Goal: Task Accomplishment & Management: Complete application form

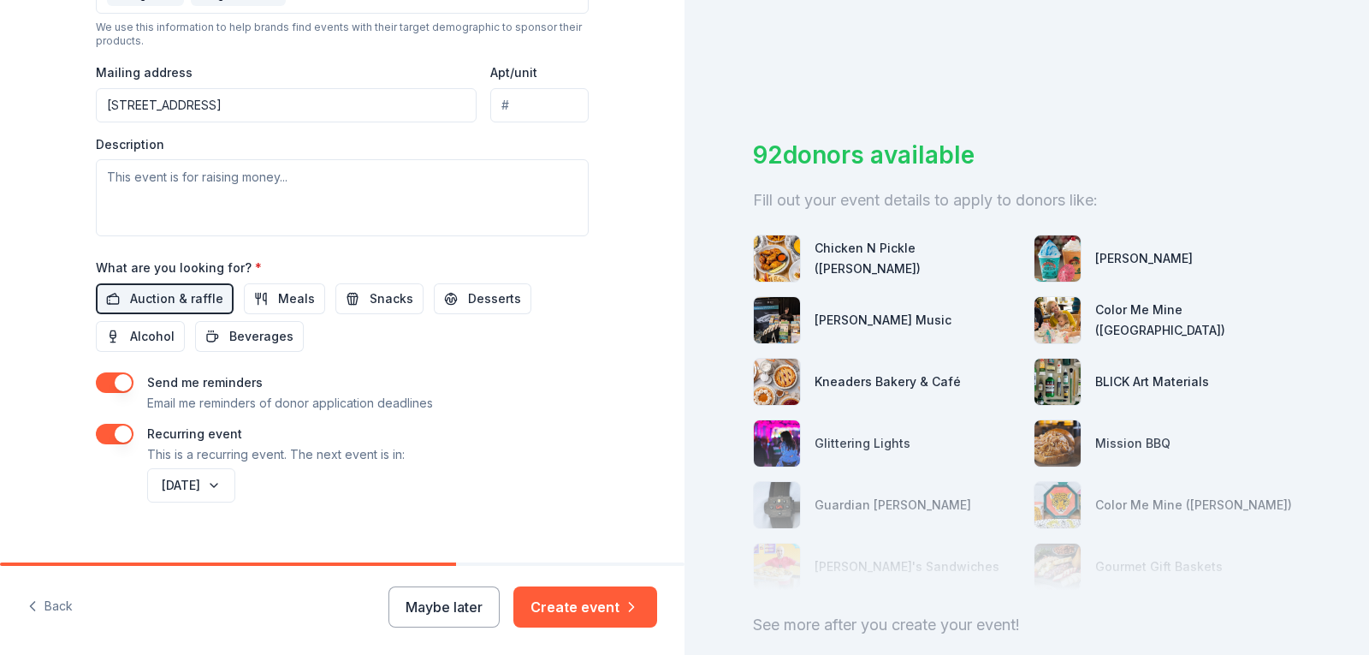
scroll to position [642, 0]
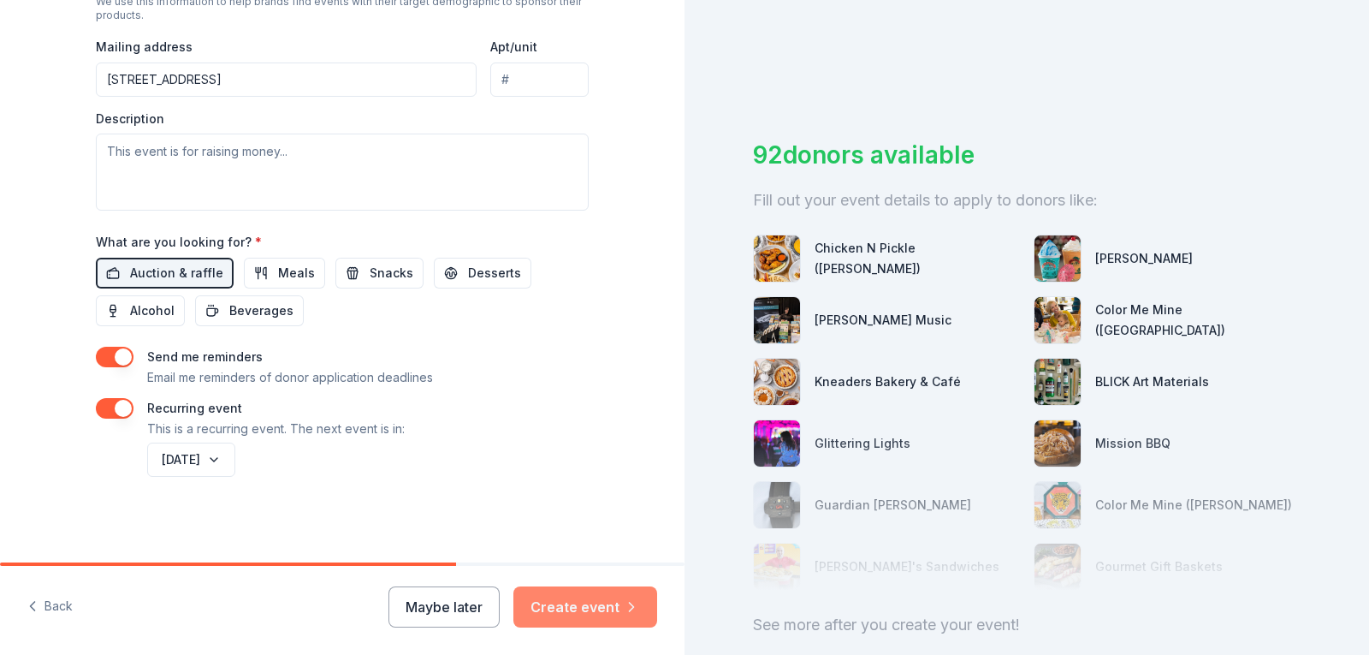
click at [579, 606] on button "Create event" at bounding box center [585, 606] width 144 height 41
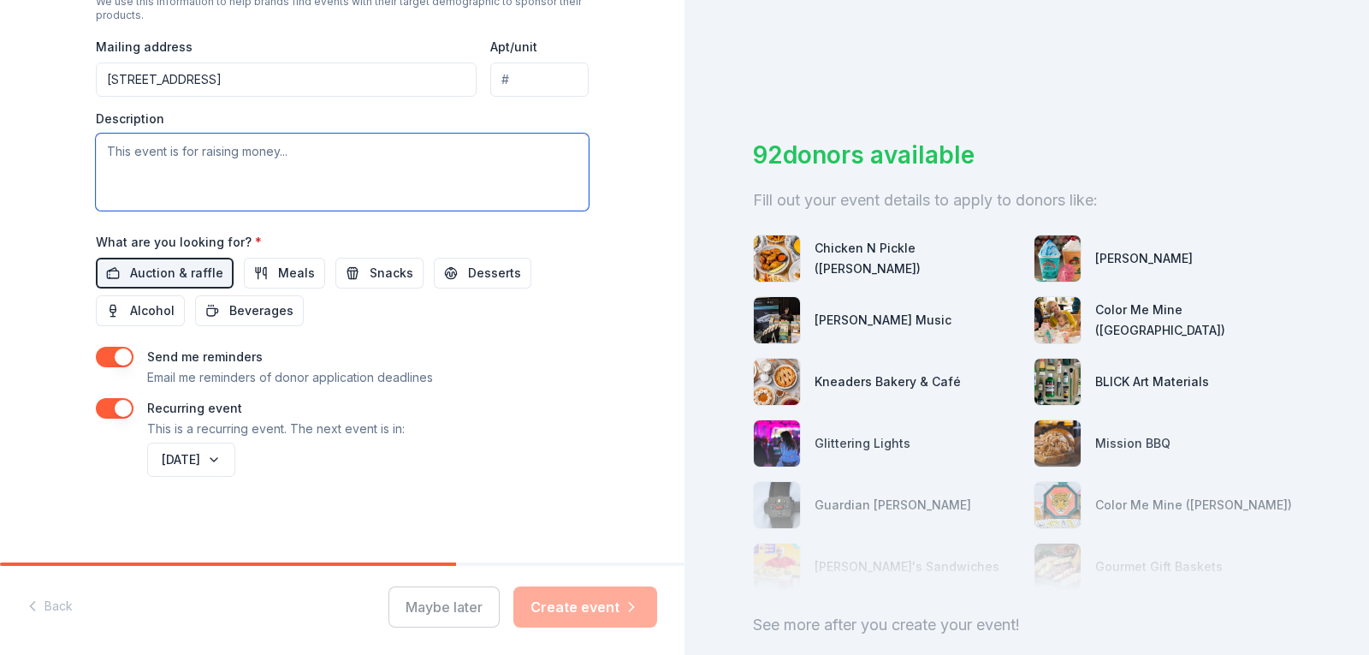
click at [139, 150] on textarea at bounding box center [342, 172] width 493 height 77
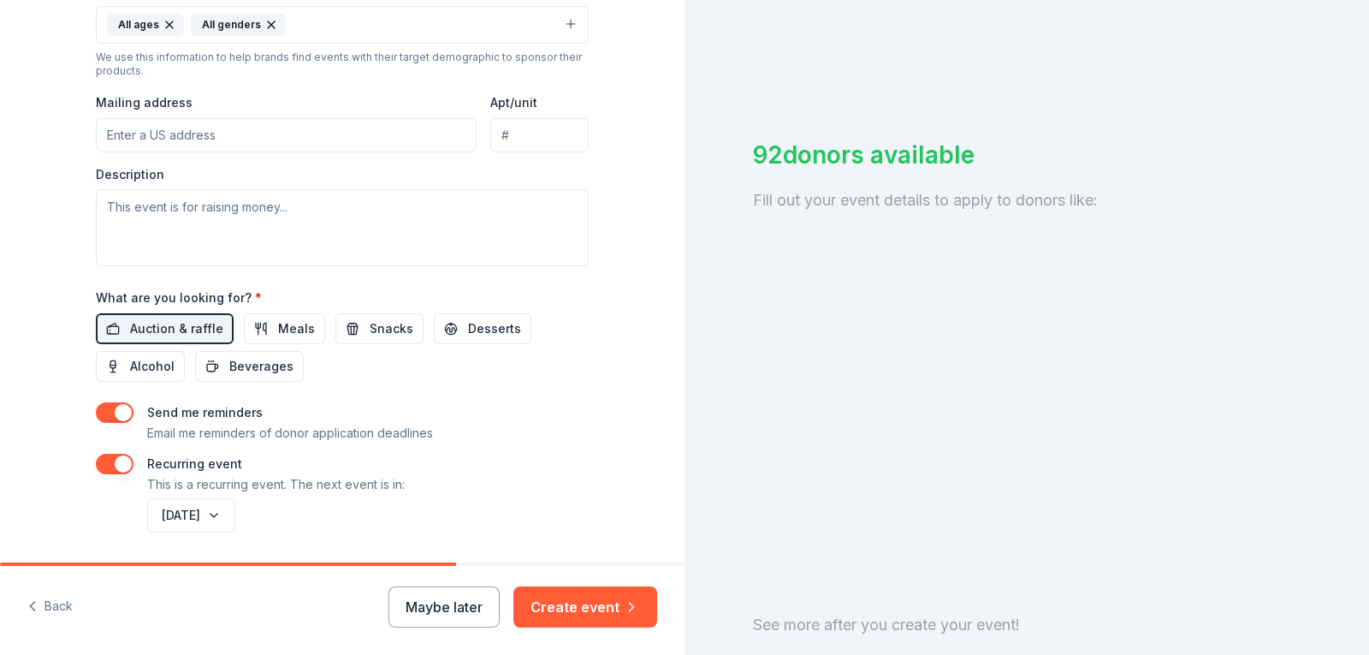
scroll to position [599, 0]
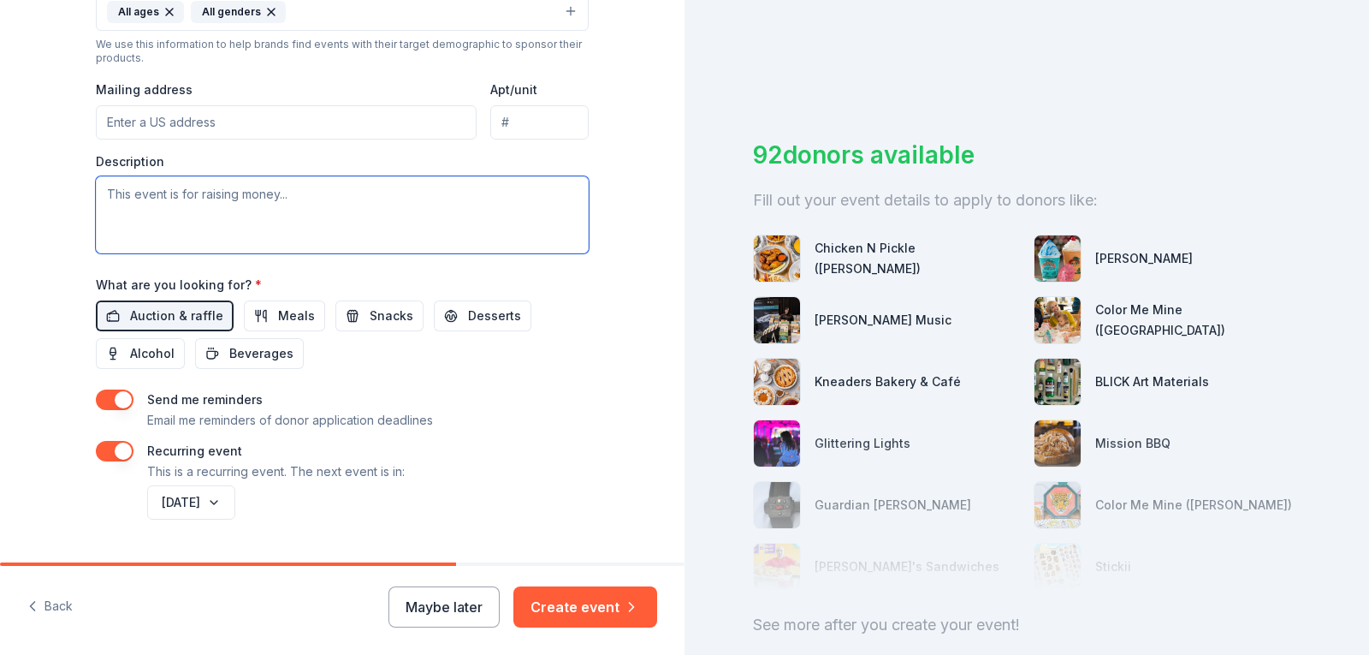
click at [99, 192] on textarea at bounding box center [342, 214] width 493 height 77
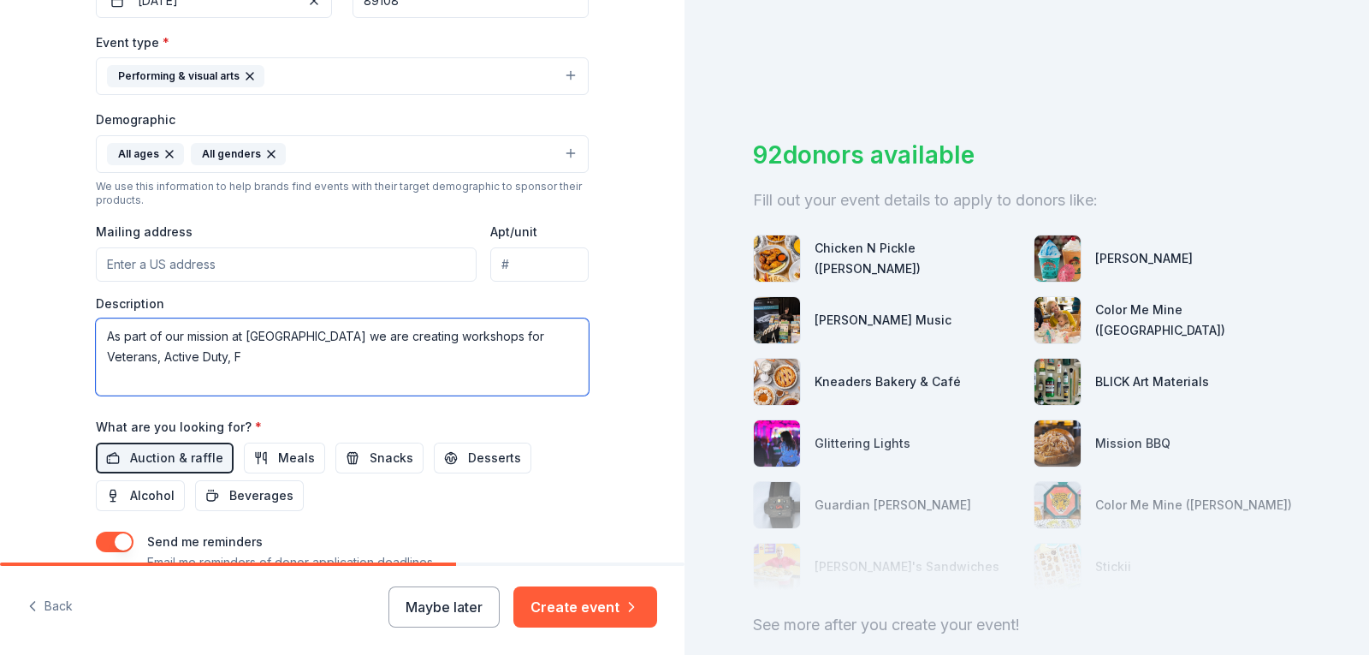
scroll to position [642, 0]
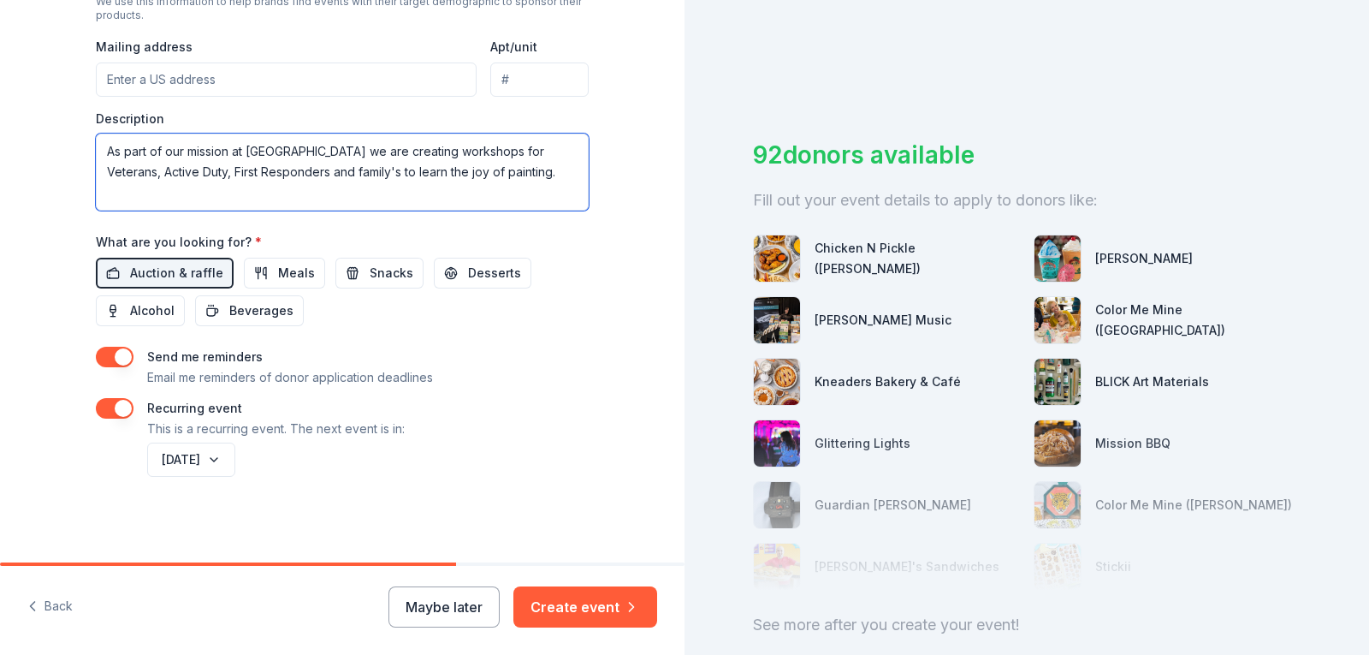
click at [293, 170] on textarea "As part of our mission at LVAG we are creating workshops for Veterans, Active D…" at bounding box center [342, 172] width 493 height 77
click at [417, 196] on textarea "As part of our mission at LVAG we are creating workshops for Veterans, Active D…" at bounding box center [342, 172] width 493 height 77
click at [324, 191] on textarea "As part of our mission at LVAG we are creating workshops for Veterans, Active D…" at bounding box center [342, 172] width 493 height 77
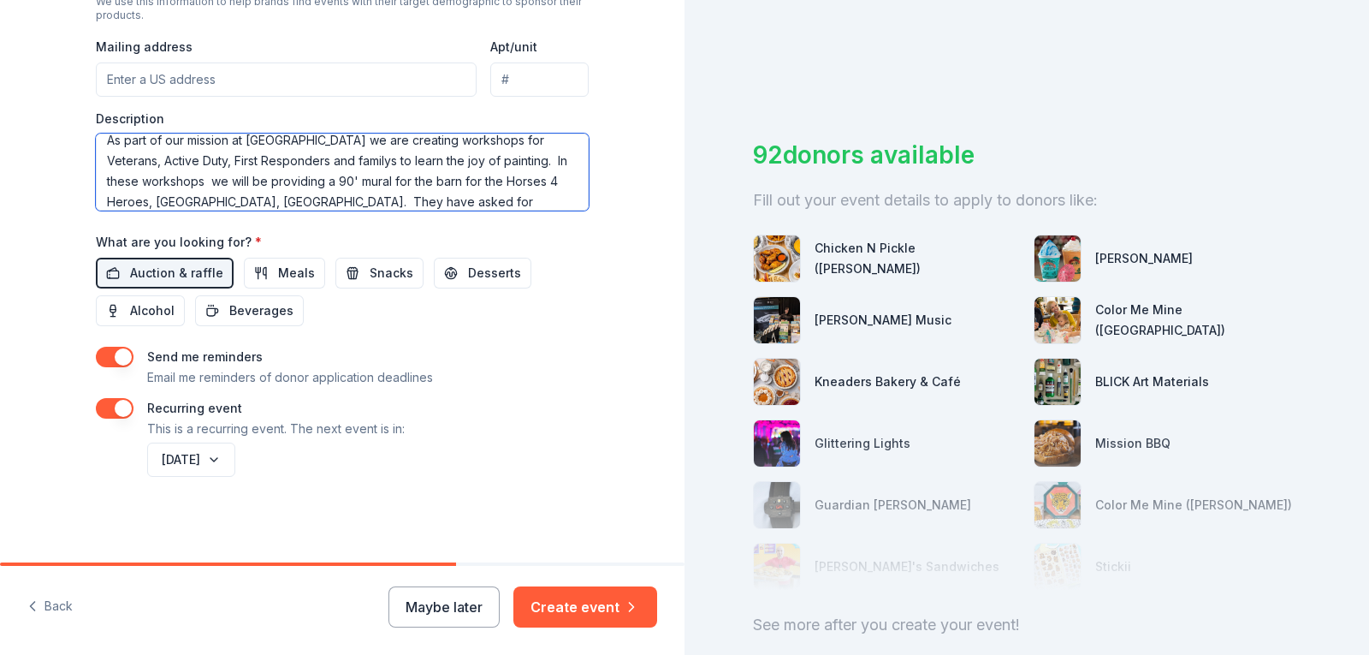
scroll to position [32, 0]
click at [160, 202] on textarea "As part of our mission at LVAG we are creating workshops for Veterans, Active D…" at bounding box center [342, 172] width 493 height 77
click at [279, 205] on textarea "As part of our mission at LVAG we are creating workshops for Veterans, Active D…" at bounding box center [342, 172] width 493 height 77
type textarea "As part of our mission at LVAG we are creating workshops for Veterans, Active D…"
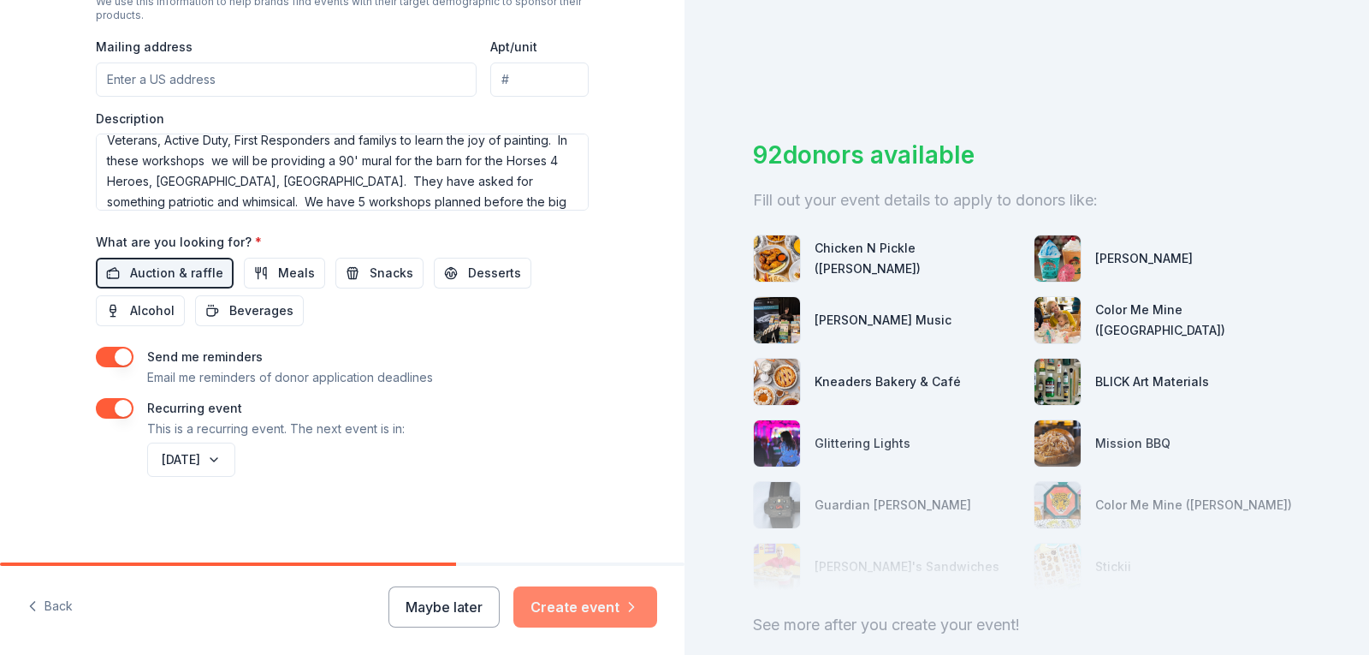
click at [581, 609] on button "Create event" at bounding box center [585, 606] width 144 height 41
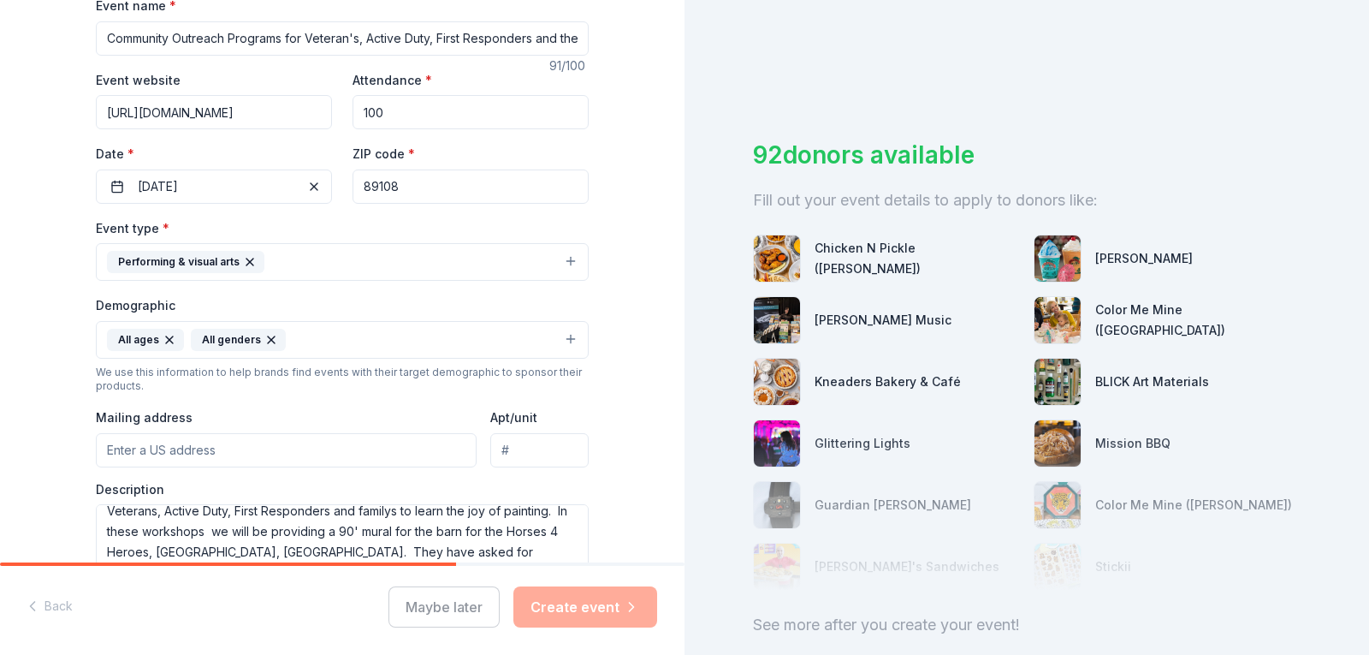
scroll to position [385, 0]
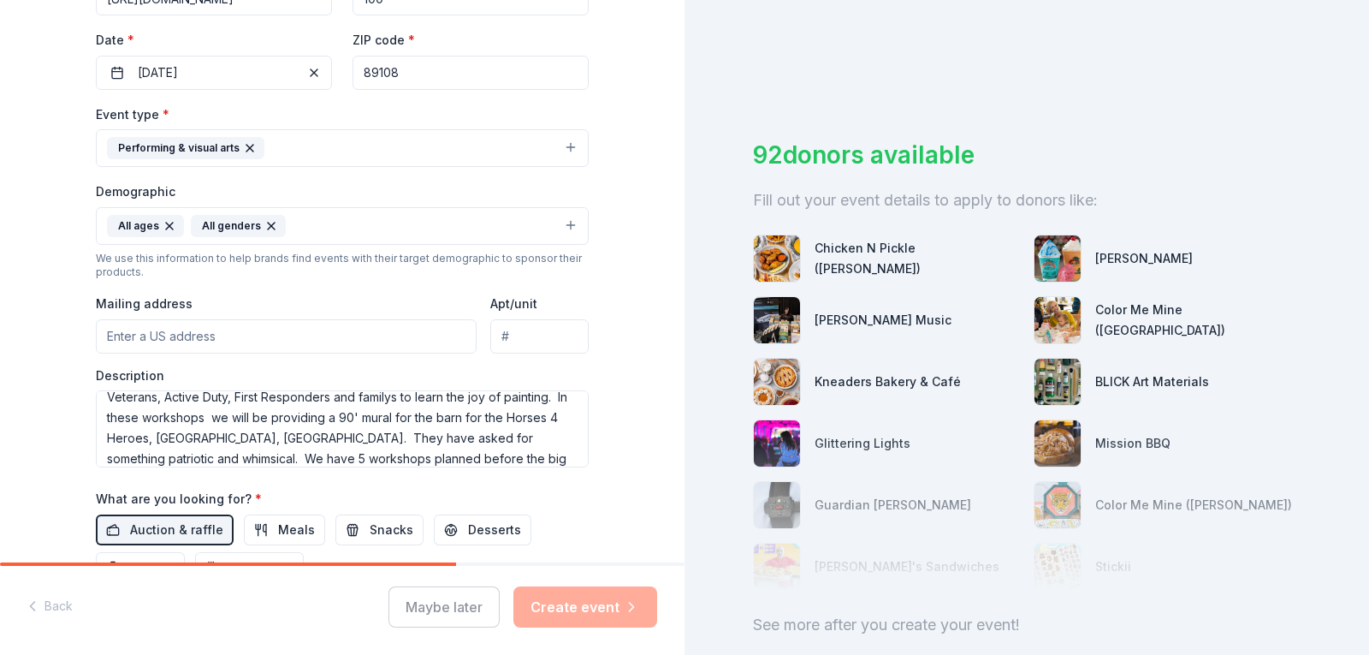
click at [459, 613] on div "Maybe later Create event" at bounding box center [523, 606] width 269 height 41
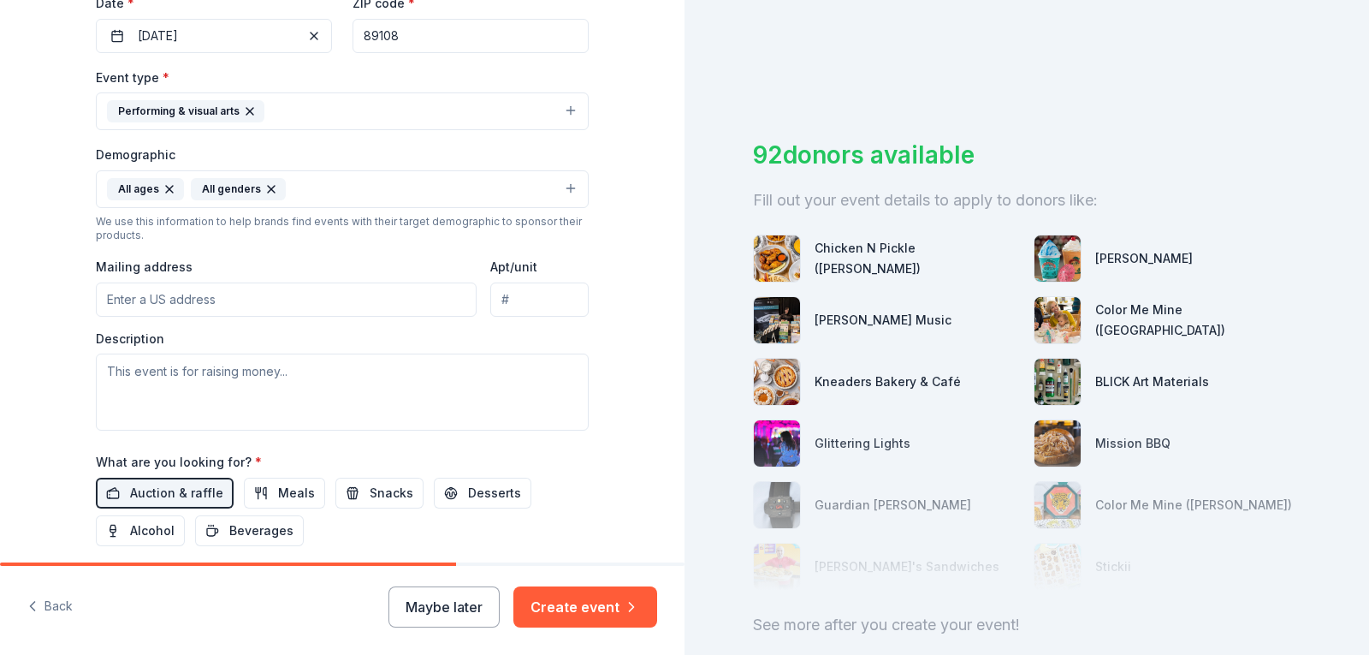
scroll to position [428, 0]
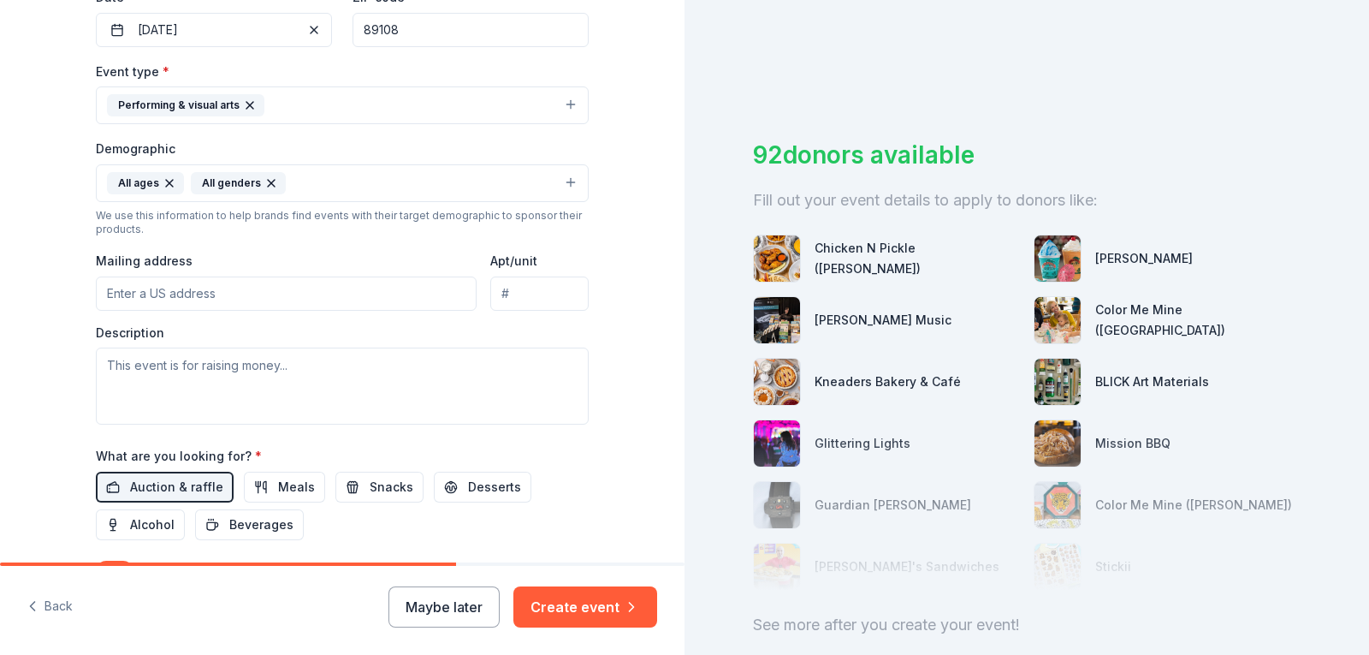
click at [124, 293] on input "Mailing address" at bounding box center [286, 293] width 381 height 34
type input "1821 Blackhawk Rd"
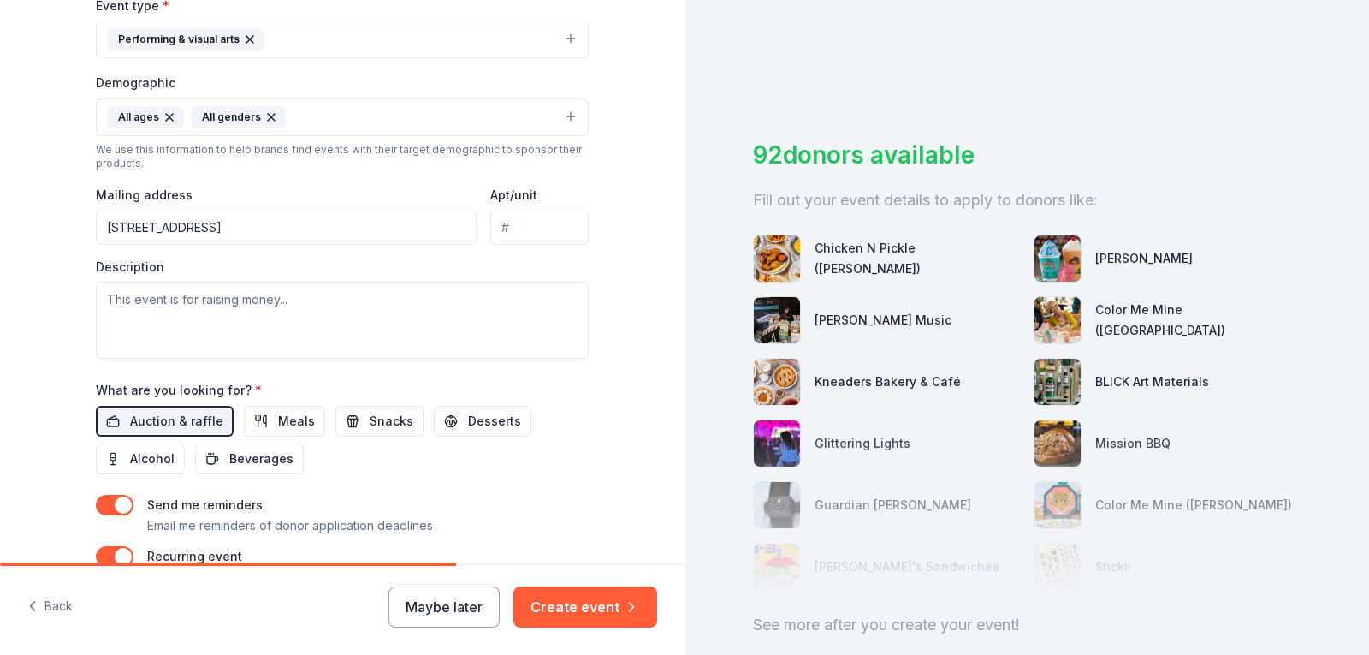
scroll to position [642, 0]
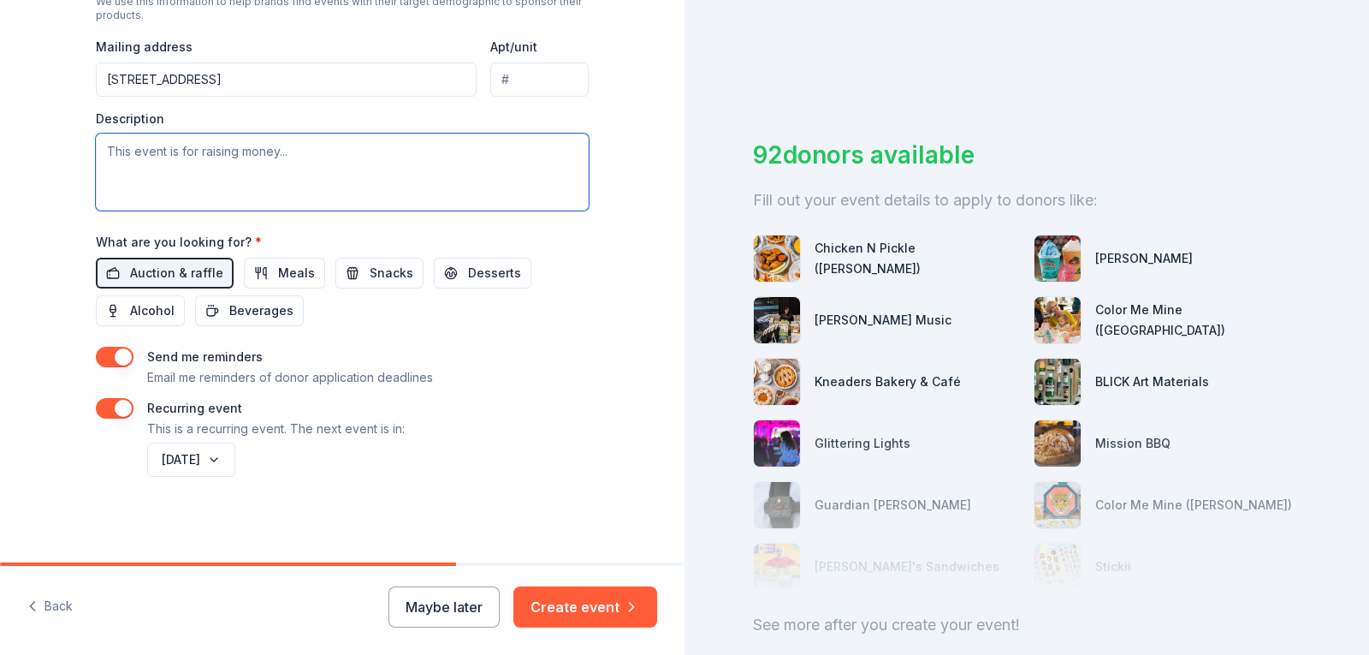
click at [149, 160] on textarea at bounding box center [342, 172] width 493 height 77
type textarea "I"
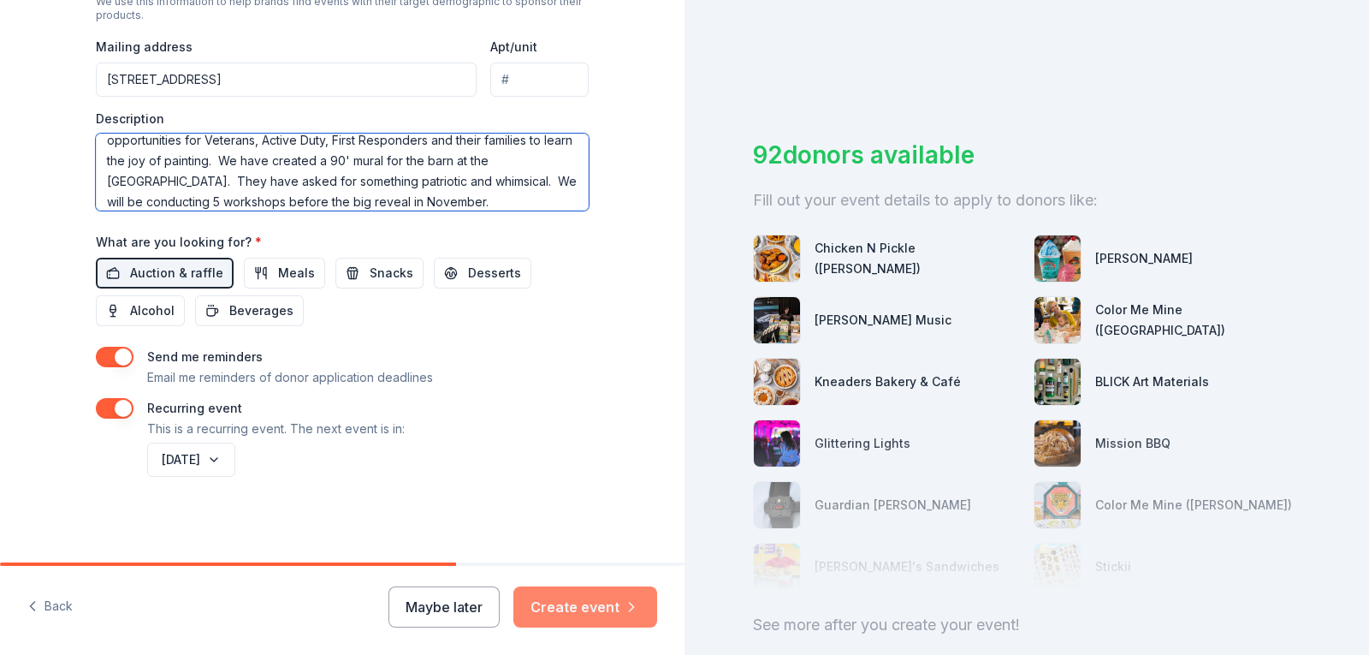
type textarea "As part of the Las Vegas Artists' Guild's mission we have created workshop oppo…"
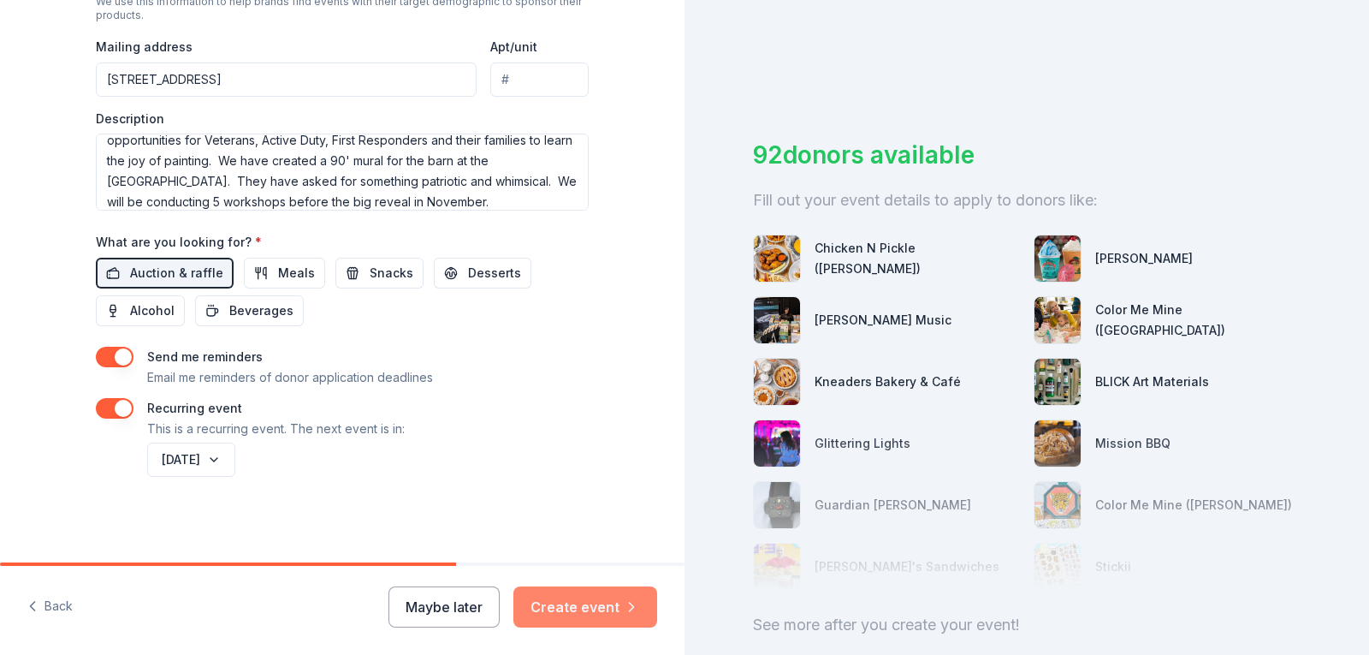
click at [593, 602] on button "Create event" at bounding box center [585, 606] width 144 height 41
click at [581, 607] on div "Maybe later Create event" at bounding box center [523, 606] width 269 height 41
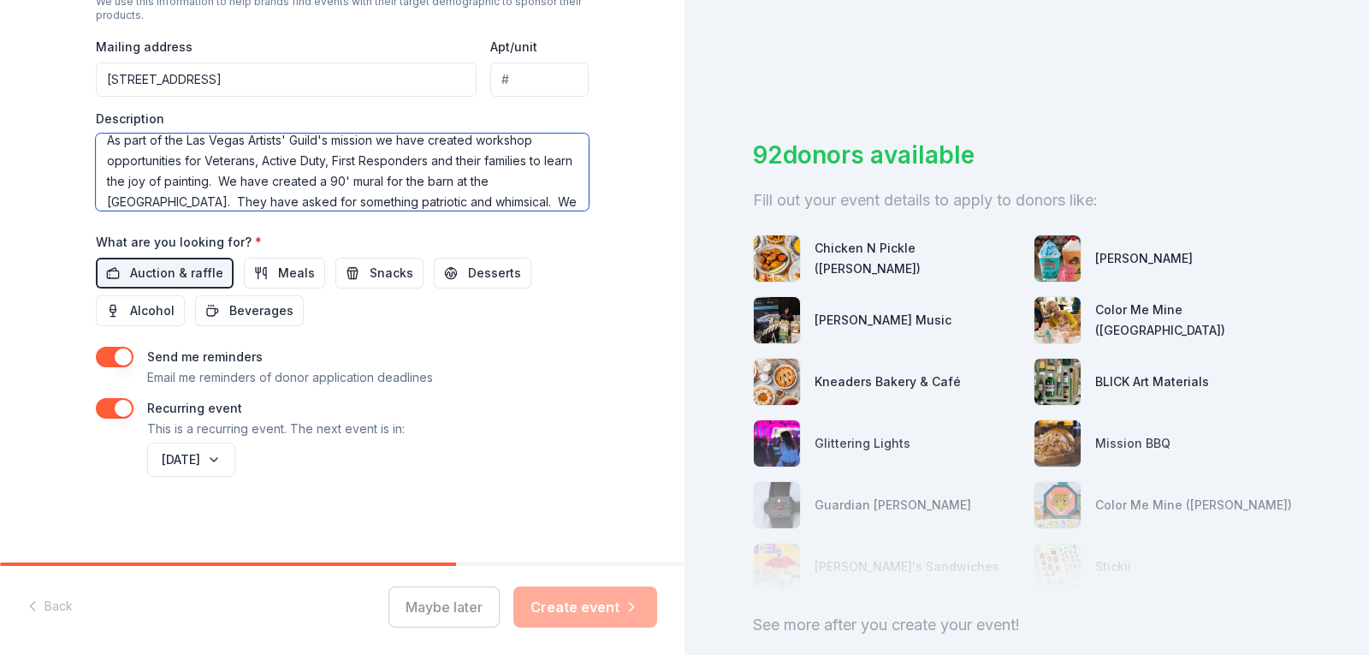
scroll to position [0, 0]
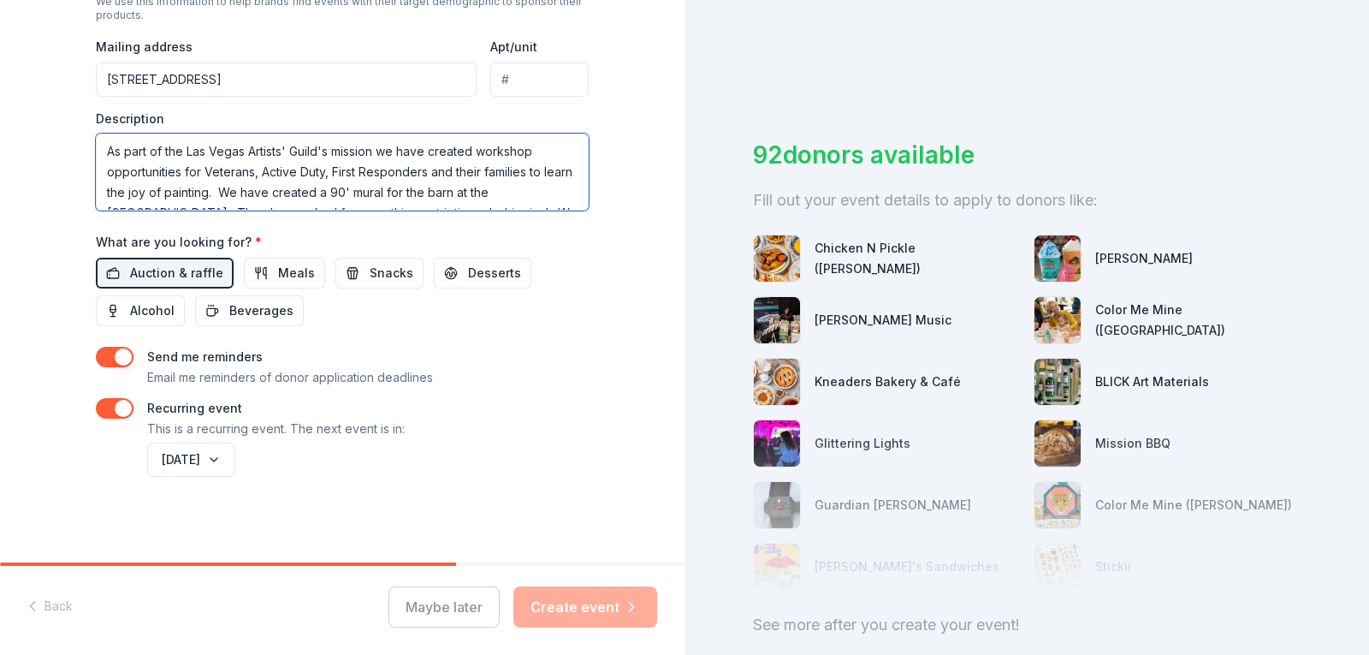
drag, startPoint x: 501, startPoint y: 199, endPoint x: 74, endPoint y: 135, distance: 431.0
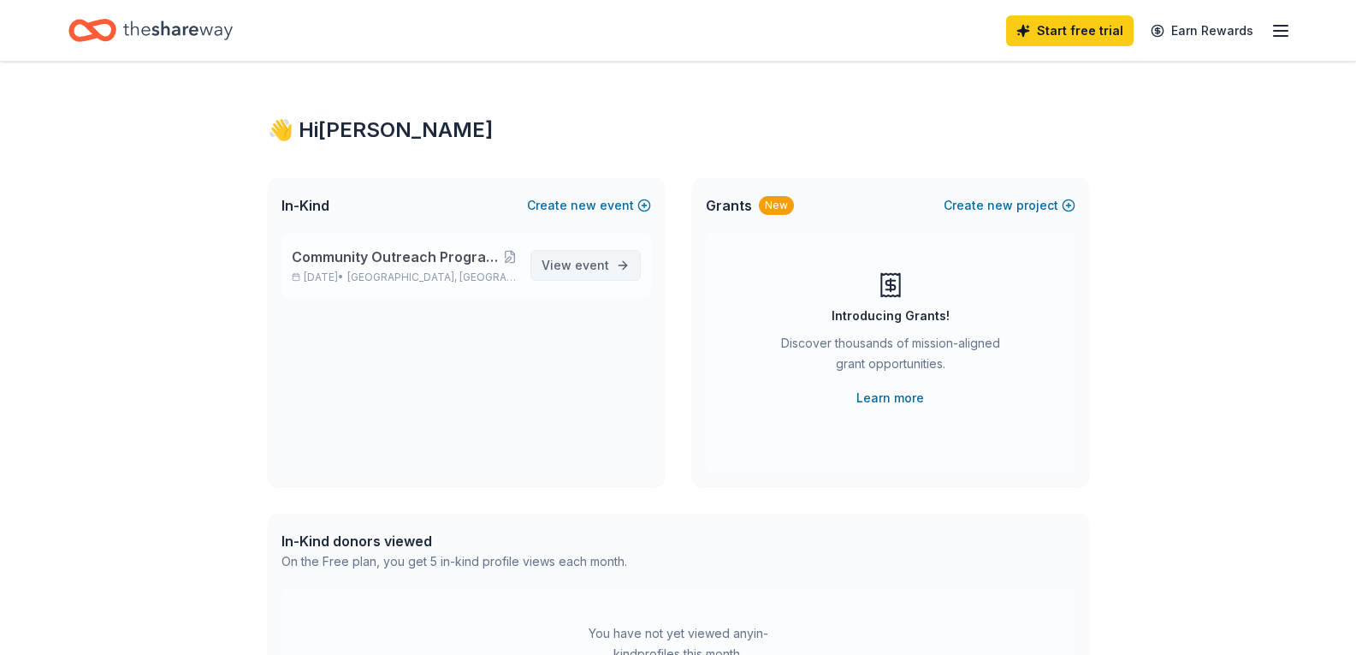
click at [583, 266] on span "event" at bounding box center [592, 265] width 34 height 15
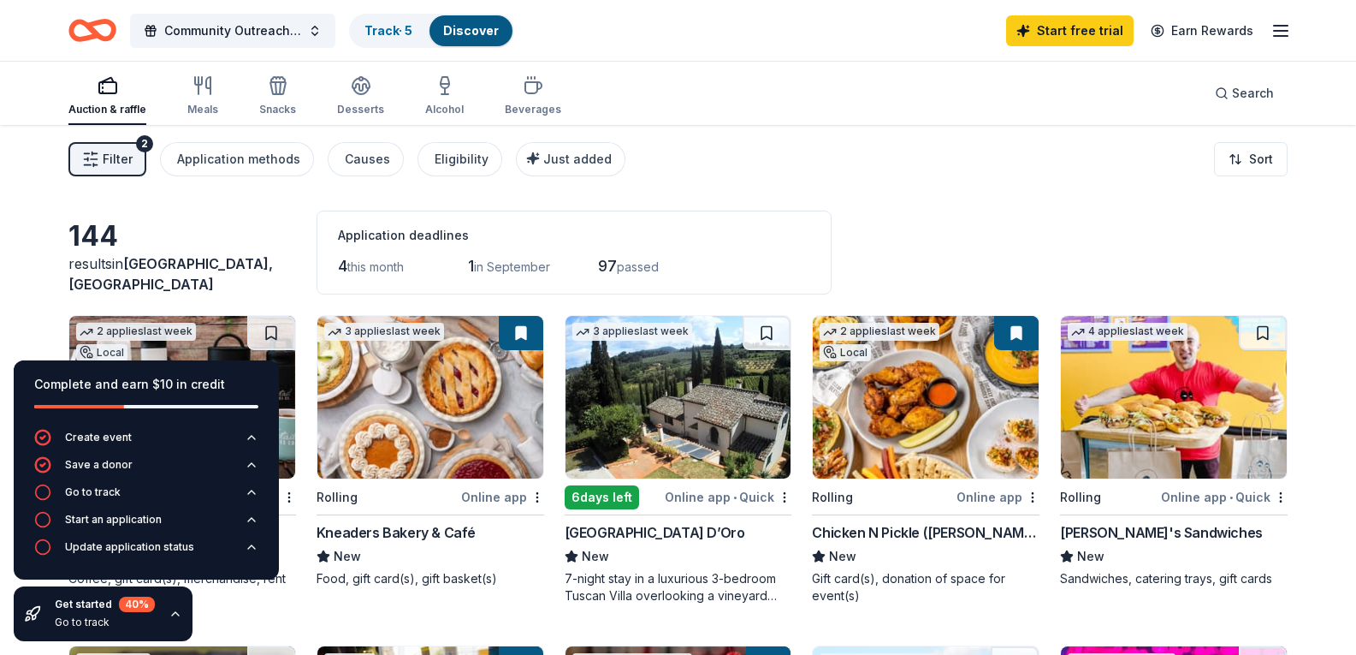
click at [1277, 32] on icon "button" at bounding box center [1281, 31] width 21 height 21
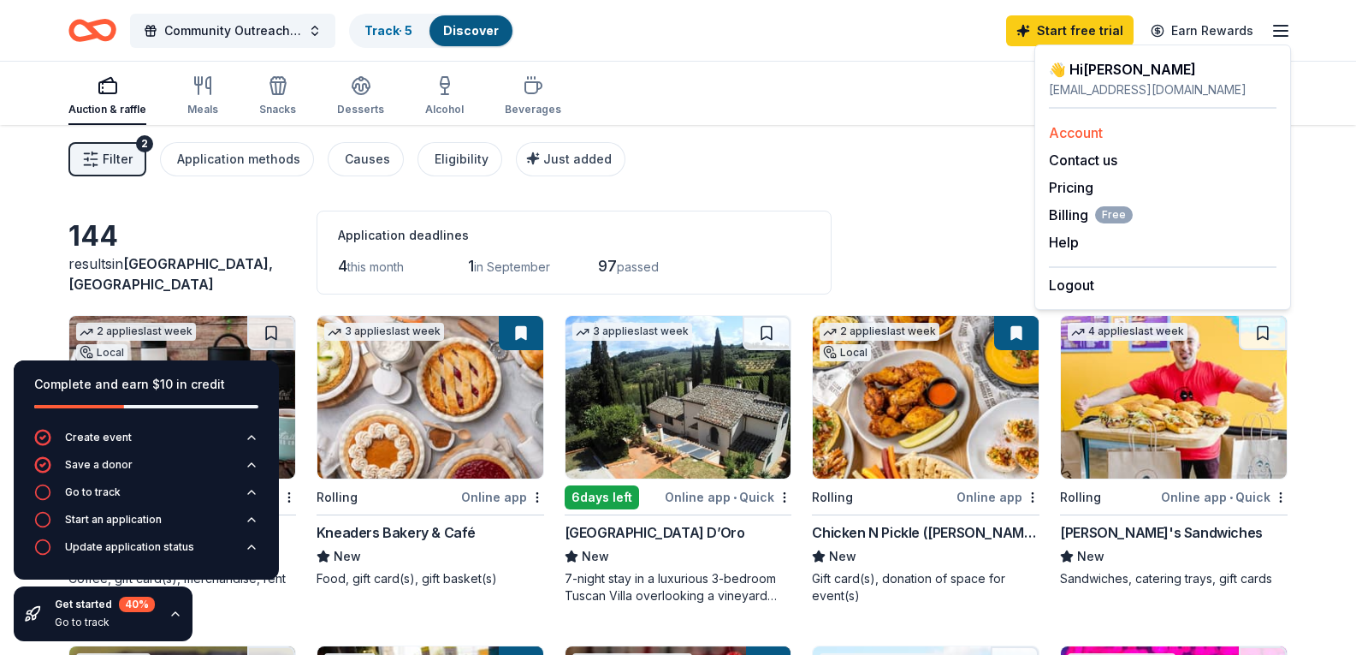
click at [1073, 133] on link "Account" at bounding box center [1076, 132] width 54 height 17
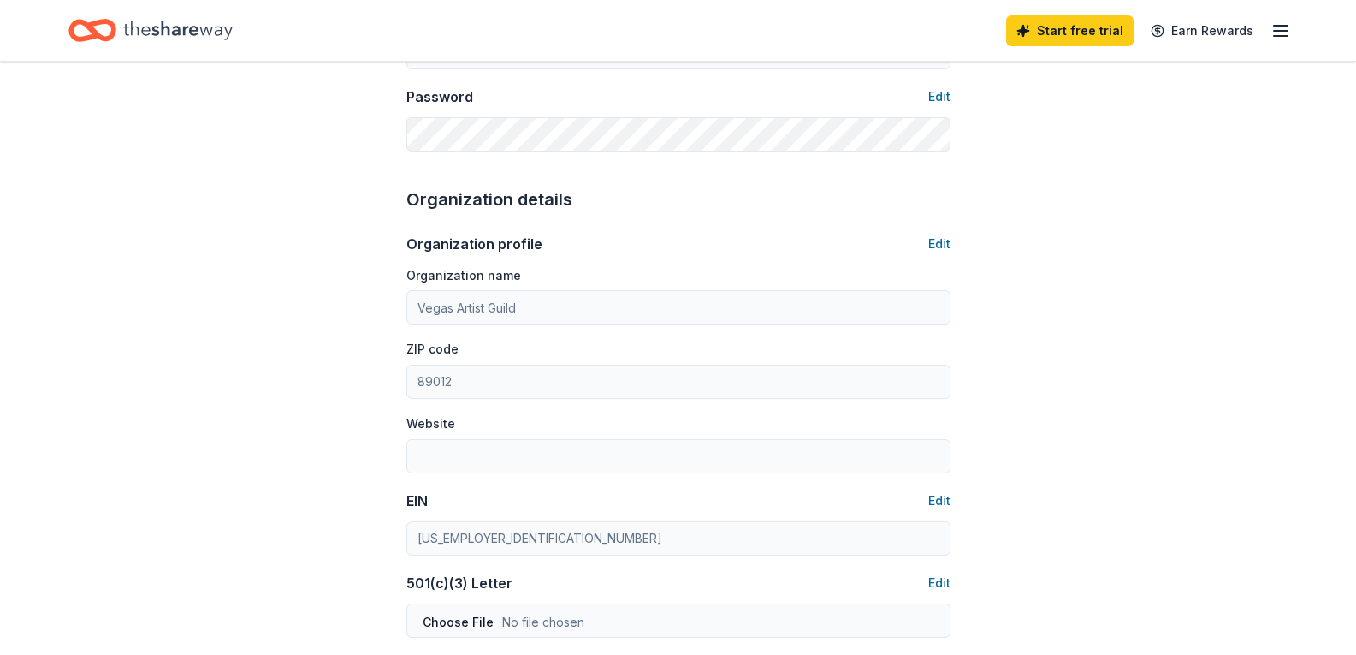
scroll to position [428, 0]
click at [940, 246] on button "Edit" at bounding box center [940, 243] width 22 height 21
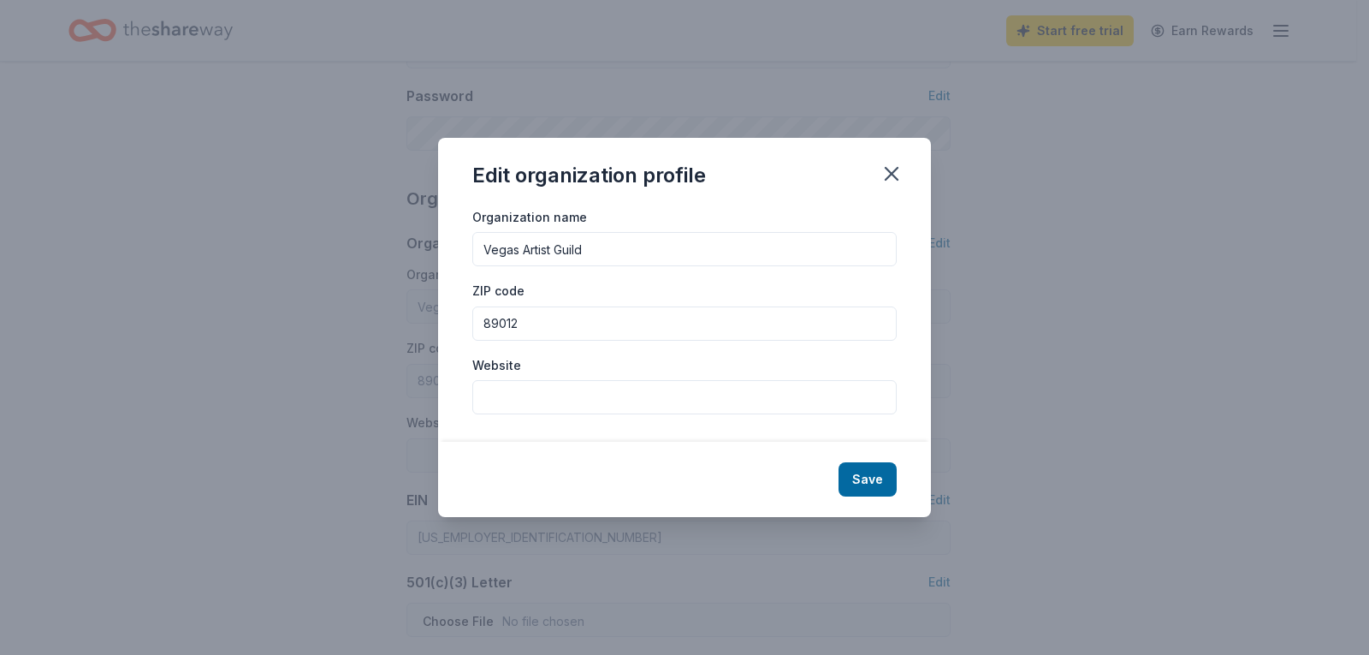
click at [507, 401] on input "Website" at bounding box center [684, 397] width 424 height 34
paste input "[URL][DOMAIN_NAME]"
type input "[URL][DOMAIN_NAME]"
click at [878, 479] on button "Save" at bounding box center [868, 479] width 58 height 34
type input "[URL][DOMAIN_NAME]"
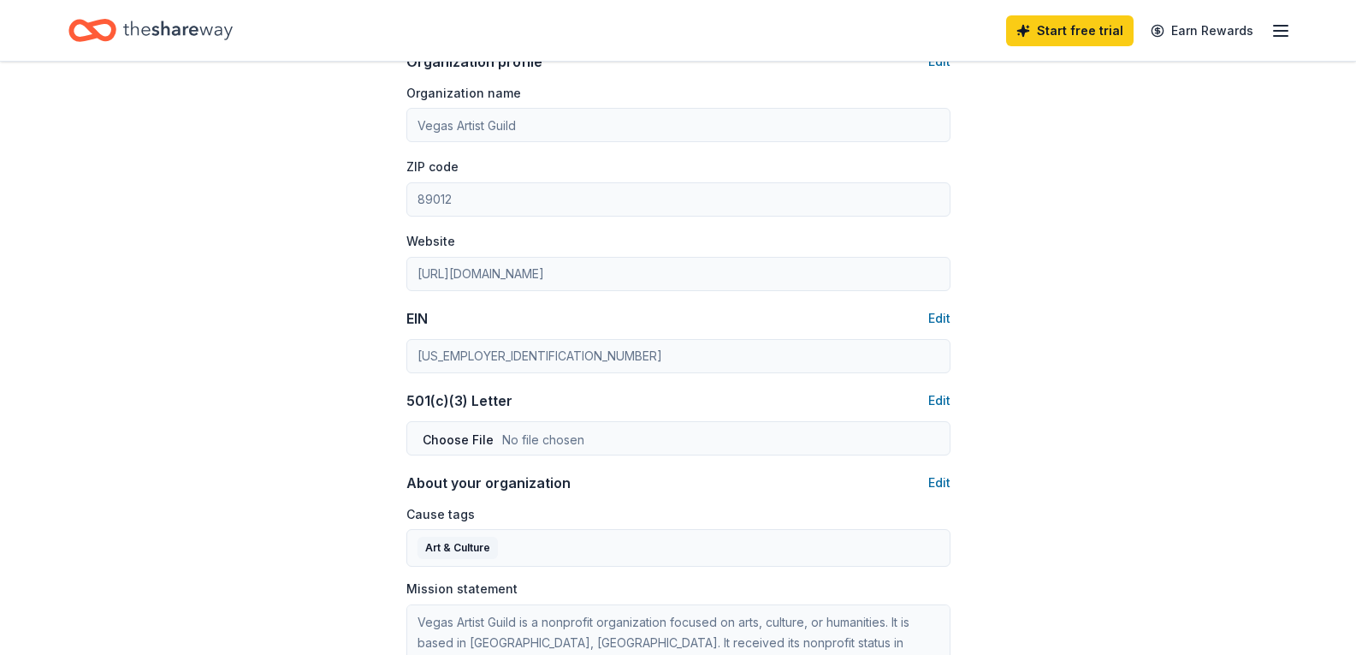
scroll to position [685, 0]
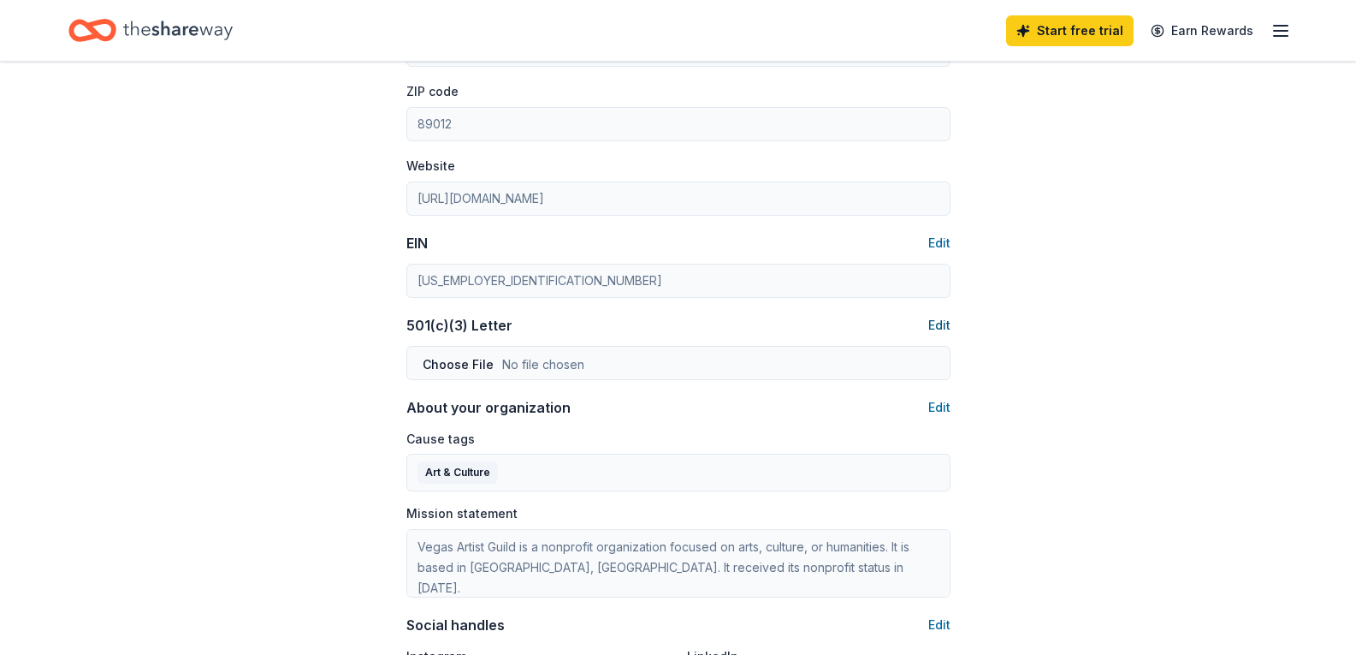
click at [942, 326] on button "Edit" at bounding box center [940, 325] width 22 height 21
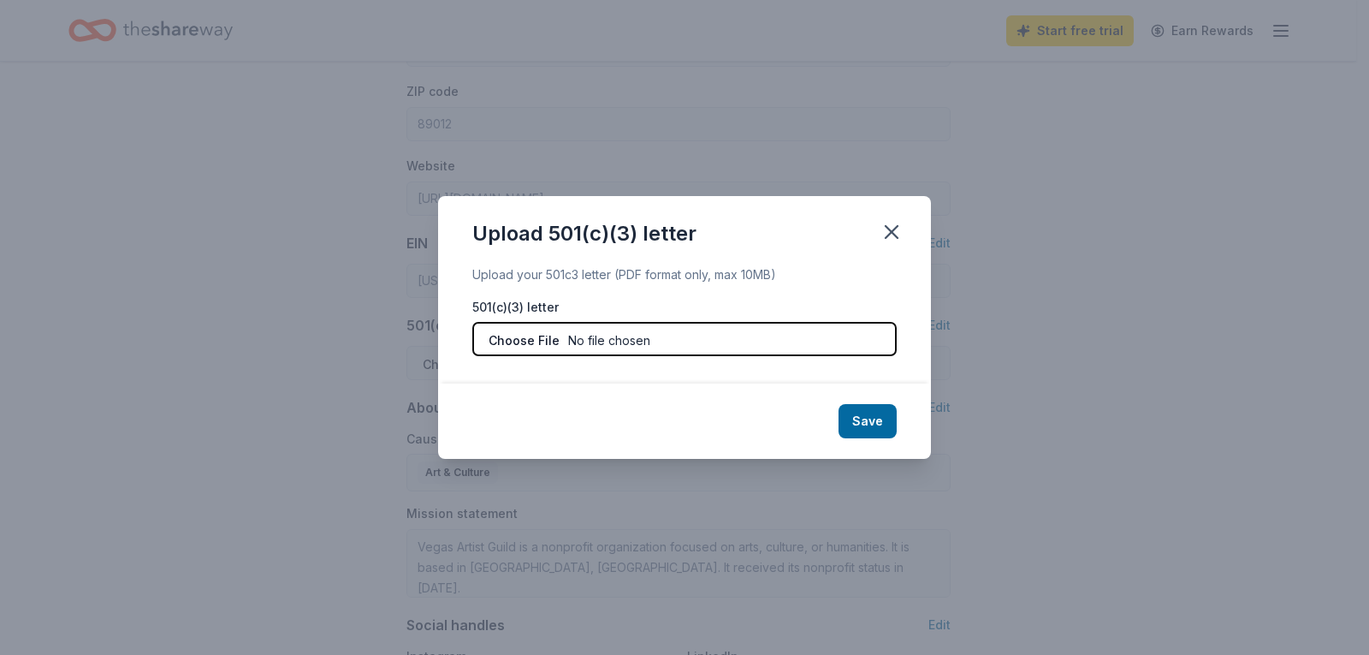
click at [518, 338] on input "file" at bounding box center [684, 339] width 424 height 34
type input "C:\fakepath\1104202409422230_ANNUAL OR AMENDED LIST AND STATE BUSINESS LICENSE …"
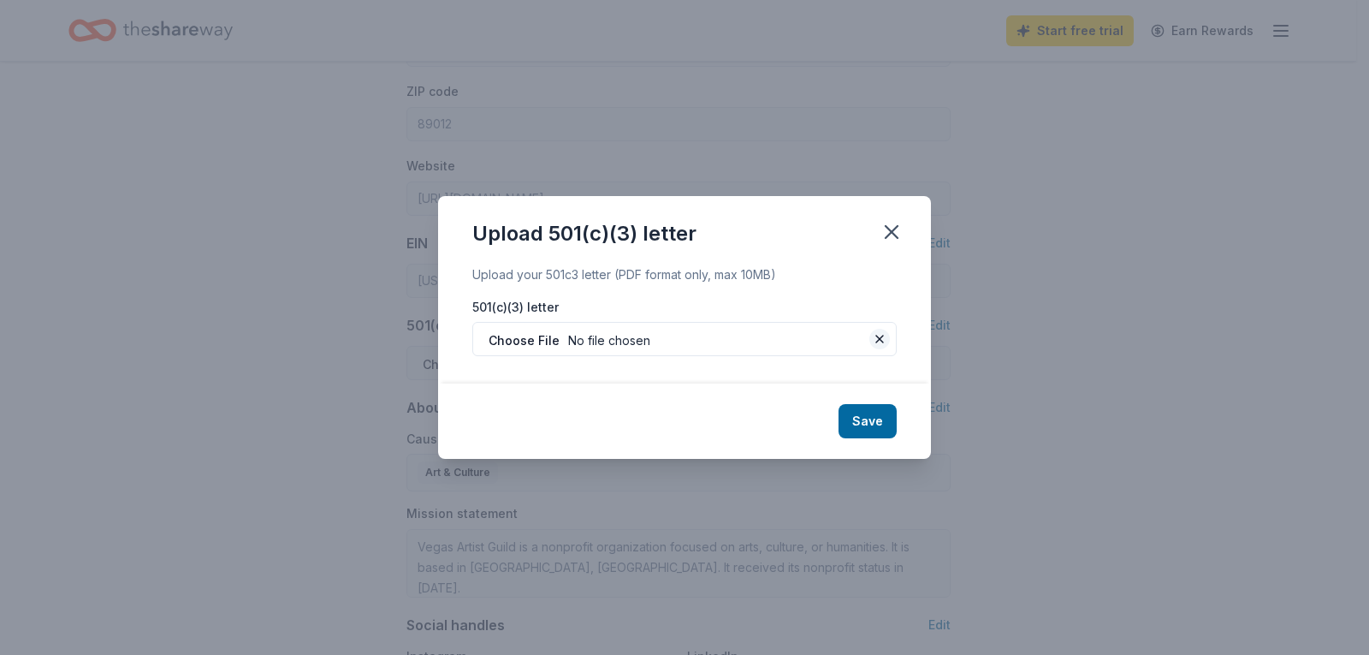
click at [881, 335] on button at bounding box center [879, 339] width 21 height 21
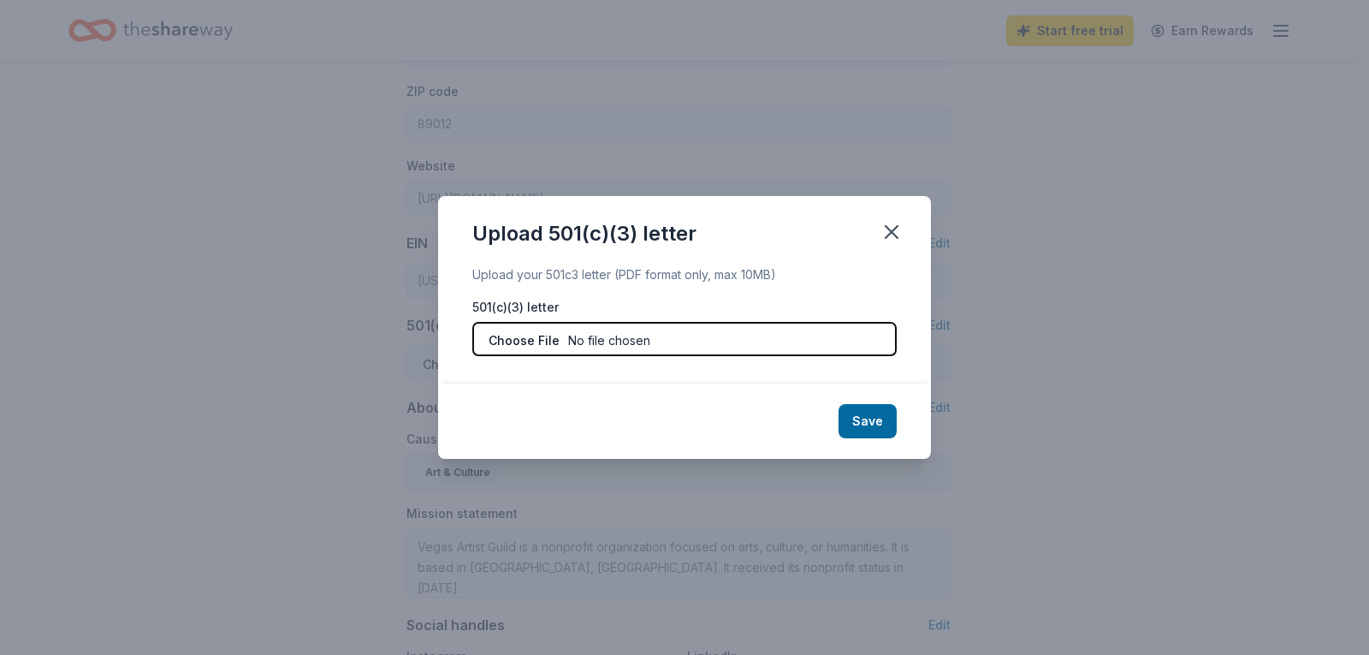
click at [519, 339] on input "file" at bounding box center [684, 339] width 424 height 34
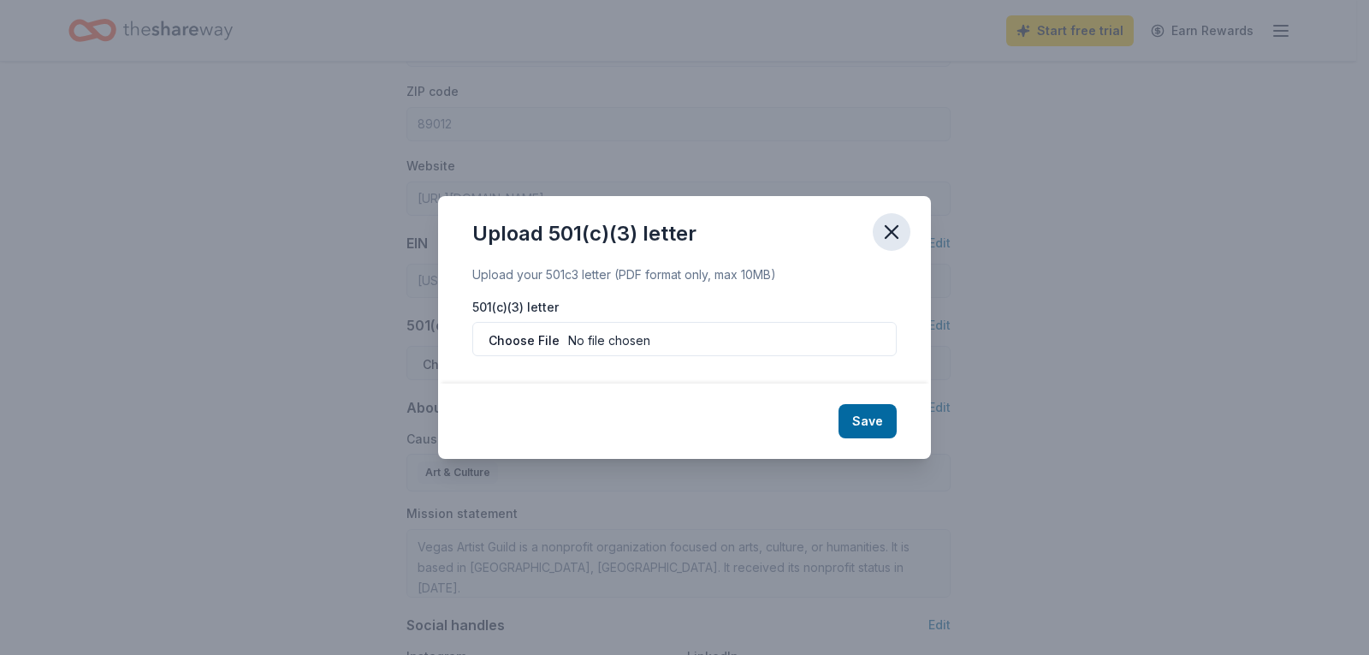
click at [893, 230] on icon "button" at bounding box center [892, 232] width 12 height 12
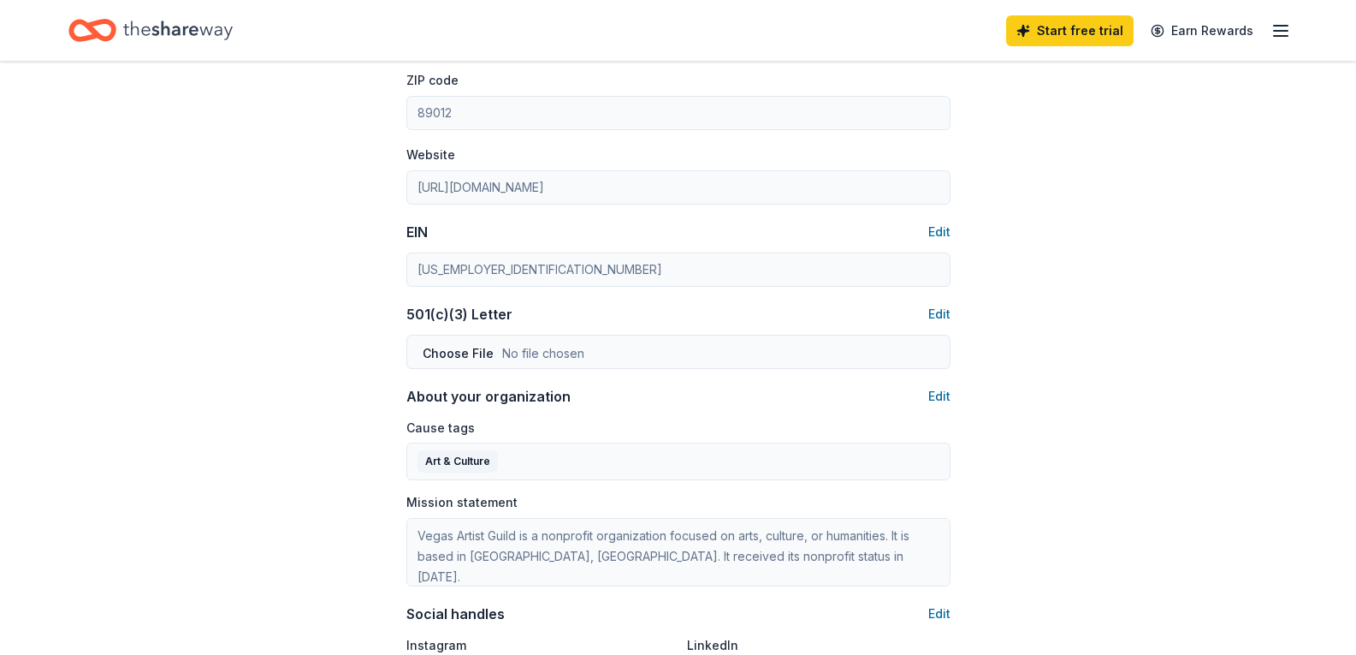
scroll to position [770, 0]
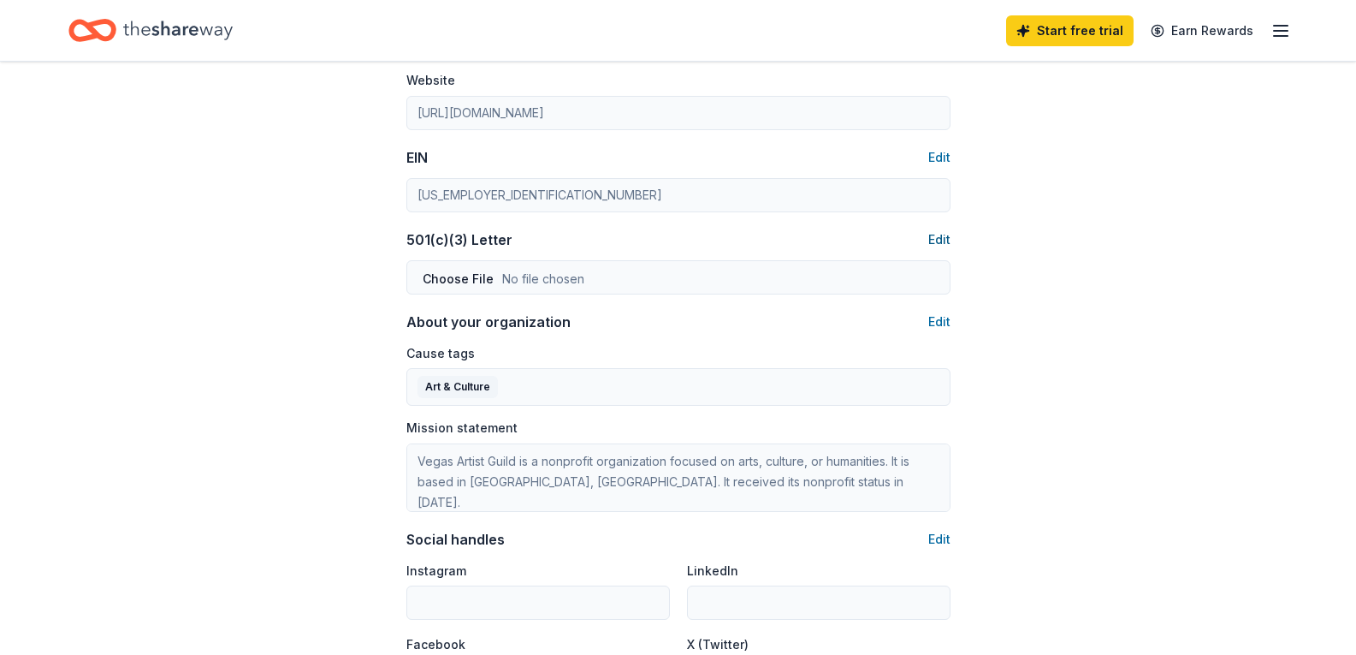
click at [944, 241] on button "Edit" at bounding box center [940, 239] width 22 height 21
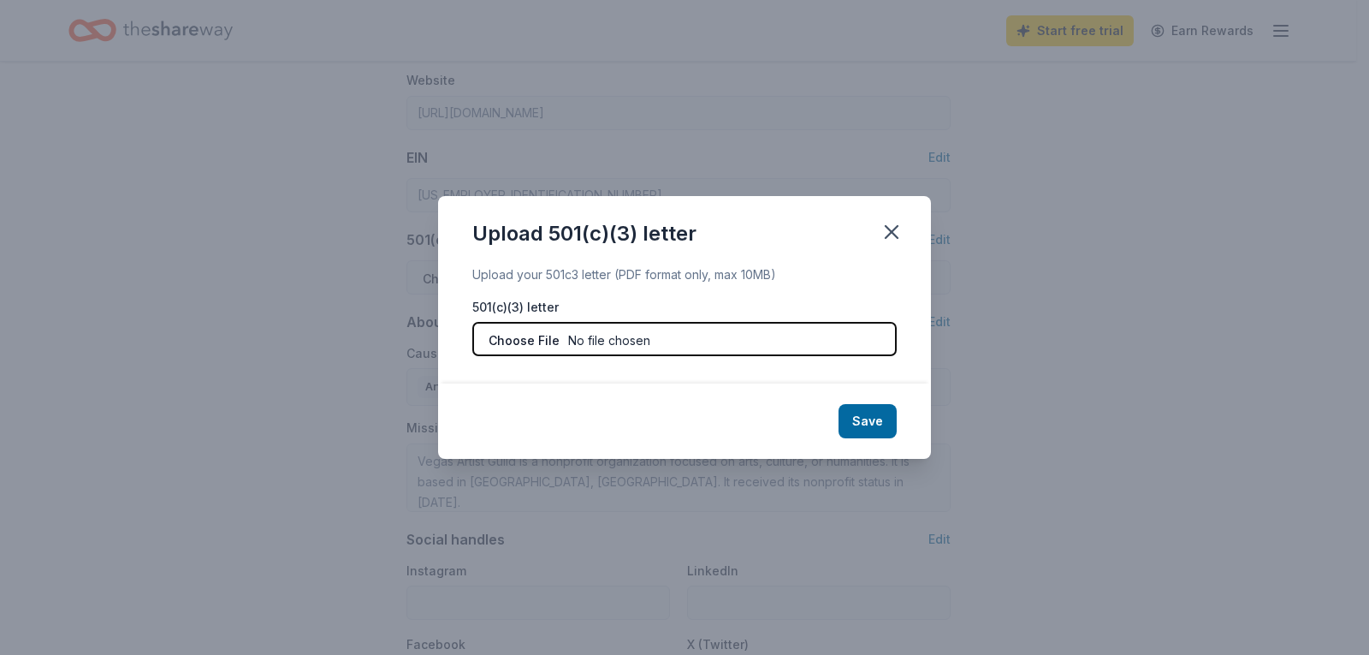
click at [501, 337] on input "file" at bounding box center [684, 339] width 424 height 34
type input "C:\fakepath\1104202409422230_ANNUAL OR AMENDED LIST AND STATE BUSINESS LICENSE …"
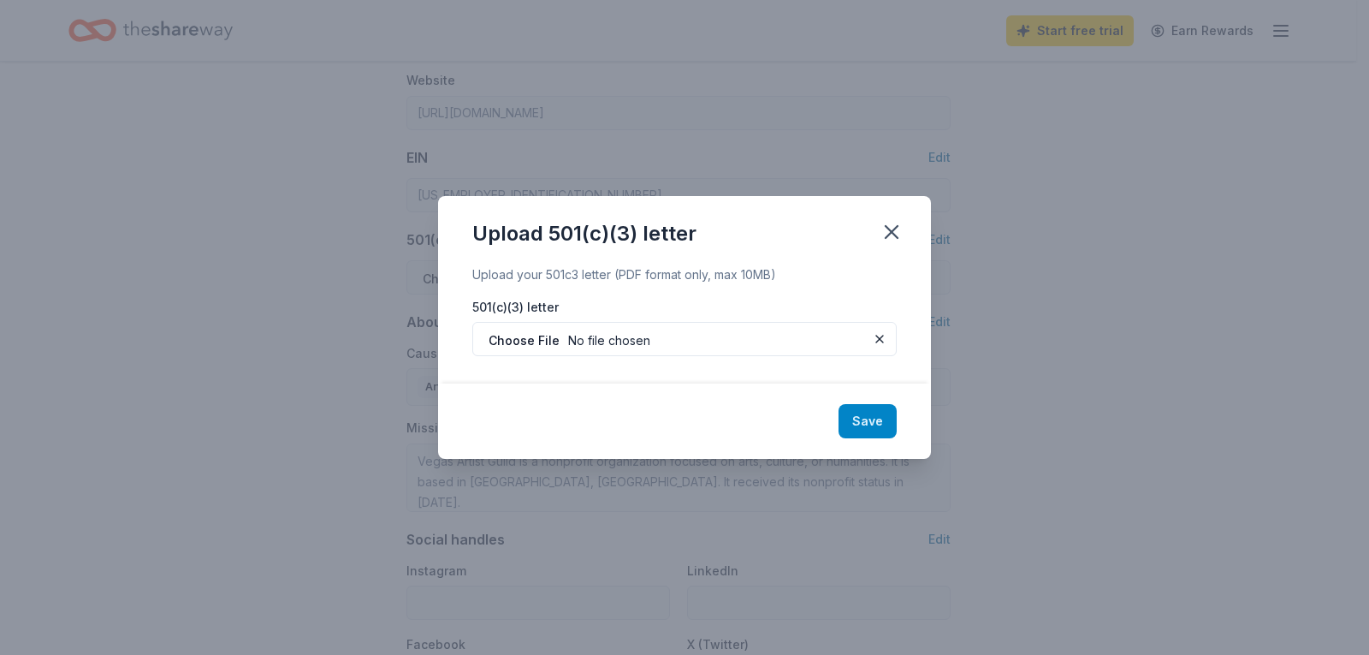
click at [872, 418] on button "Save" at bounding box center [868, 421] width 58 height 34
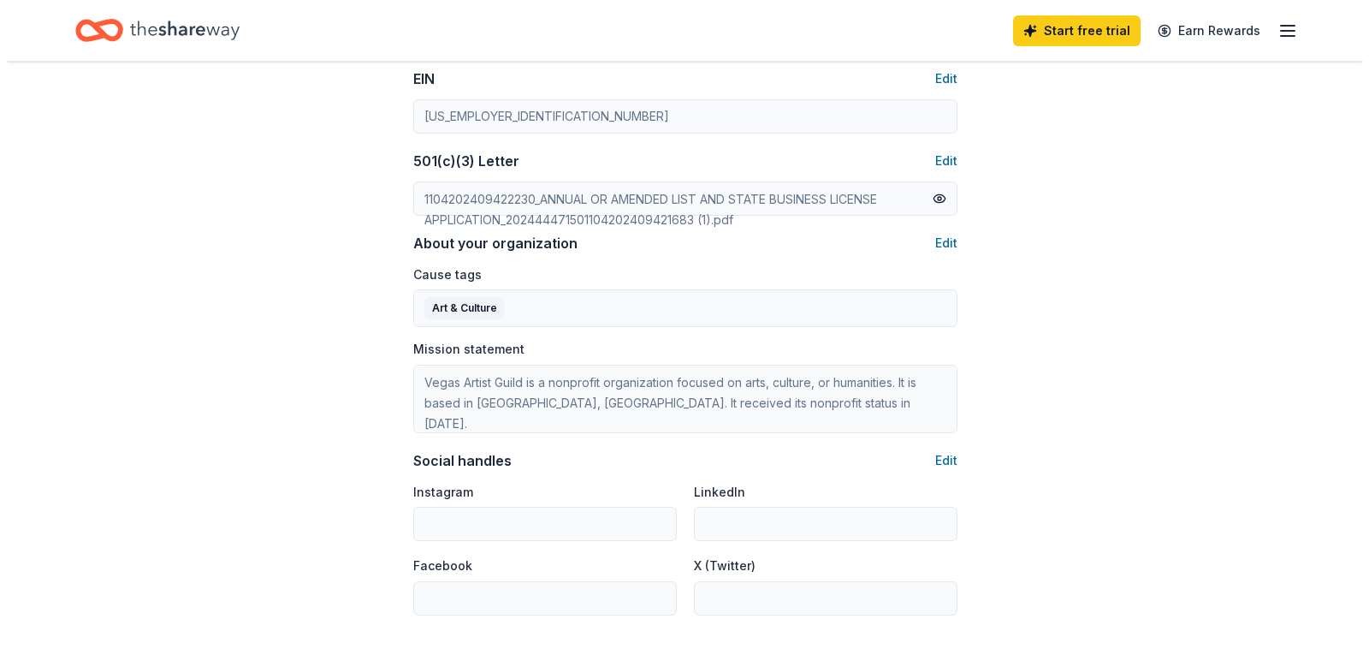
scroll to position [1059, 0]
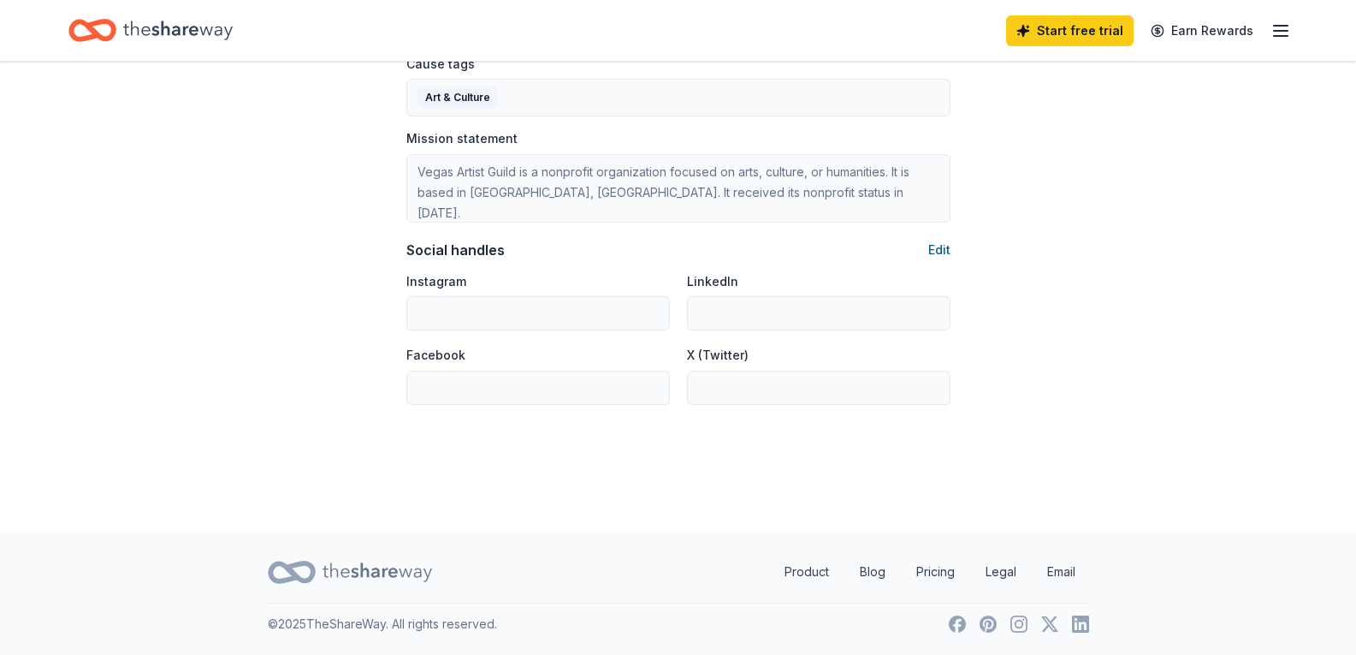
click at [946, 246] on button "Edit" at bounding box center [940, 250] width 22 height 21
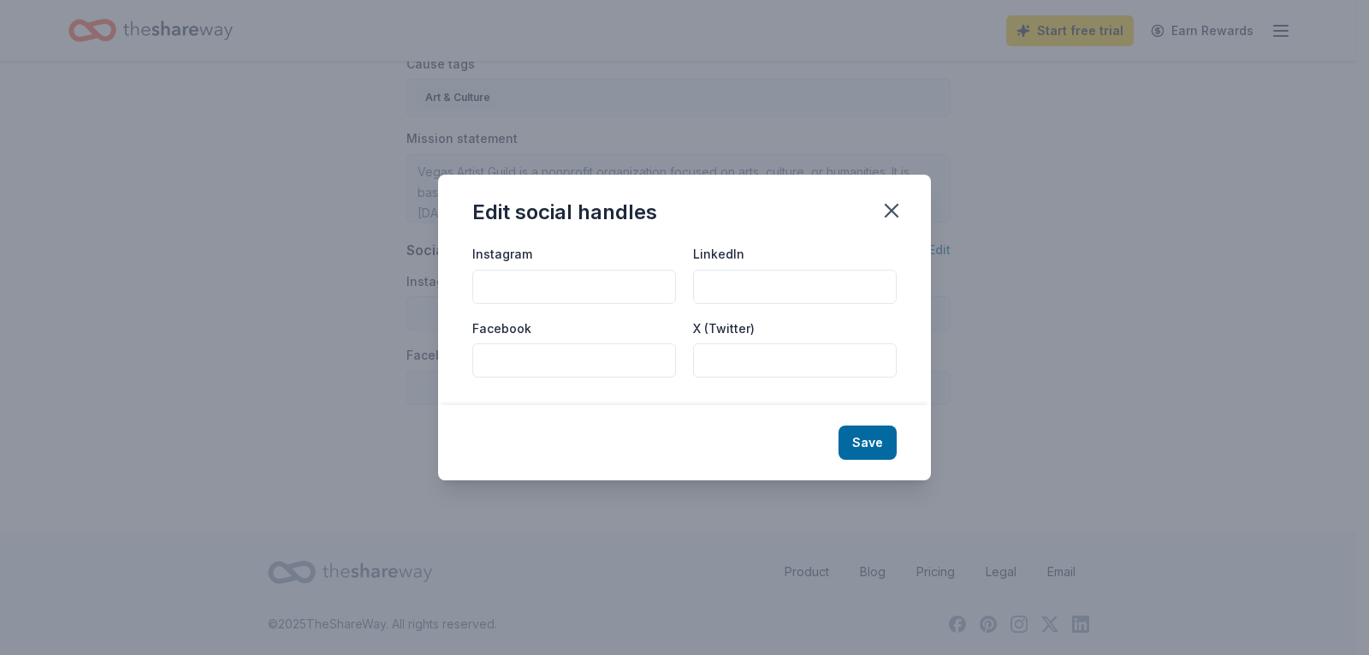
click at [500, 357] on input "Facebook" at bounding box center [574, 360] width 204 height 34
paste input "https://www.facebook.com/LVArtistsGuild/"
type input "https://www.facebook.com/LVArtistsGuild/"
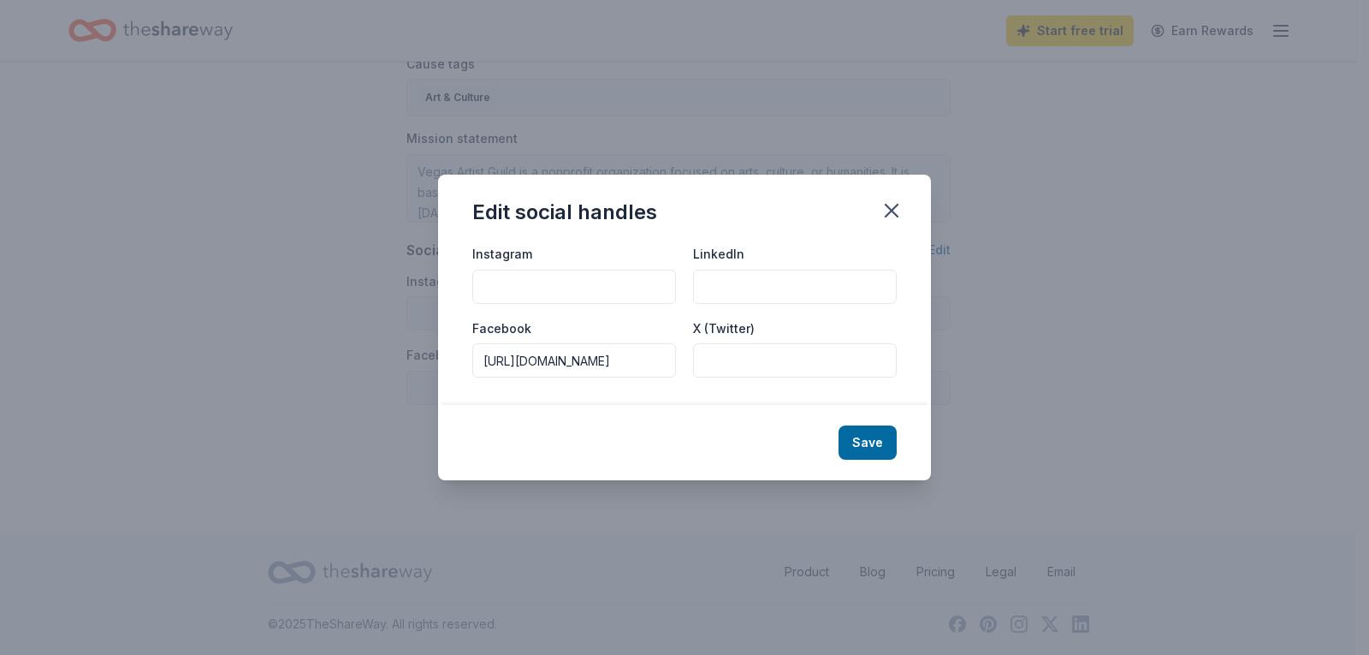
click at [501, 286] on input "Instagram" at bounding box center [574, 287] width 204 height 34
paste input "https://www.instagram.com/lvartistsguild/"
type input "https://www.instagram.com/lvartistsguild/"
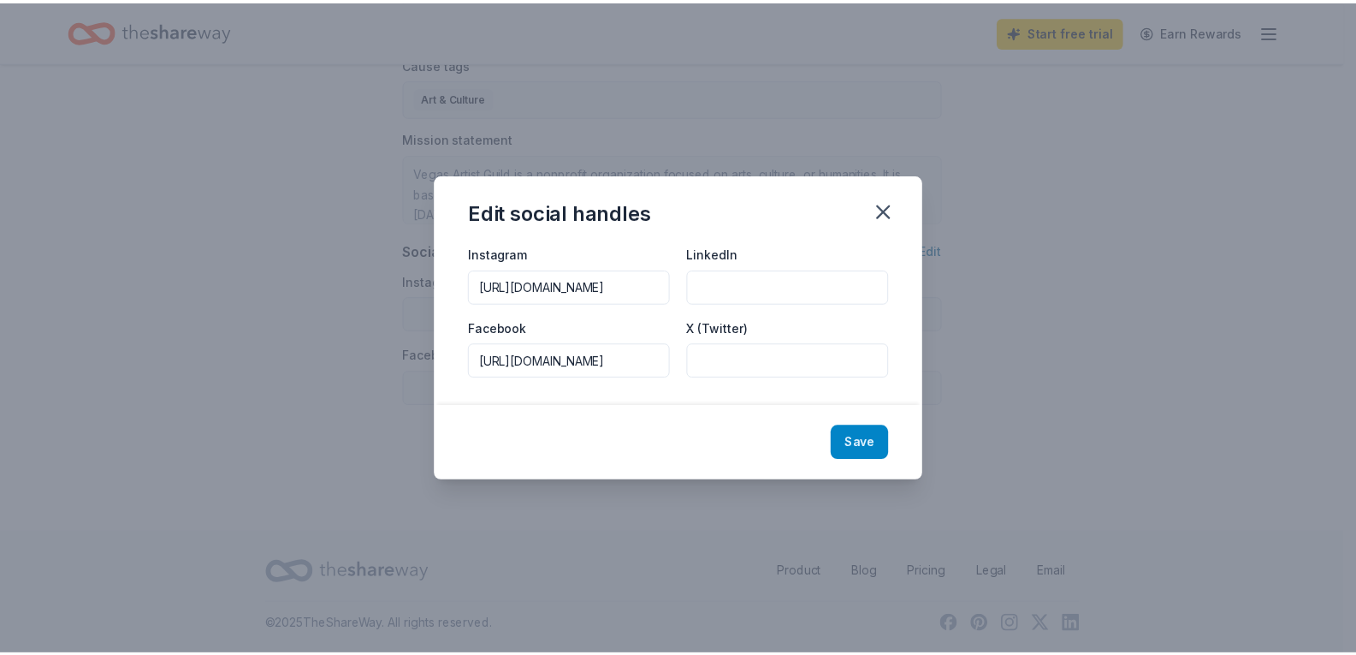
scroll to position [0, 0]
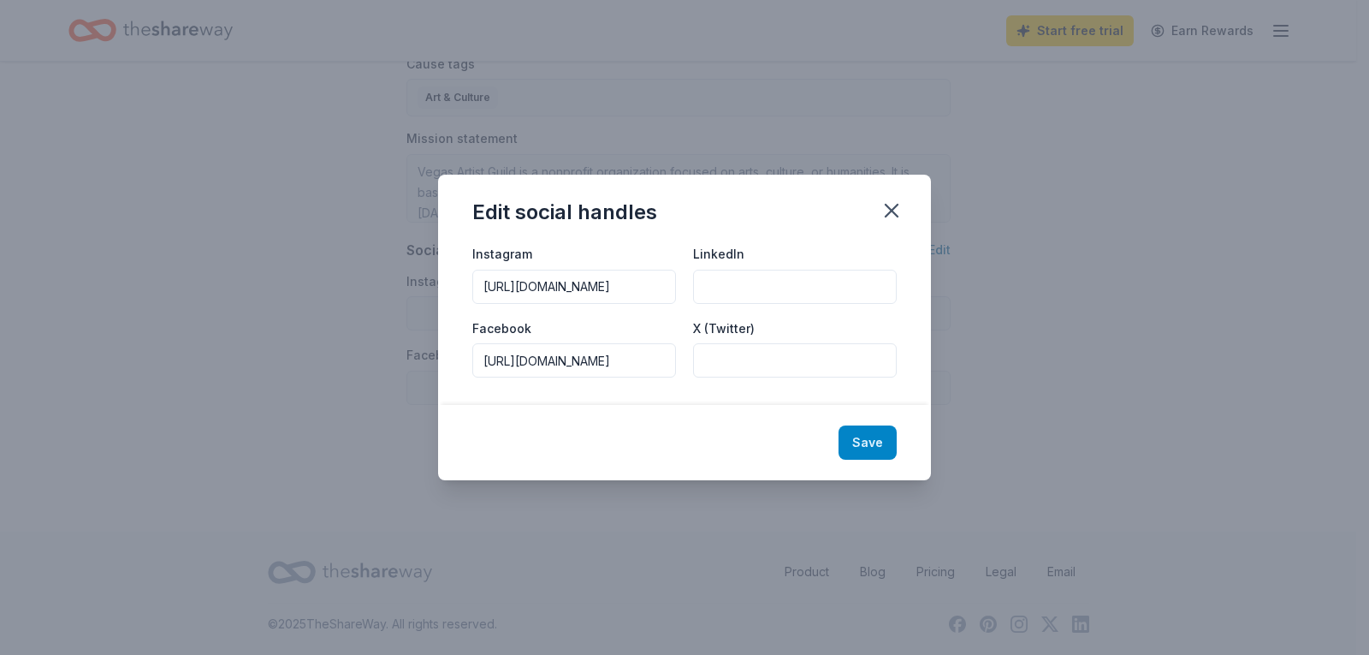
click at [863, 441] on button "Save" at bounding box center [868, 442] width 58 height 34
type input "https://www.instagram.com/lvartistsguild/"
type input "https://www.facebook.com/LVArtistsGuild/"
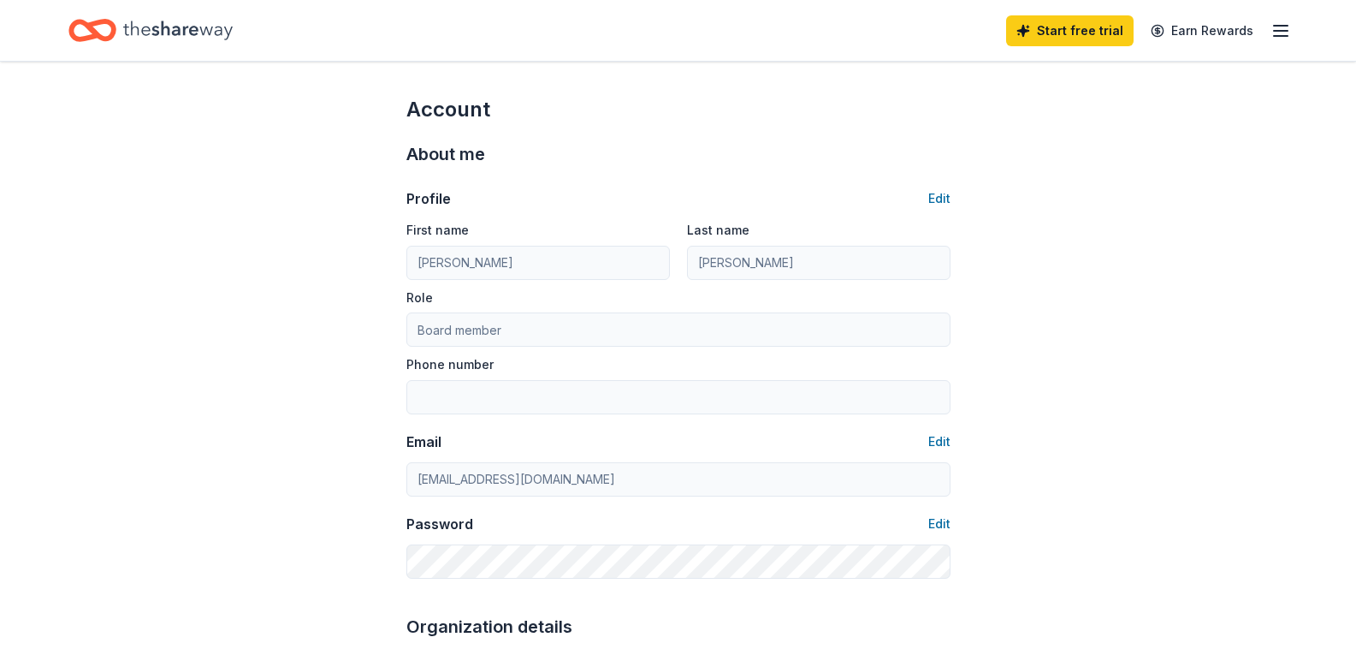
click at [156, 32] on icon "Home" at bounding box center [178, 30] width 110 height 19
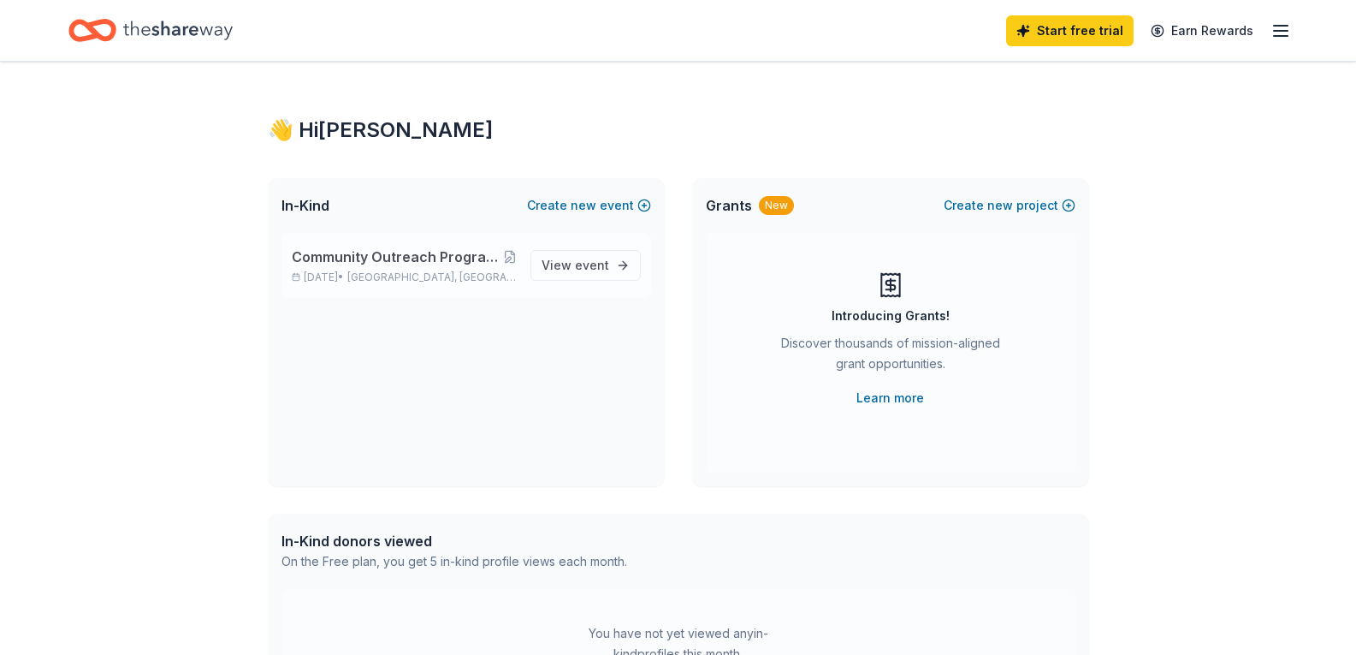
click at [321, 256] on span "Community Outreach Programs for Veteran's, Active Duty, First Responders and th…" at bounding box center [397, 256] width 211 height 21
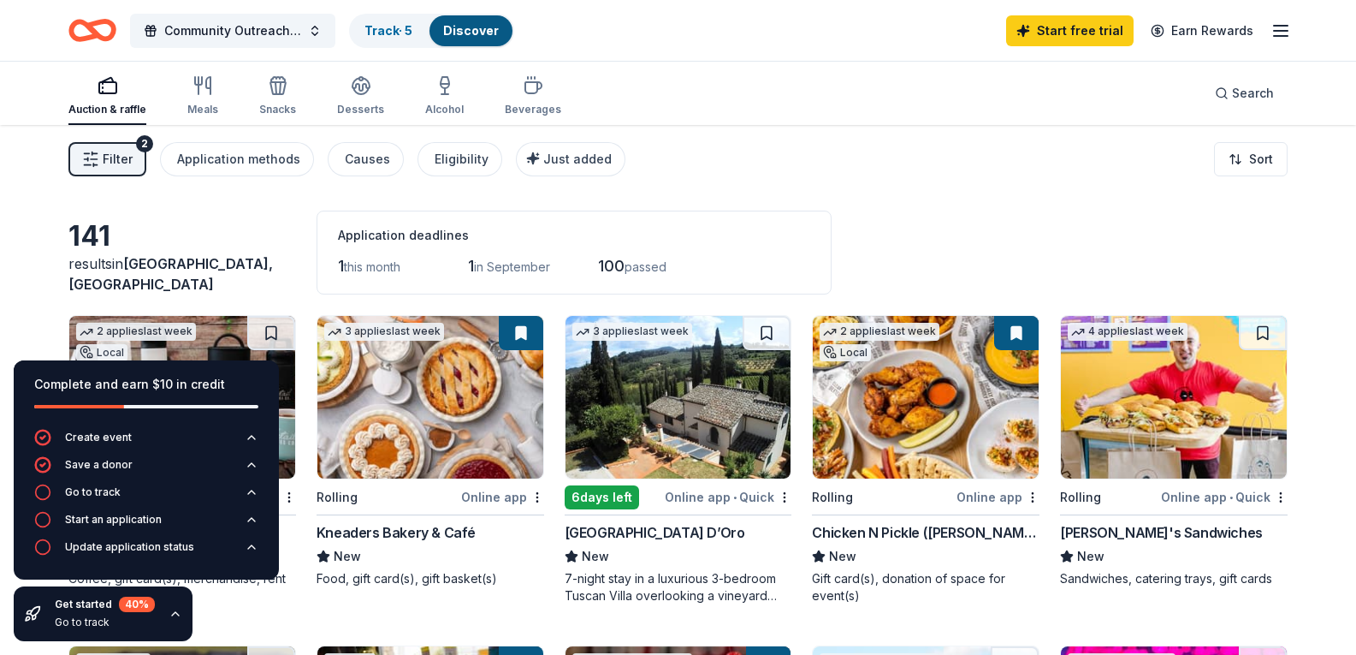
click at [110, 108] on div "Auction & raffle" at bounding box center [107, 110] width 78 height 14
click at [231, 27] on span "Community Outreach Programs for Veteran's, Active Duty, First Responders and th…" at bounding box center [232, 31] width 137 height 21
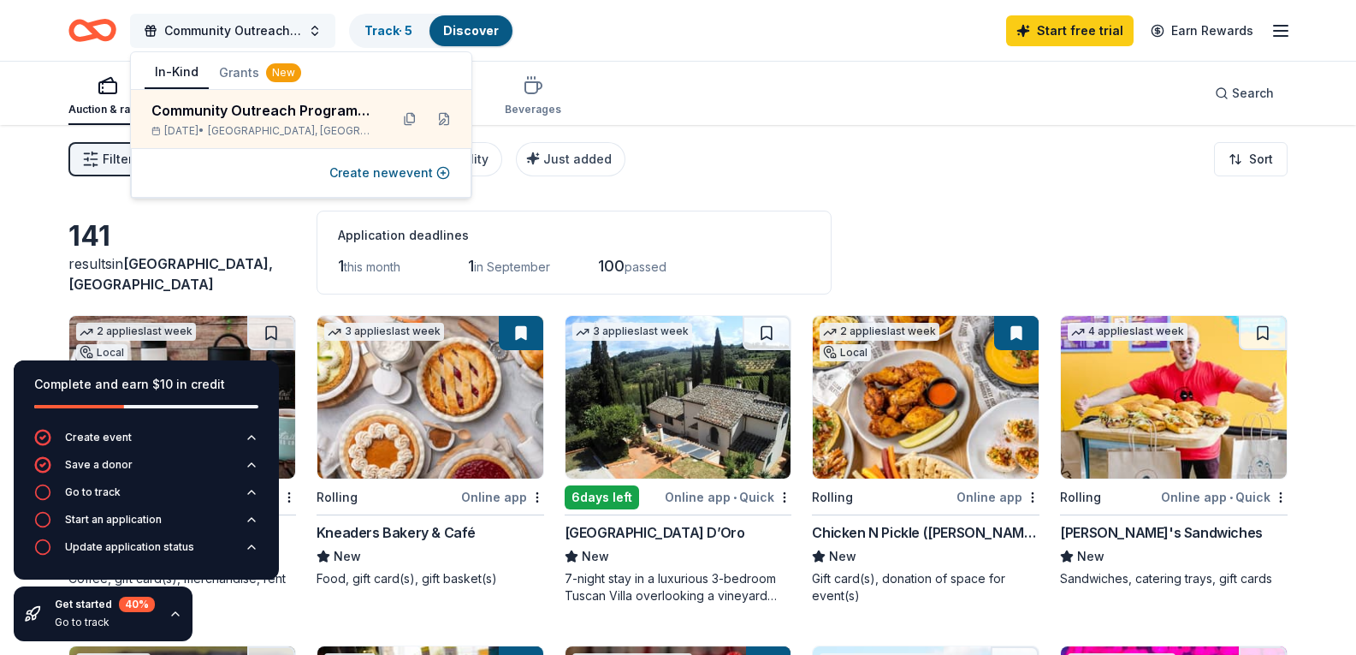
click at [231, 27] on span "Community Outreach Programs for Veteran's, Active Duty, First Responders and th…" at bounding box center [232, 31] width 137 height 21
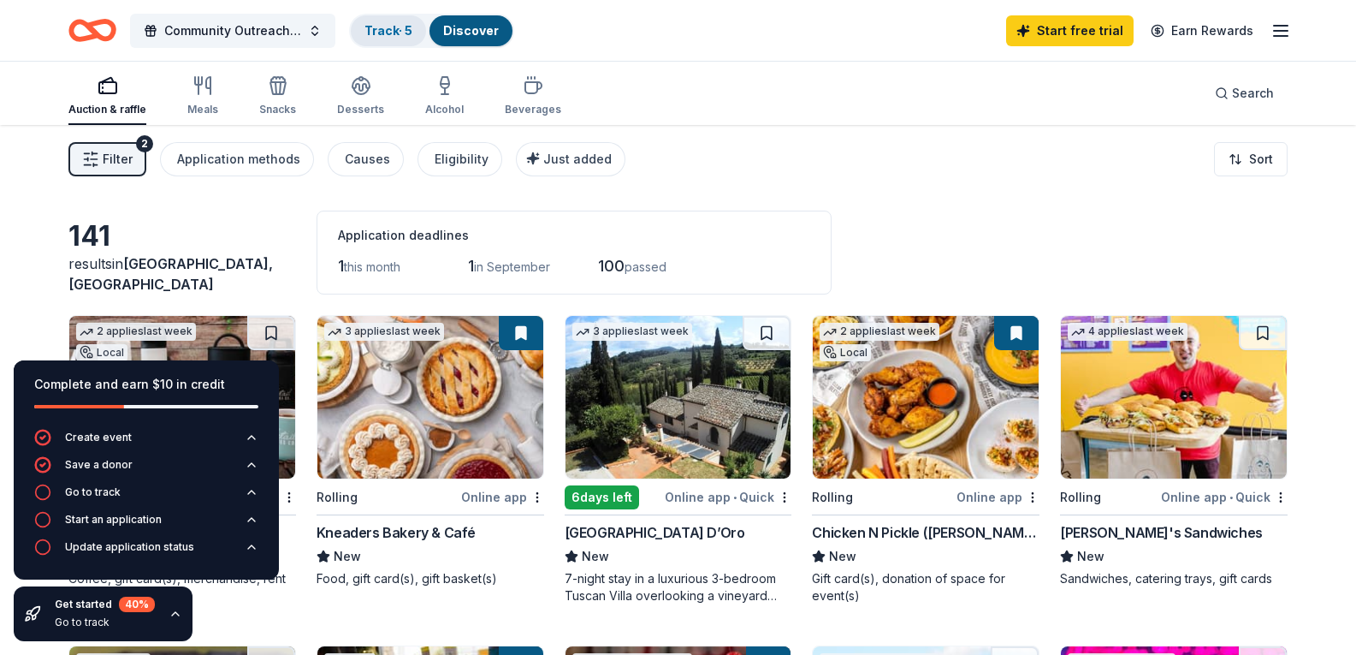
click at [391, 33] on link "Track · 5" at bounding box center [389, 30] width 48 height 15
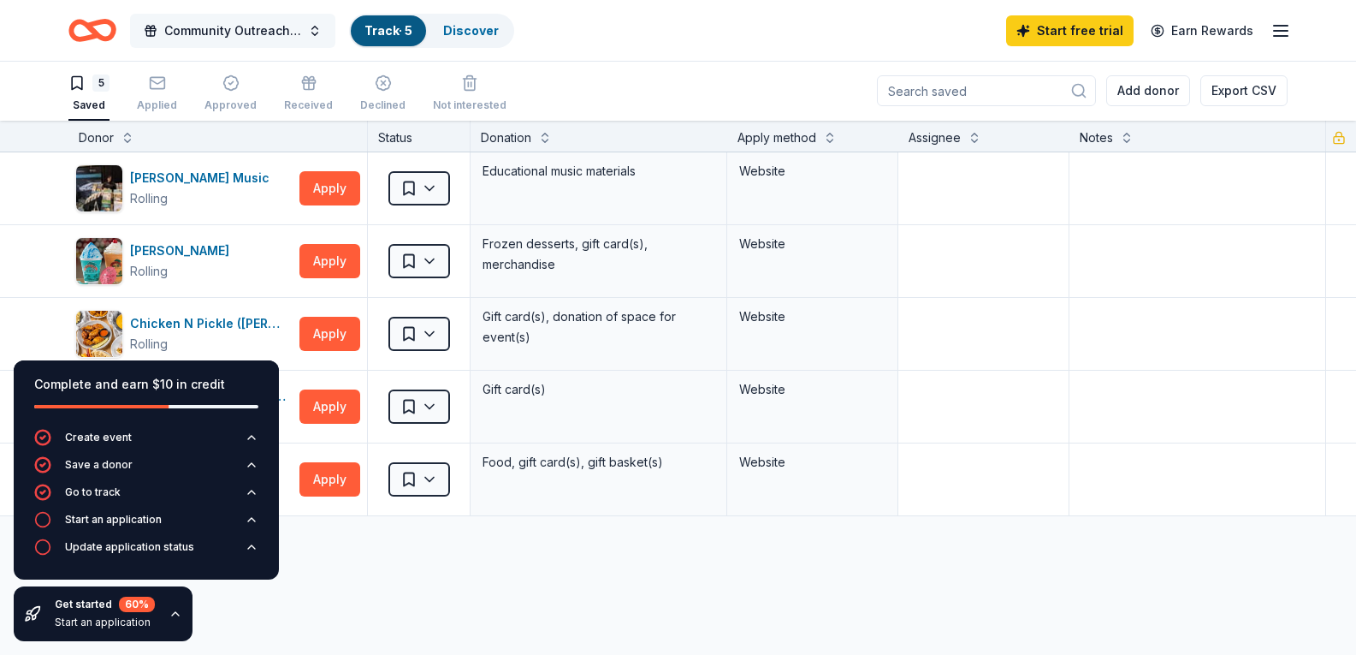
click at [316, 33] on button "Community Outreach Programs for Veteran's, Active Duty, First Responders and th…" at bounding box center [232, 31] width 205 height 34
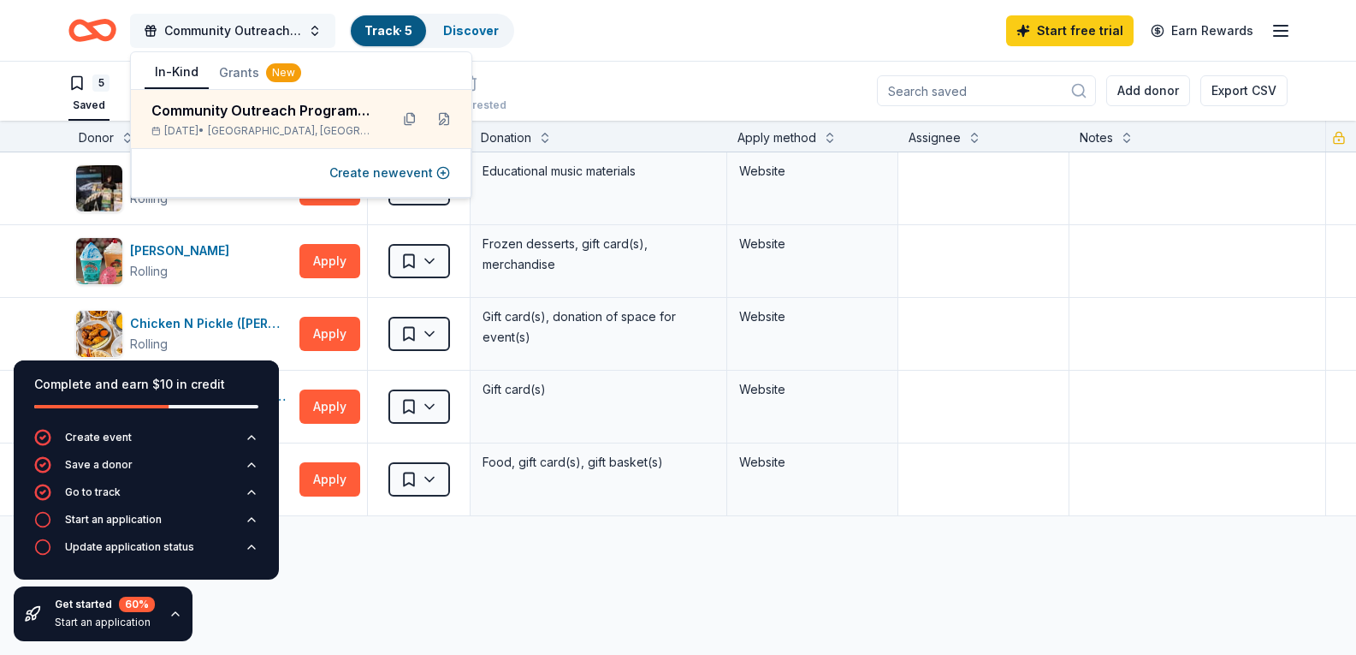
click at [234, 22] on span "Community Outreach Programs for Veteran's, Active Duty, First Responders and th…" at bounding box center [232, 31] width 137 height 21
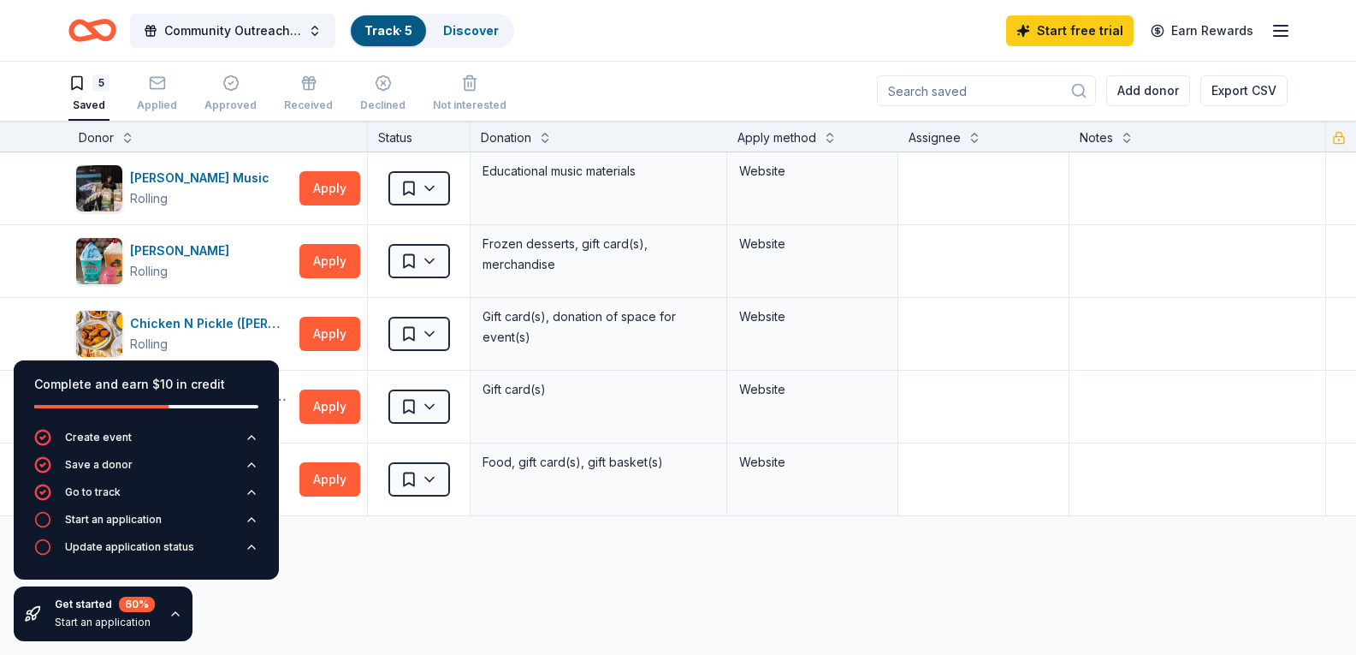
click at [1284, 27] on icon "button" at bounding box center [1281, 31] width 21 height 21
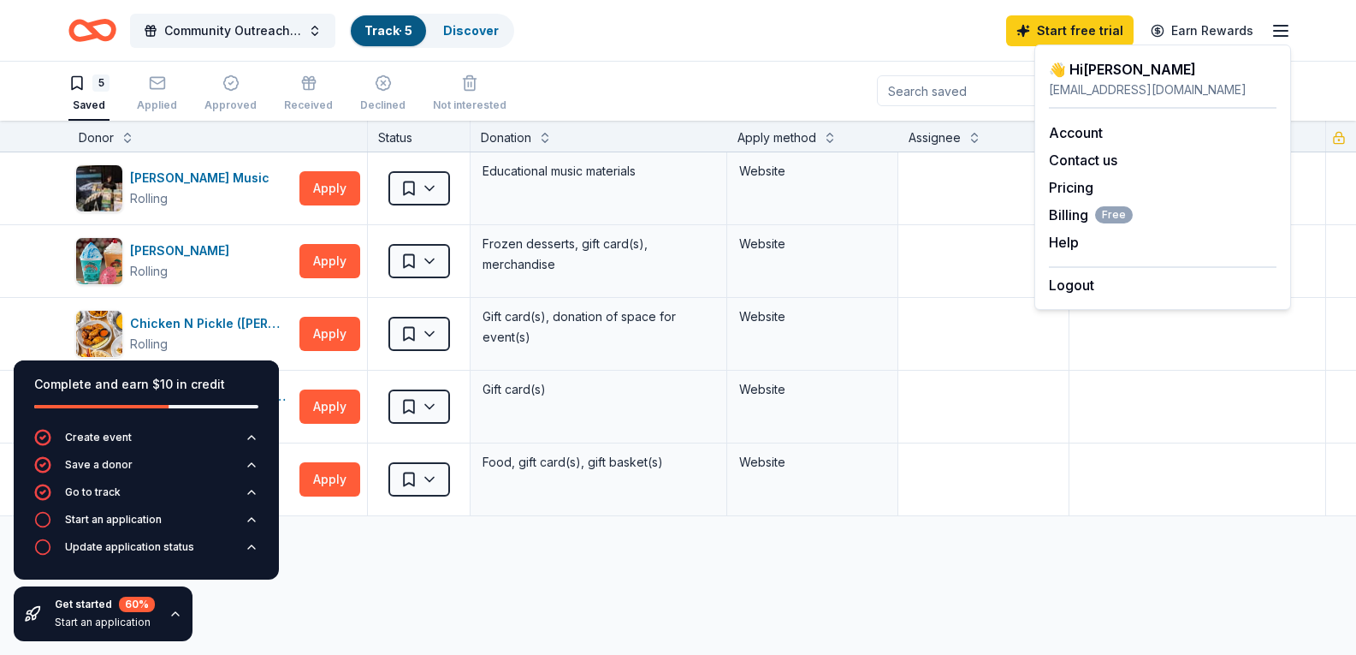
click at [1280, 29] on icon "button" at bounding box center [1281, 31] width 21 height 21
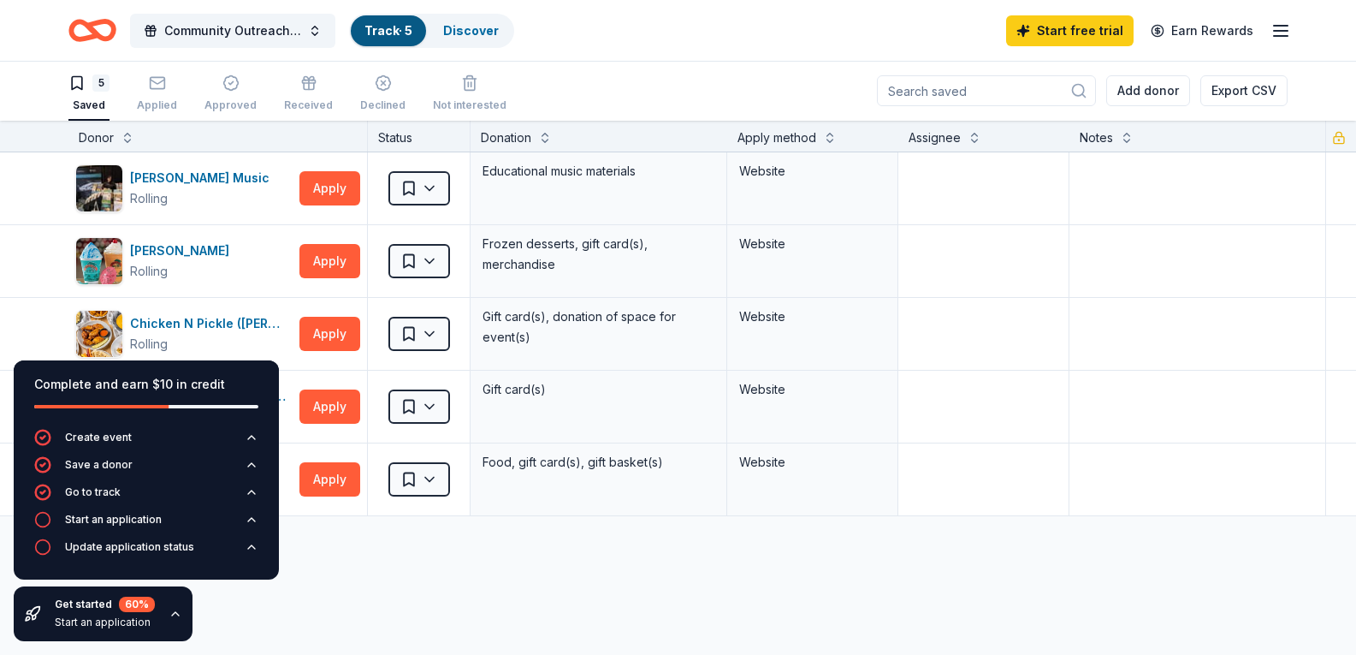
click at [1281, 31] on line "button" at bounding box center [1281, 31] width 14 height 0
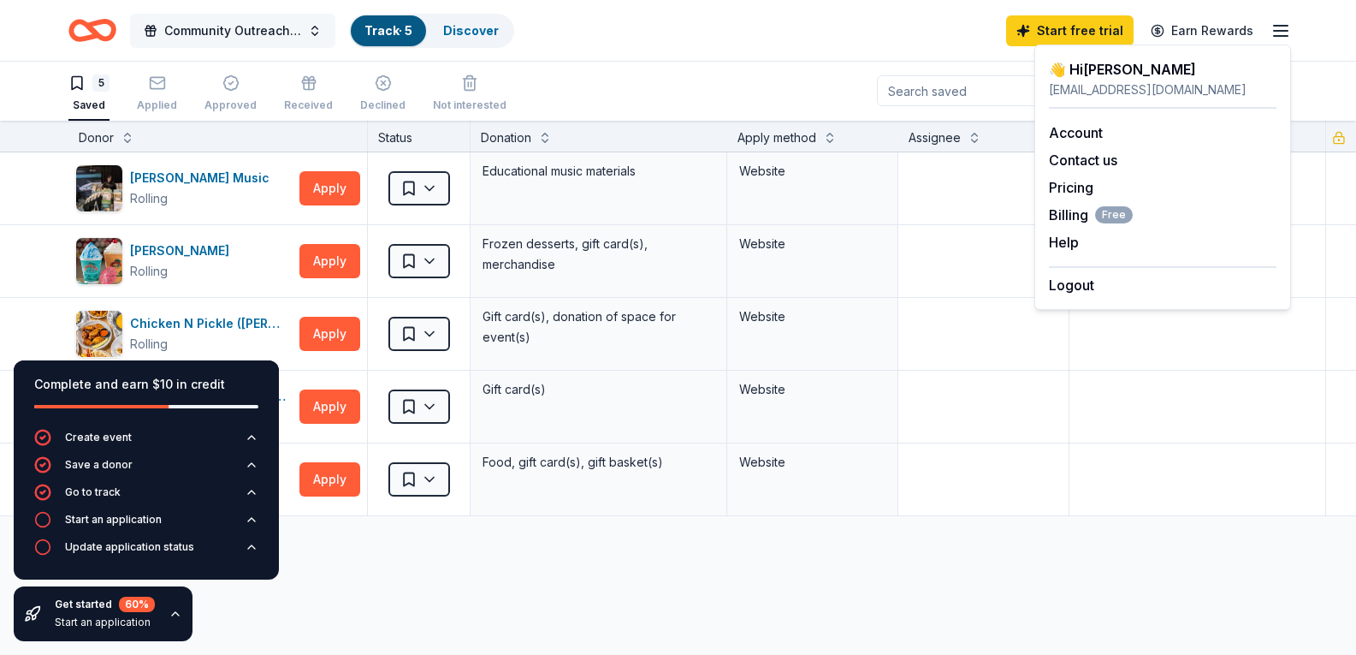
click at [185, 31] on span "Community Outreach Programs for Veteran's, Active Duty, First Responders and th…" at bounding box center [232, 31] width 137 height 21
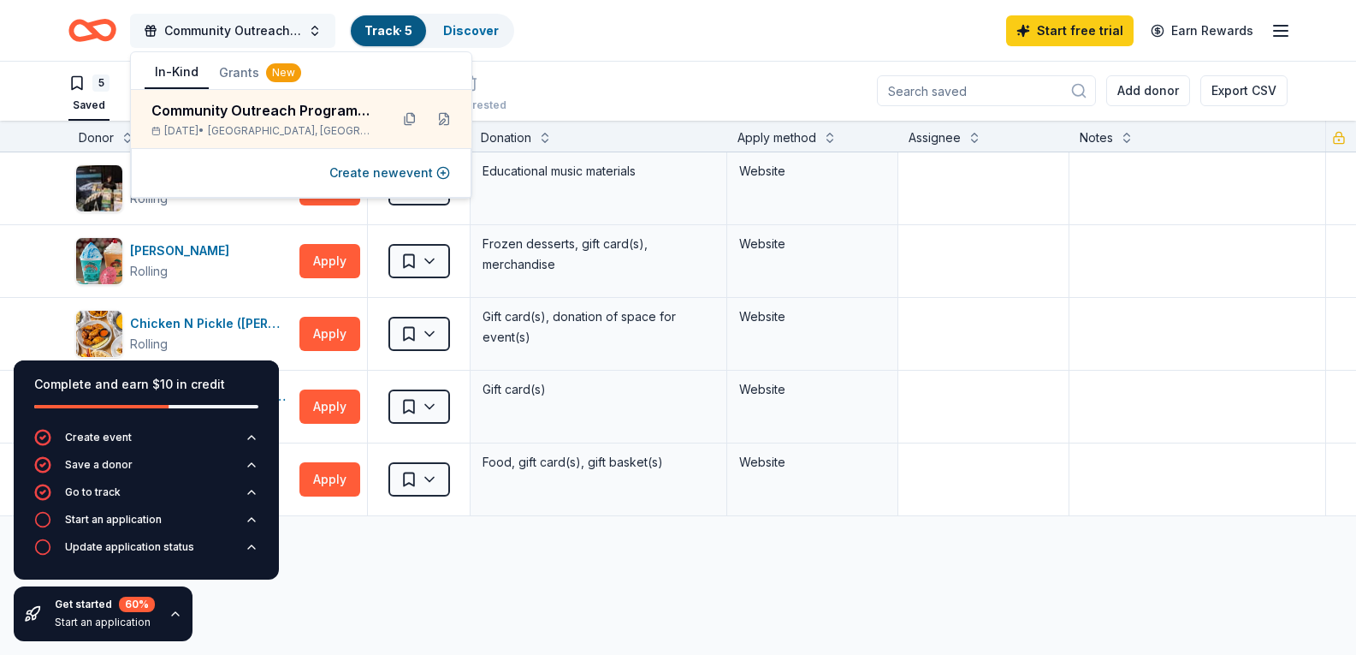
click at [205, 25] on span "Community Outreach Programs for Veteran's, Active Duty, First Responders and th…" at bounding box center [232, 31] width 137 height 21
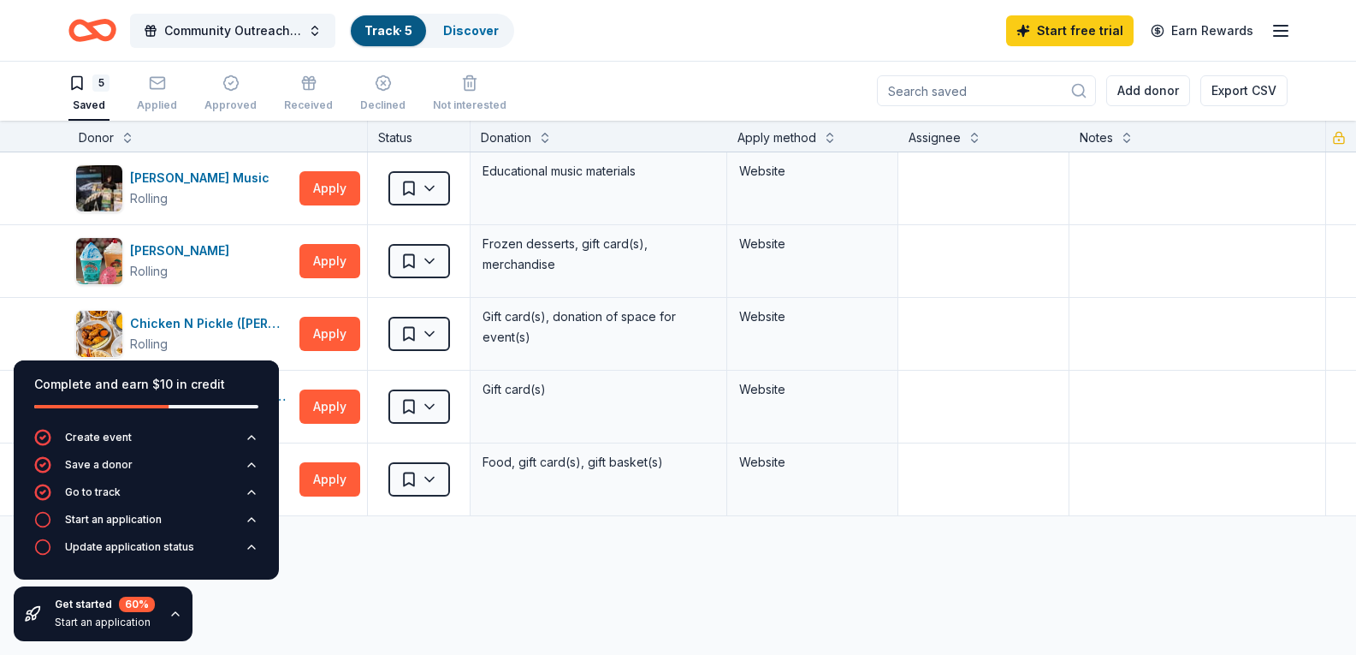
click at [610, 31] on div "Community Outreach Programs for Veteran's, Active Duty, First Responders and th…" at bounding box center [677, 30] width 1219 height 40
click at [244, 33] on span "Community Outreach Programs for Veteran's, Active Duty, First Responders and th…" at bounding box center [232, 31] width 137 height 21
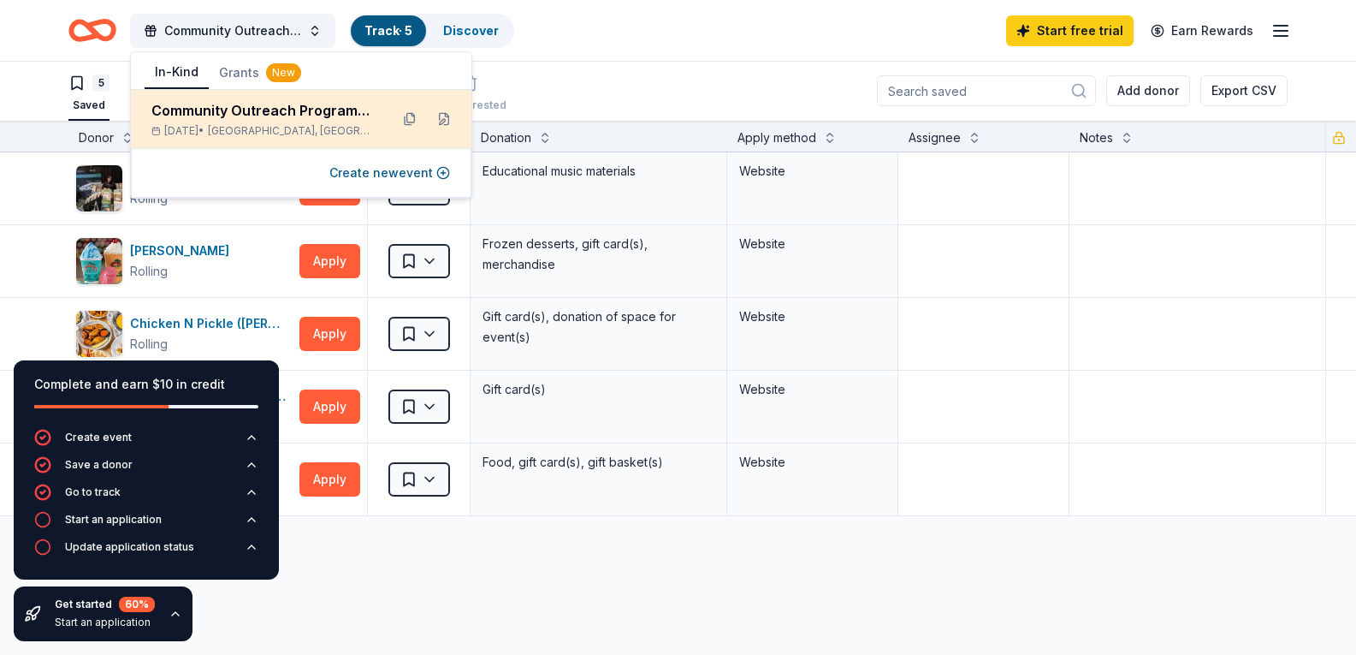
click at [253, 111] on div "Community Outreach Programs for Veteran's, Active Duty, First Responders and th…" at bounding box center [263, 110] width 224 height 21
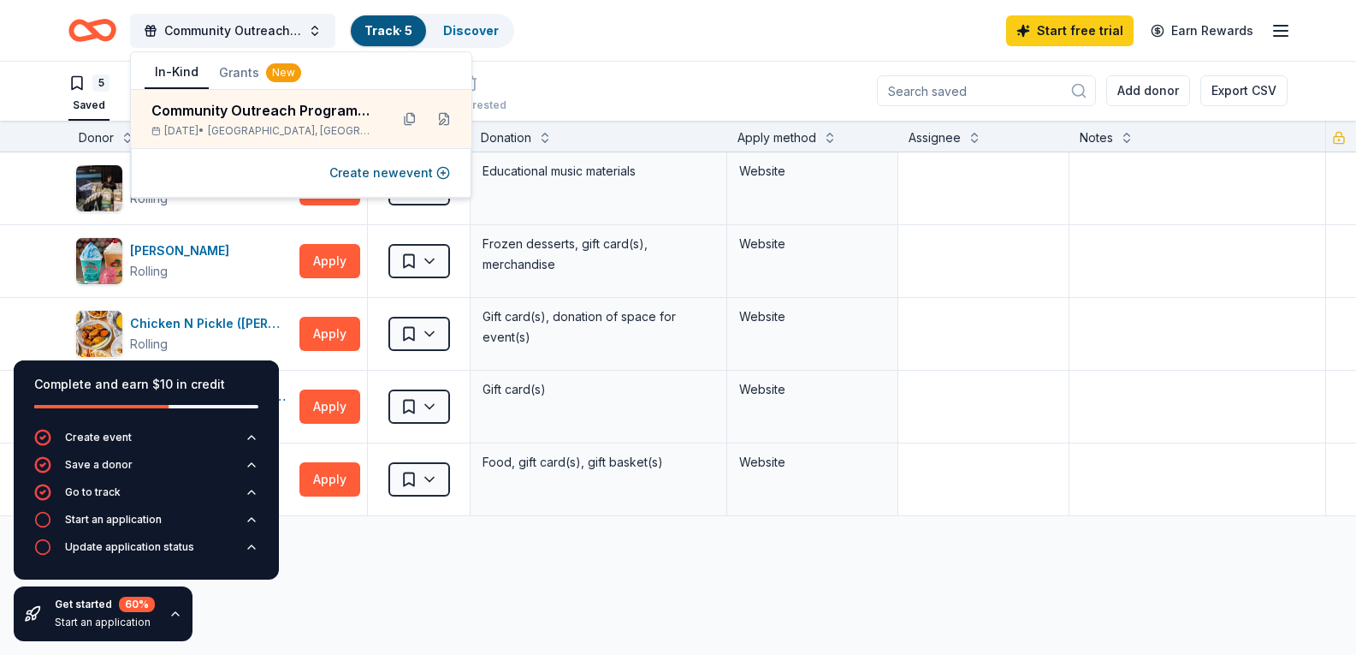
click at [176, 70] on button "In-Kind" at bounding box center [177, 72] width 64 height 33
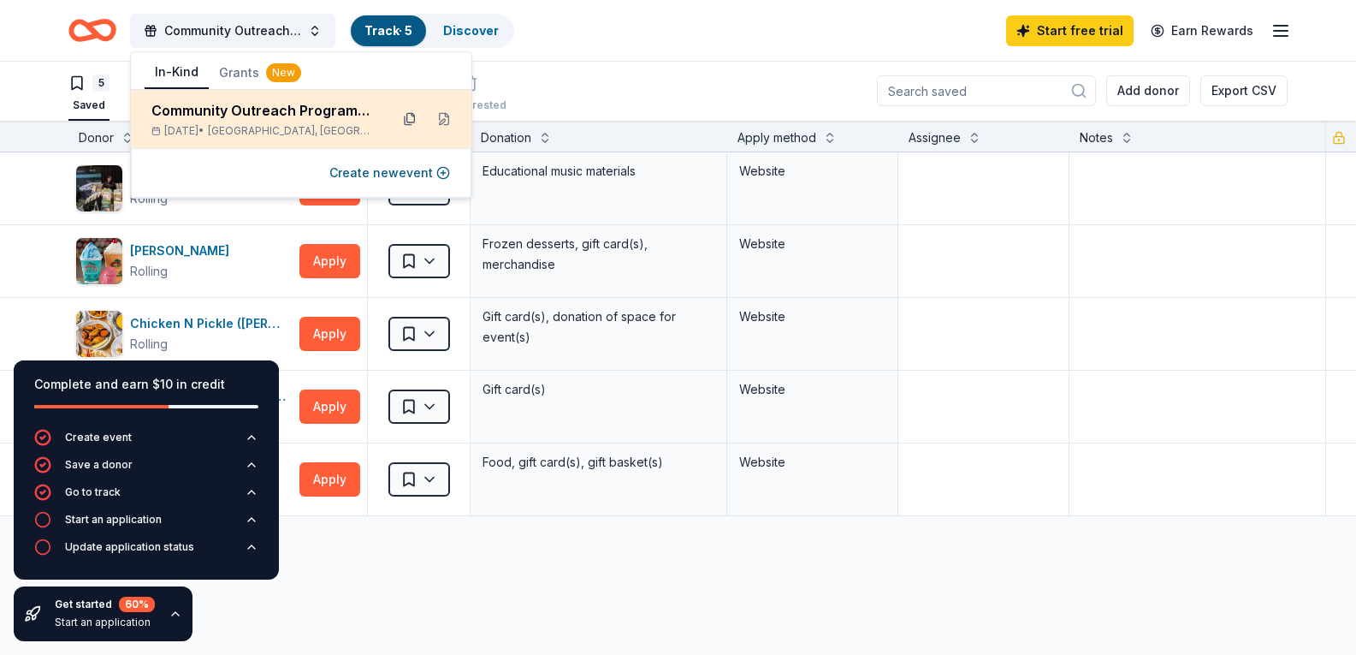
click at [410, 119] on button at bounding box center [409, 118] width 27 height 27
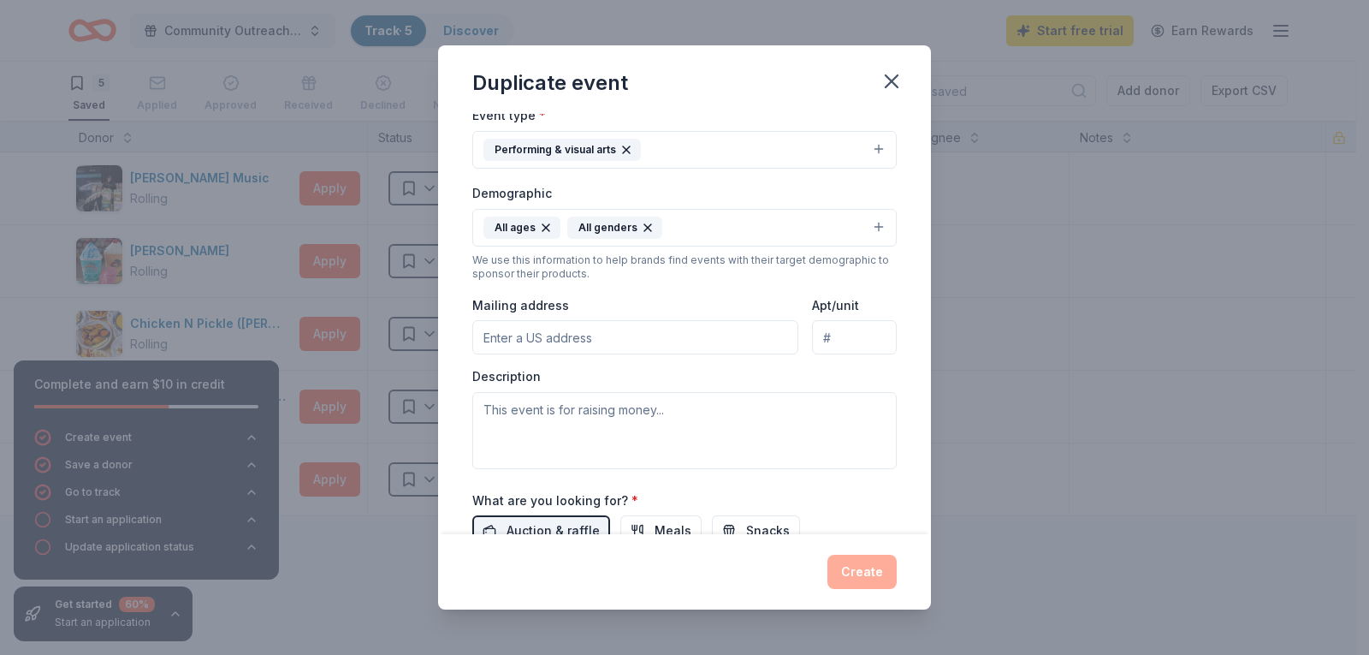
scroll to position [342, 0]
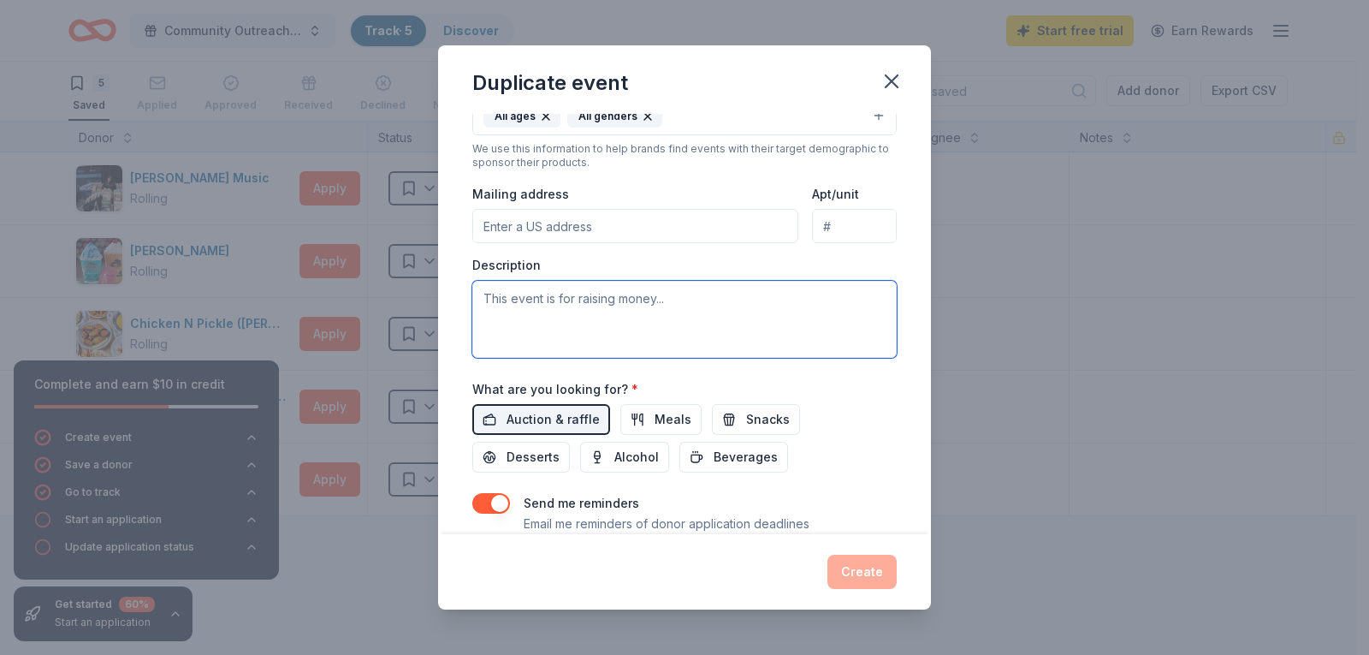
click at [490, 298] on textarea at bounding box center [684, 319] width 424 height 77
paste textarea "As part of the Las Vegas Artists' Guild's mission we have created workshop oppo…"
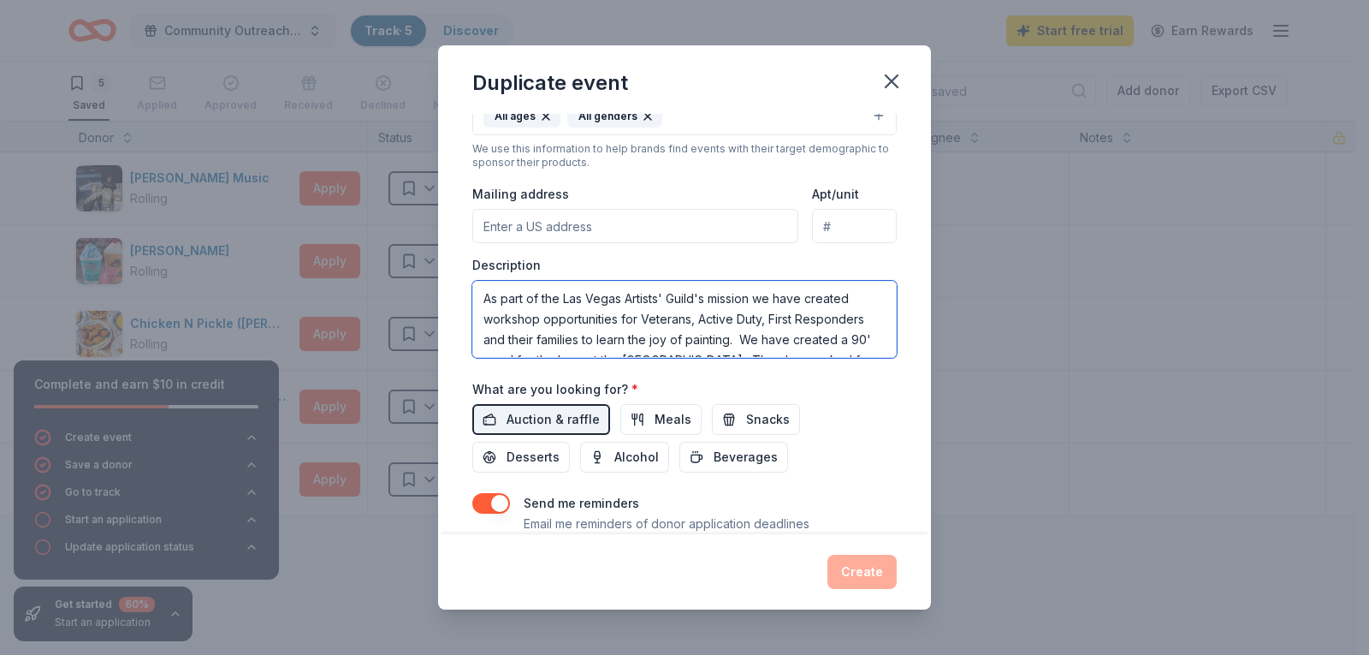
scroll to position [72, 0]
type textarea "As part of the Las Vegas Artists' Guild's mission we have created workshop oppo…"
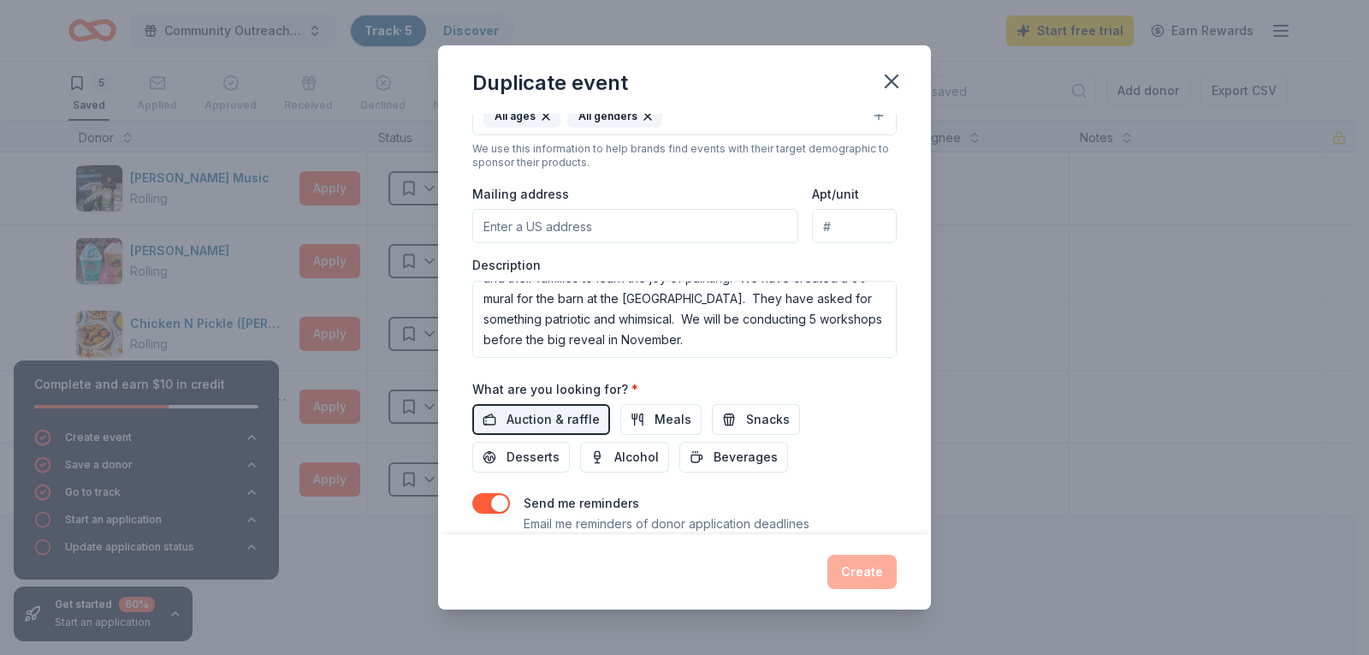
click at [858, 571] on div "Create" at bounding box center [684, 572] width 424 height 34
click at [858, 570] on div "Create" at bounding box center [684, 572] width 424 height 34
click at [572, 351] on textarea "As part of the Las Vegas Artists' Guild's mission we have created workshop oppo…" at bounding box center [684, 319] width 424 height 77
click at [783, 571] on div "Create" at bounding box center [684, 572] width 424 height 34
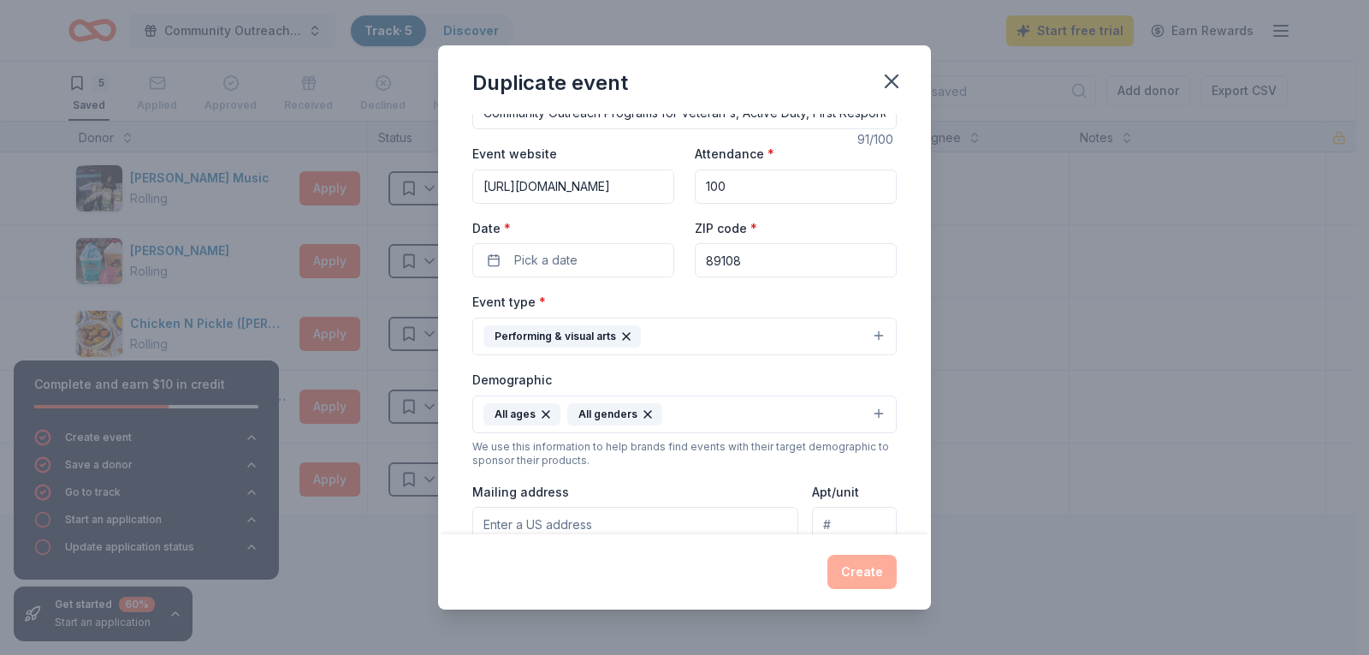
scroll to position [0, 0]
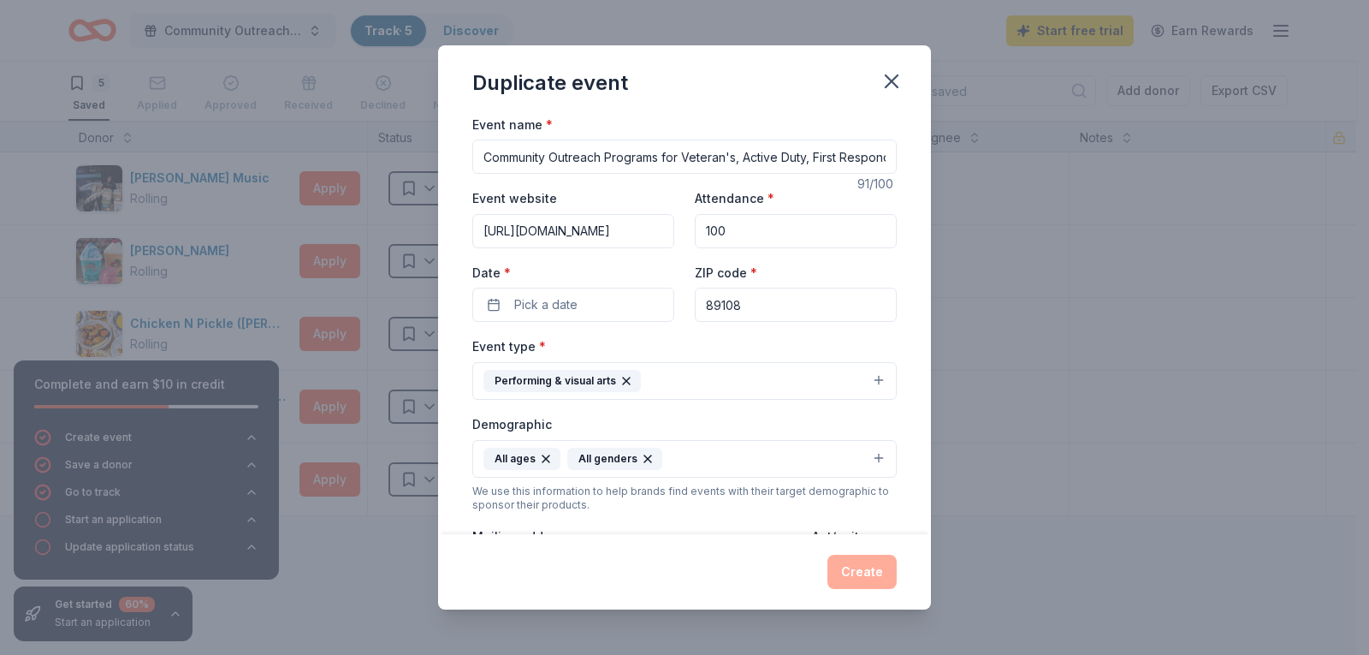
click at [682, 103] on div "Duplicate event" at bounding box center [684, 79] width 493 height 68
click at [887, 85] on icon "button" at bounding box center [892, 81] width 12 height 12
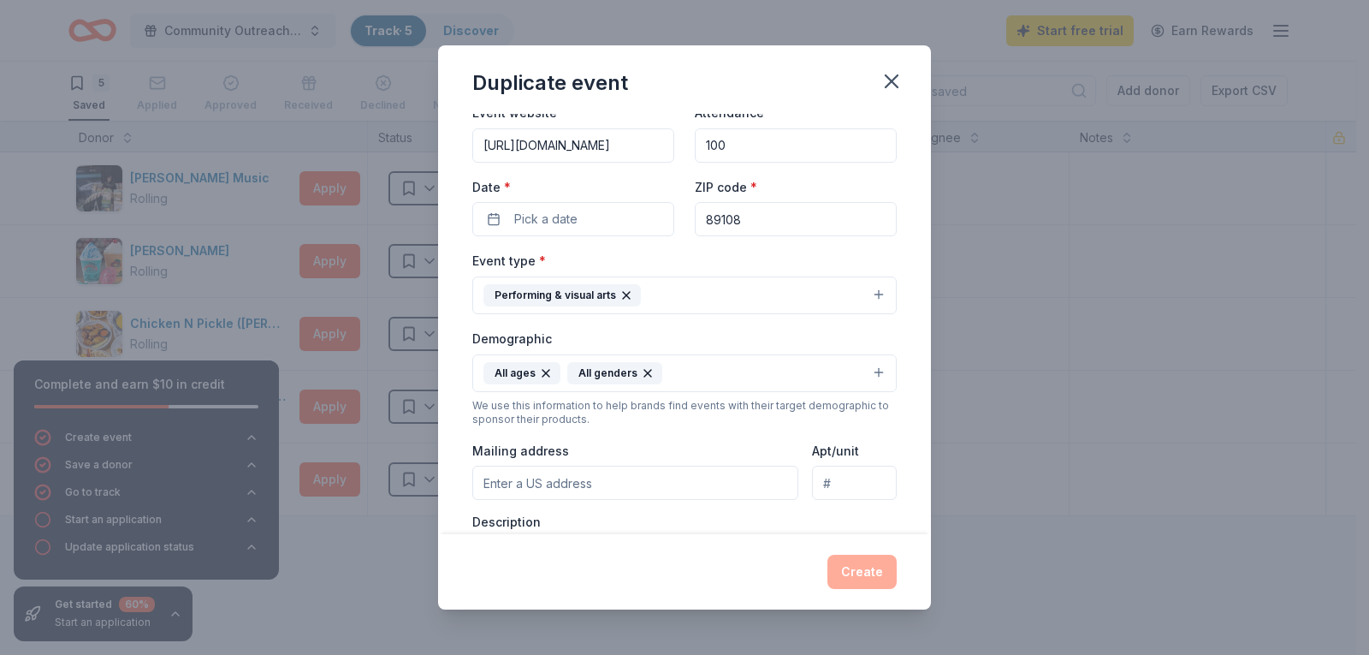
click at [852, 571] on div "Create" at bounding box center [684, 572] width 424 height 34
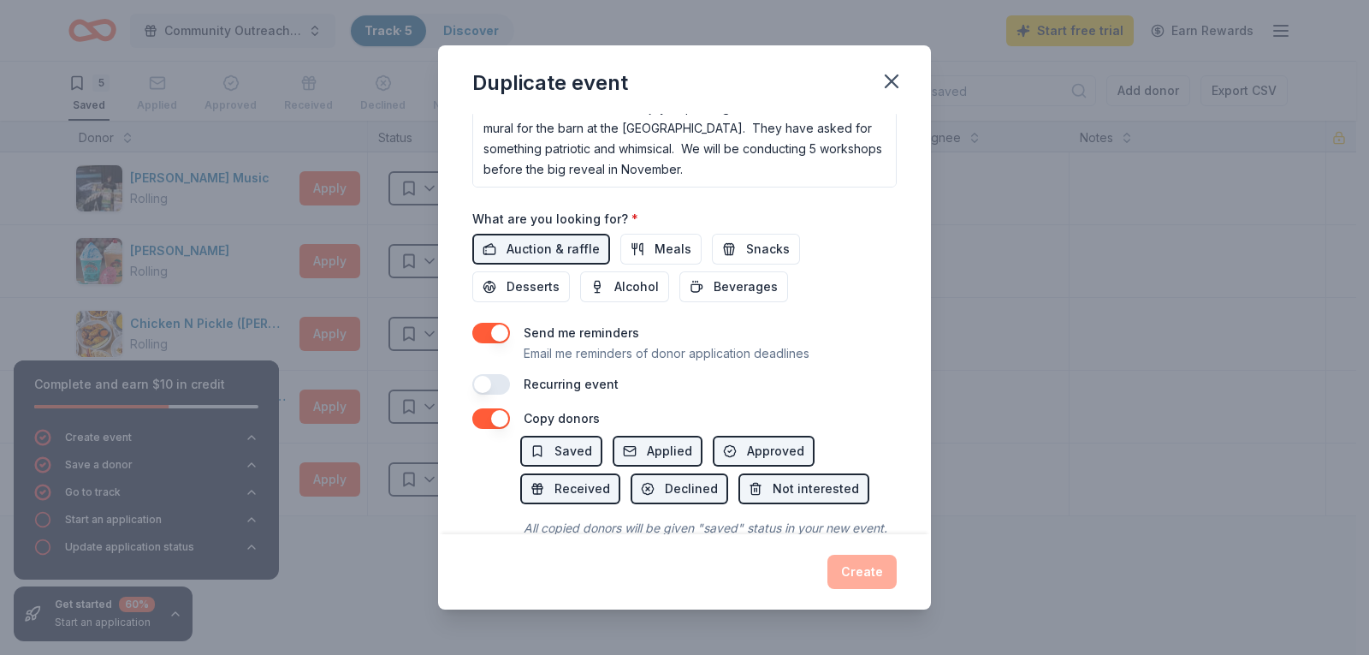
scroll to position [589, 0]
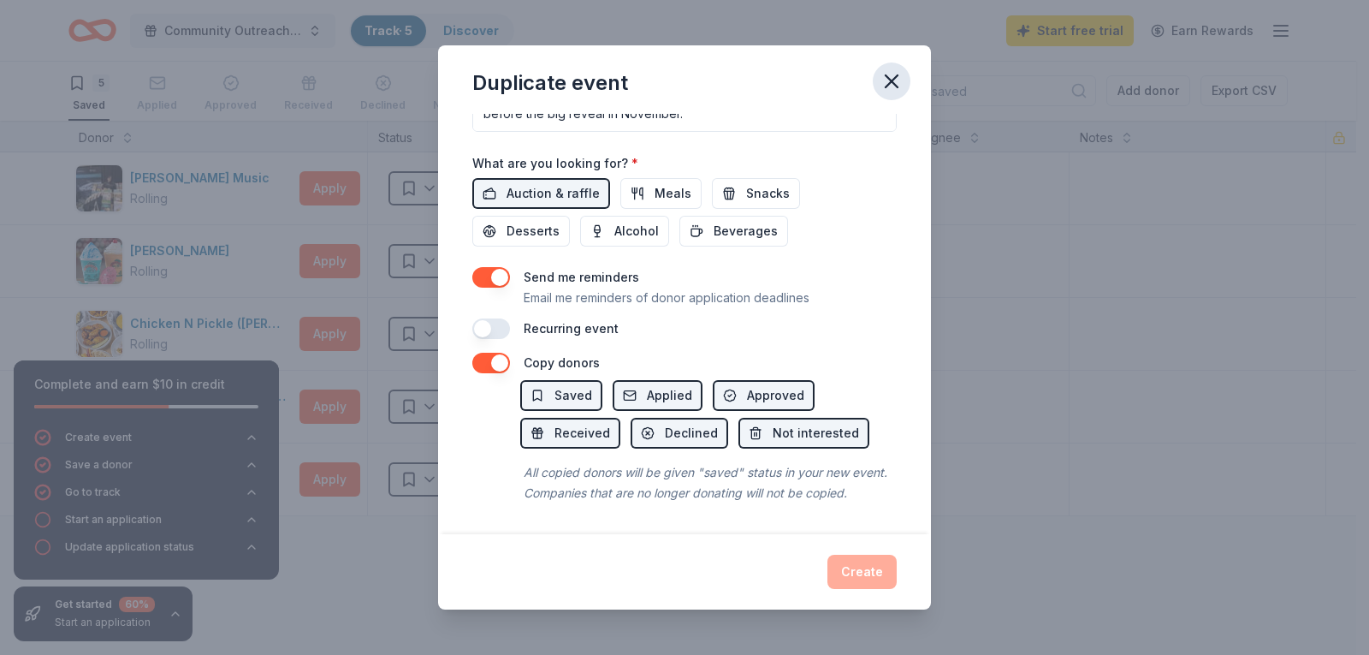
click at [897, 80] on icon "button" at bounding box center [892, 81] width 24 height 24
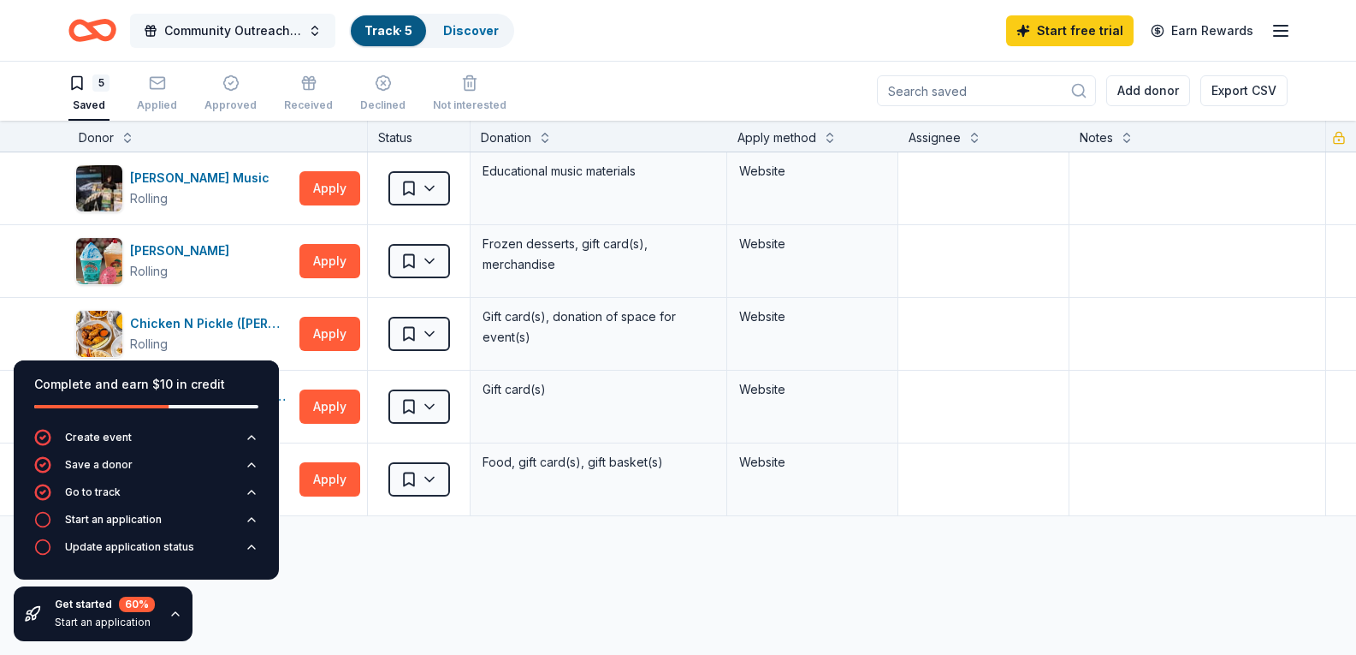
click at [316, 33] on button "Community Outreach Programs for Veteran's, Active Duty, First Responders and th…" at bounding box center [232, 31] width 205 height 34
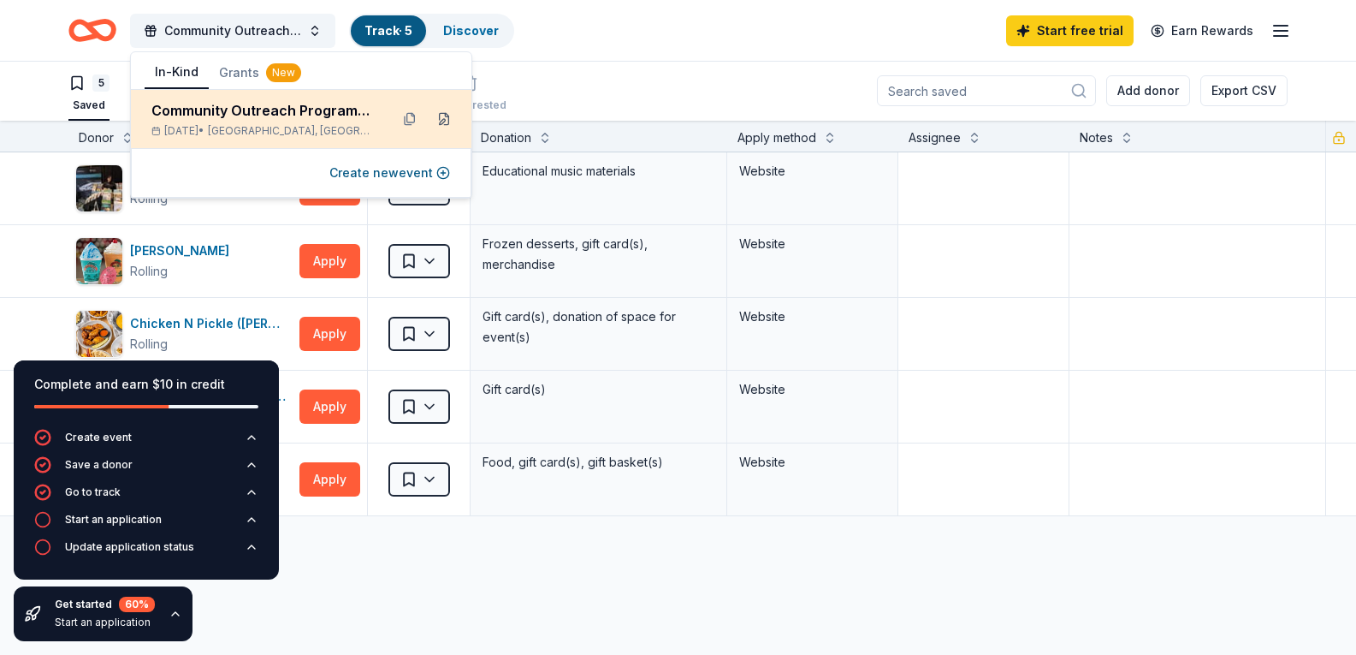
click at [442, 122] on button at bounding box center [443, 118] width 27 height 27
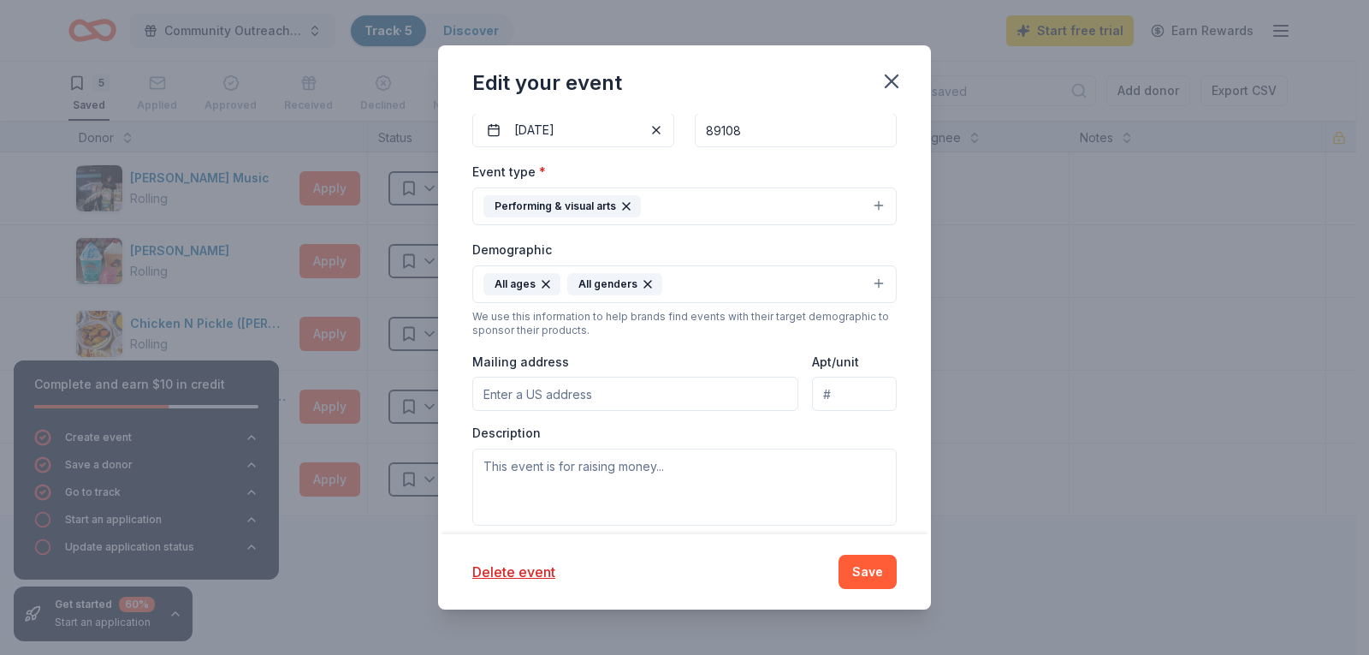
scroll to position [342, 0]
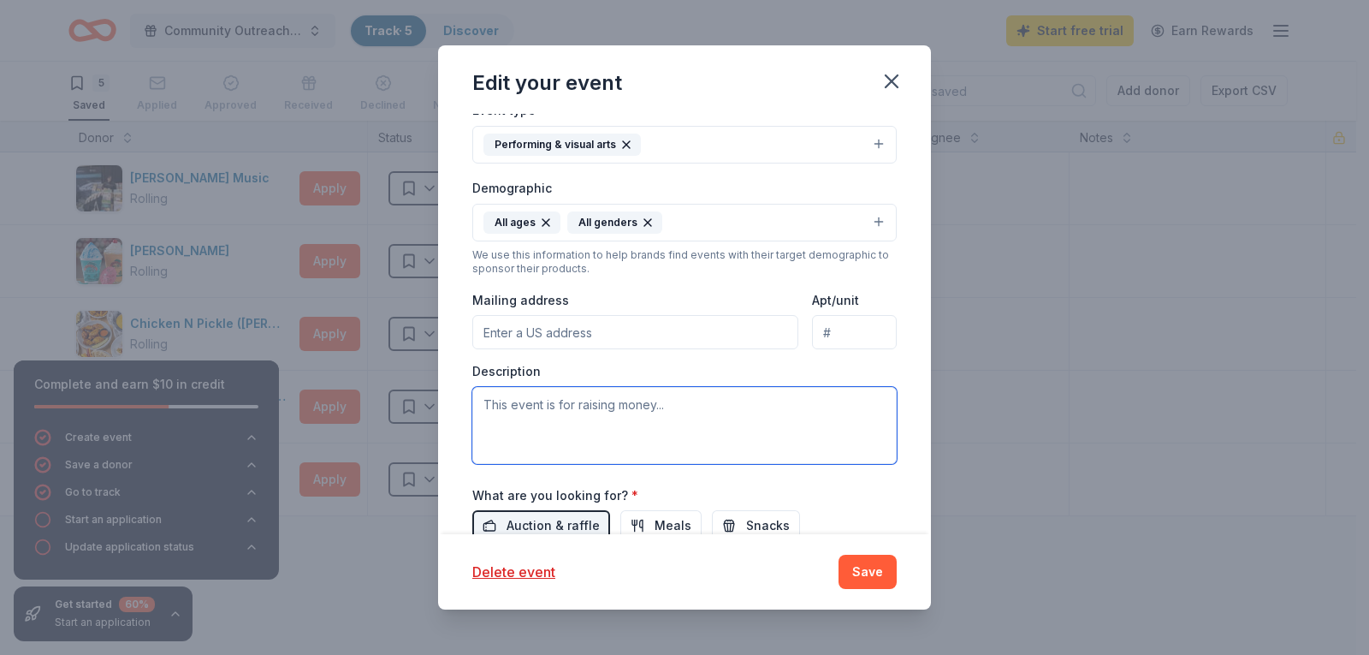
click at [490, 408] on textarea at bounding box center [684, 425] width 424 height 77
paste textarea "As part of the Las Vegas Artists' Guild's mission we have created workshop oppo…"
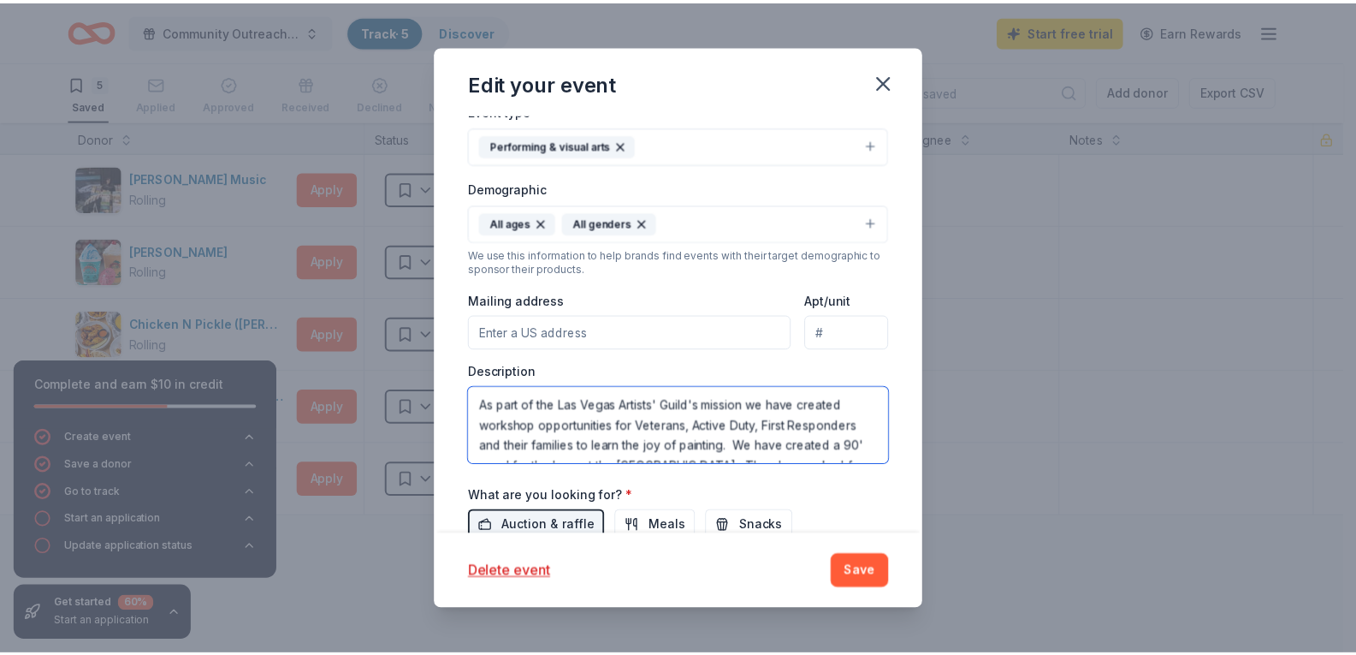
scroll to position [72, 0]
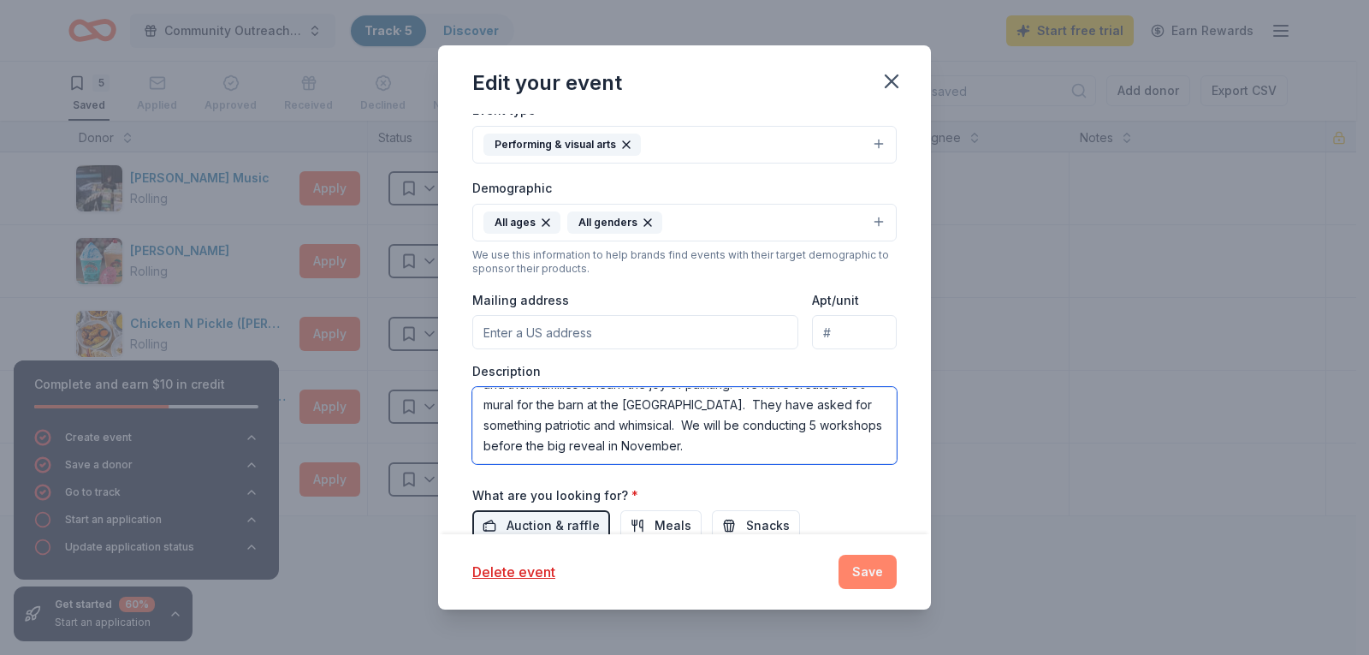
type textarea "As part of the Las Vegas Artists' Guild's mission we have created workshop oppo…"
click at [873, 573] on button "Save" at bounding box center [868, 572] width 58 height 34
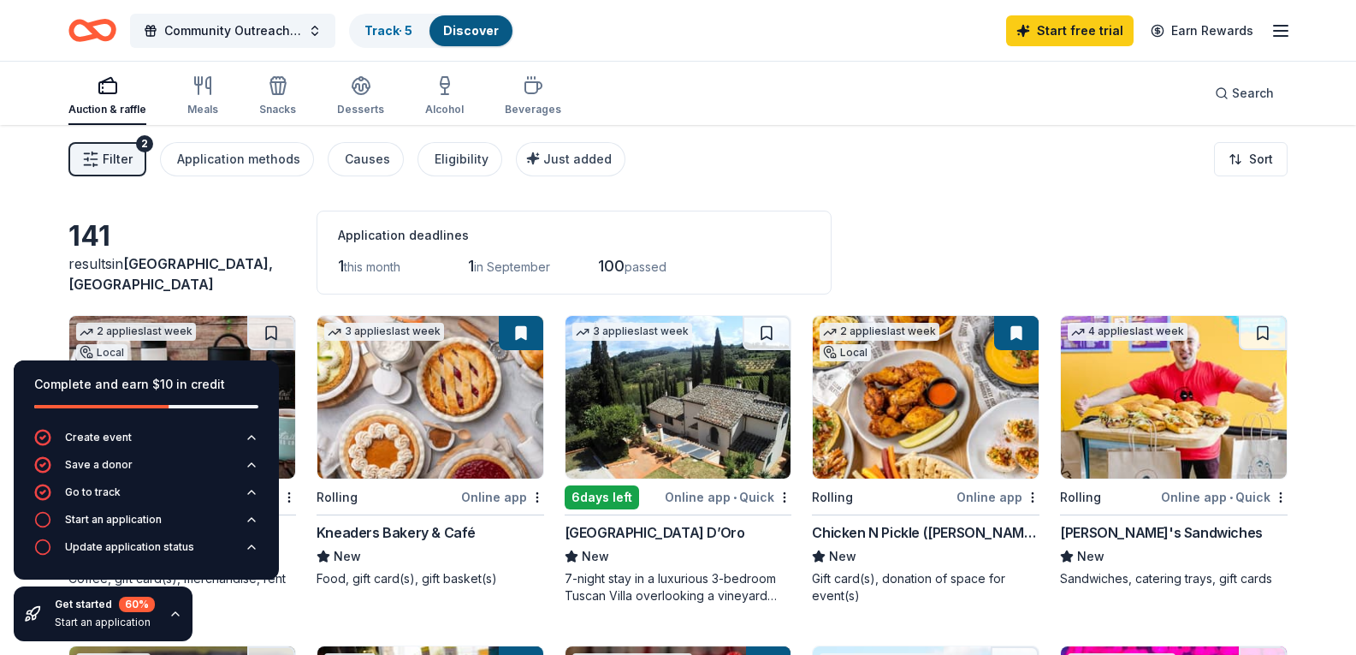
click at [108, 159] on span "Filter" at bounding box center [118, 159] width 30 height 21
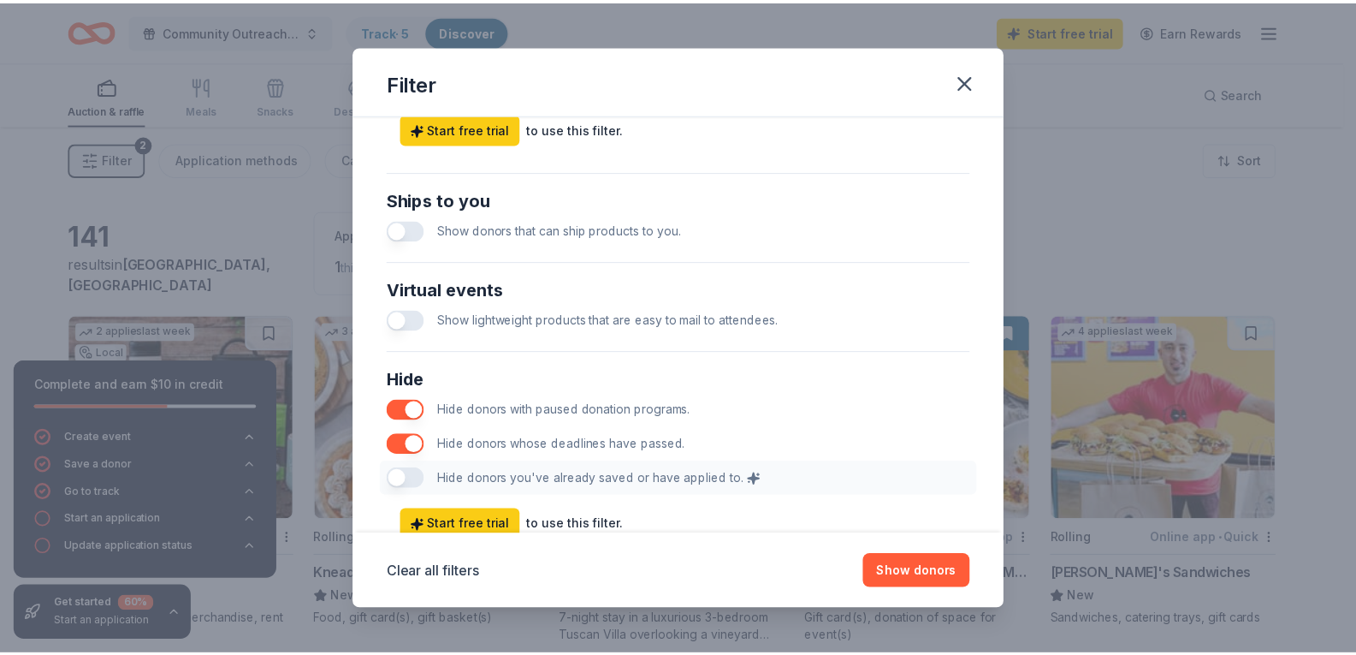
scroll to position [824, 0]
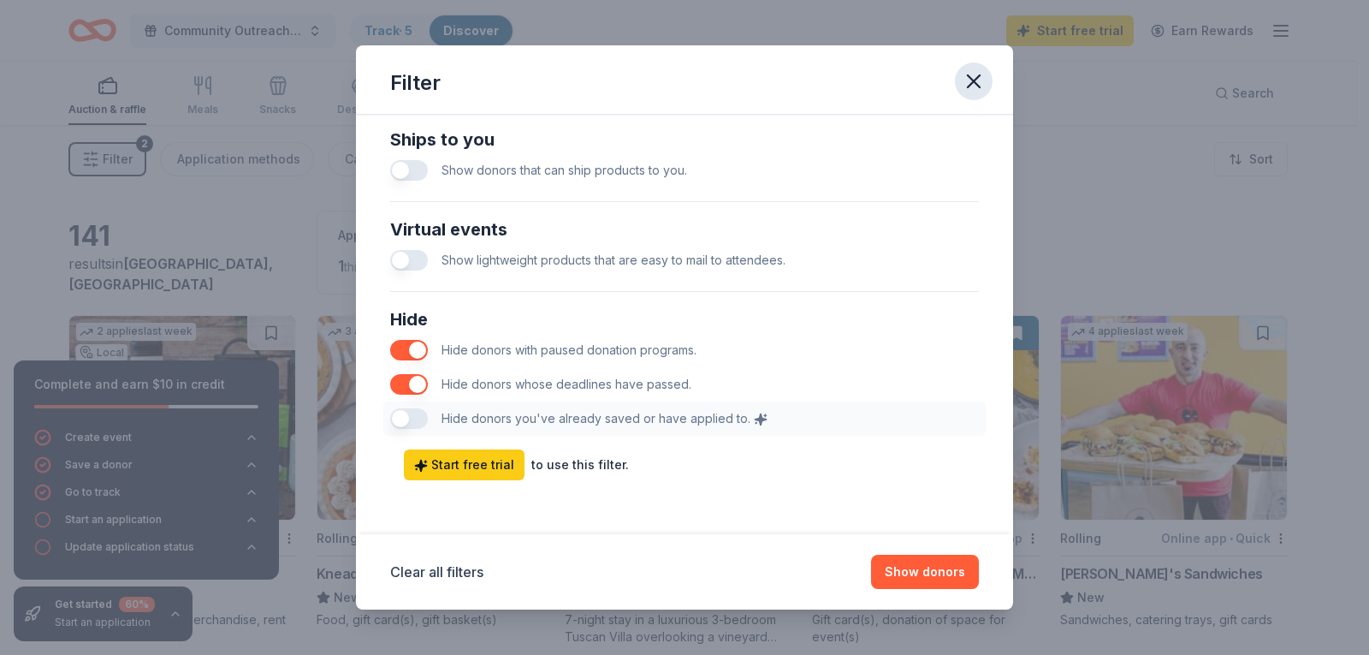
click at [976, 85] on icon "button" at bounding box center [974, 81] width 12 height 12
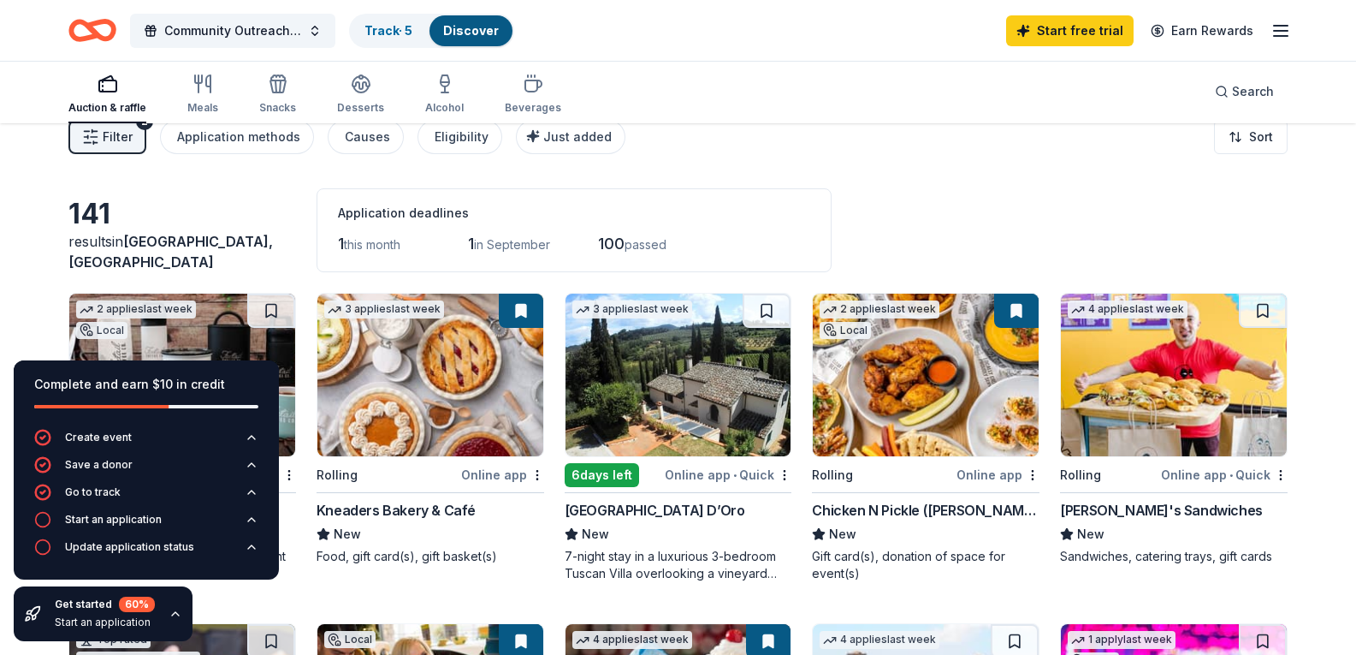
scroll to position [0, 0]
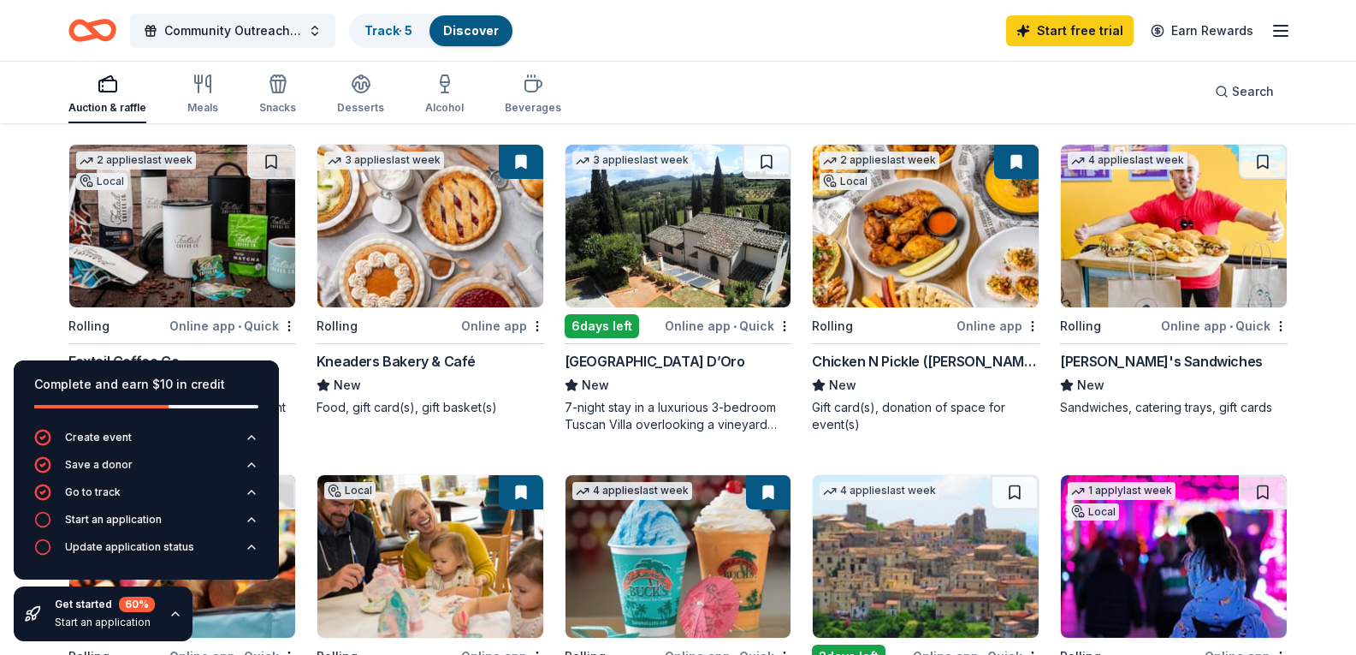
scroll to position [257, 0]
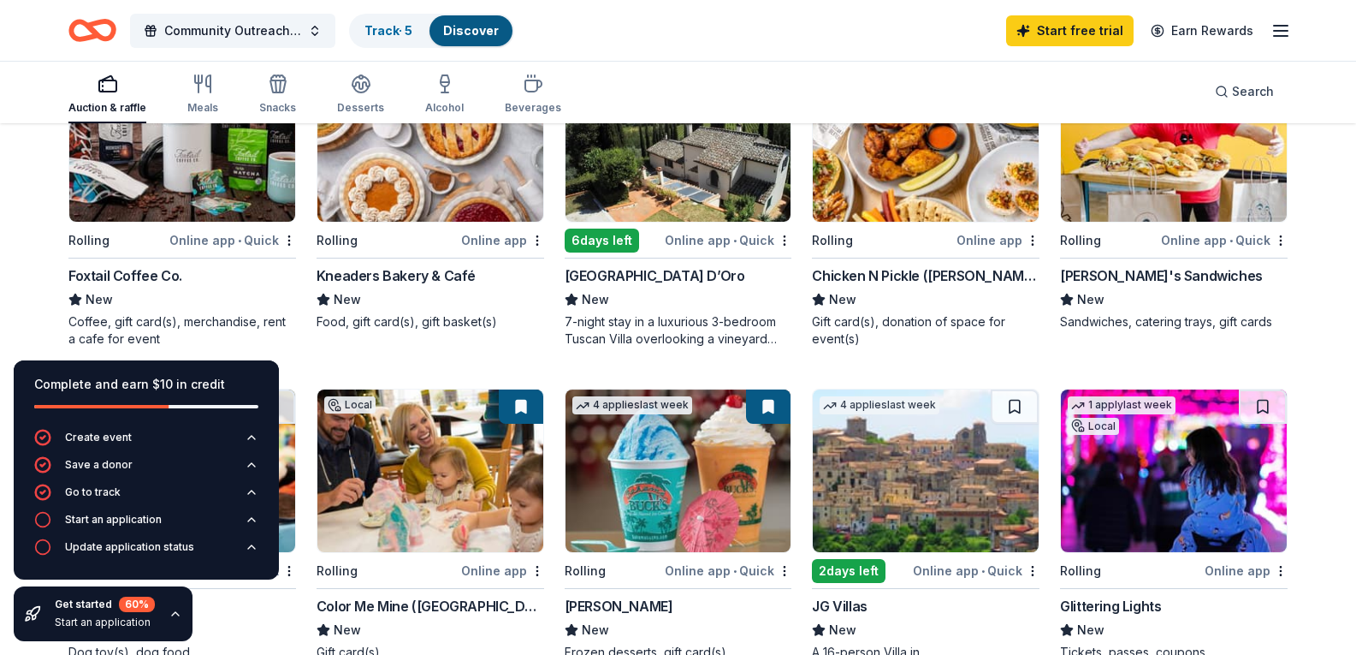
click at [493, 251] on div "Online app" at bounding box center [502, 239] width 83 height 21
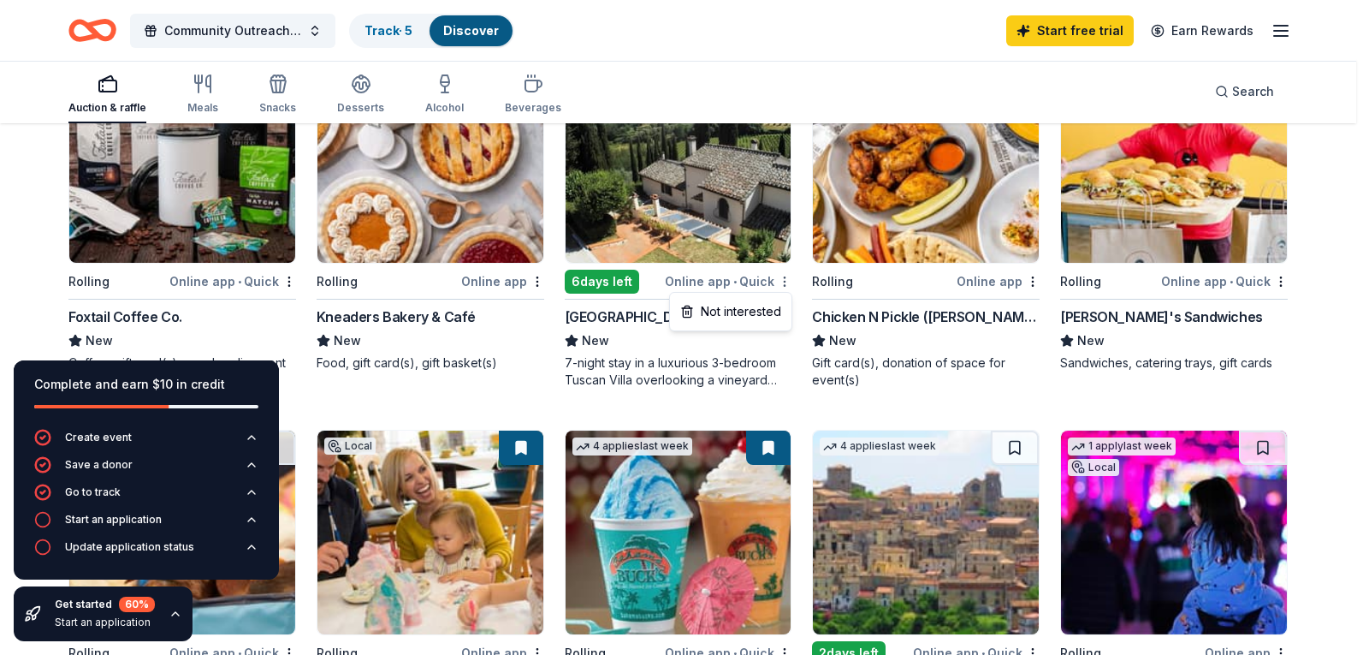
click at [785, 282] on html "Community Outreach Programs for Veteran's, Active Duty, First Responders and th…" at bounding box center [684, 70] width 1369 height 655
click at [935, 76] on html "Community Outreach Programs for Veteran's, Active Duty, First Responders and th…" at bounding box center [684, 70] width 1369 height 655
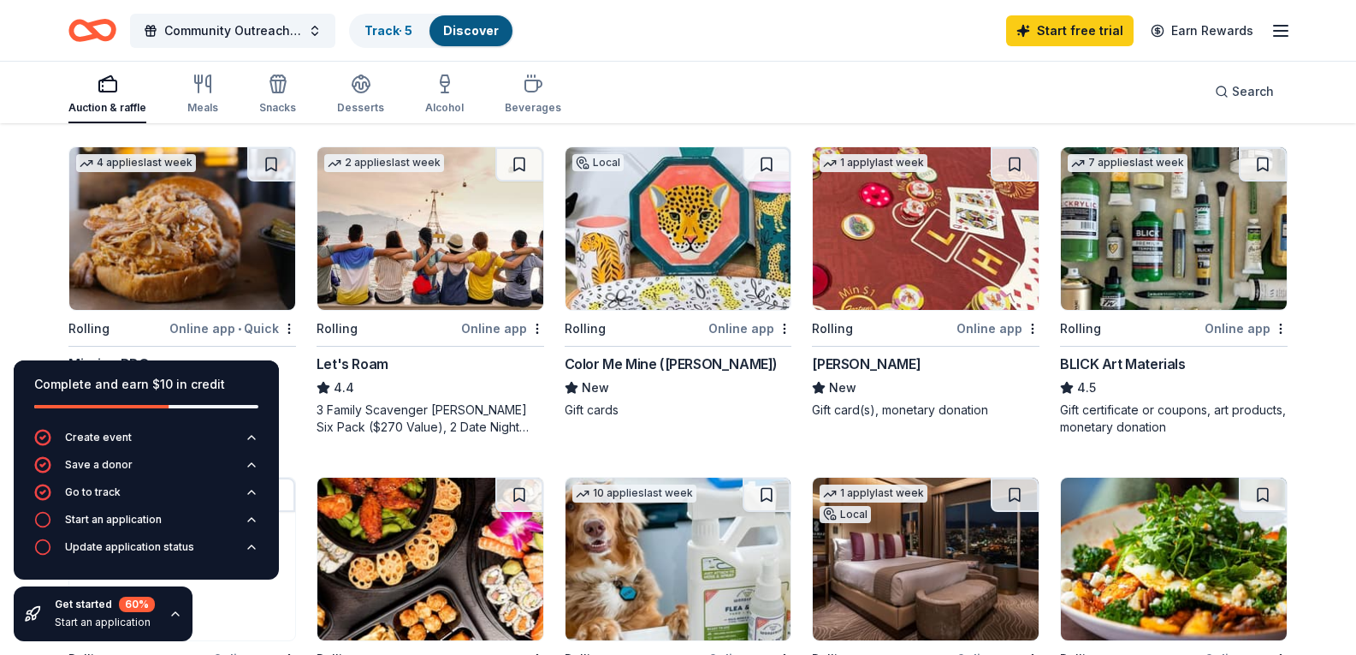
scroll to position [941, 0]
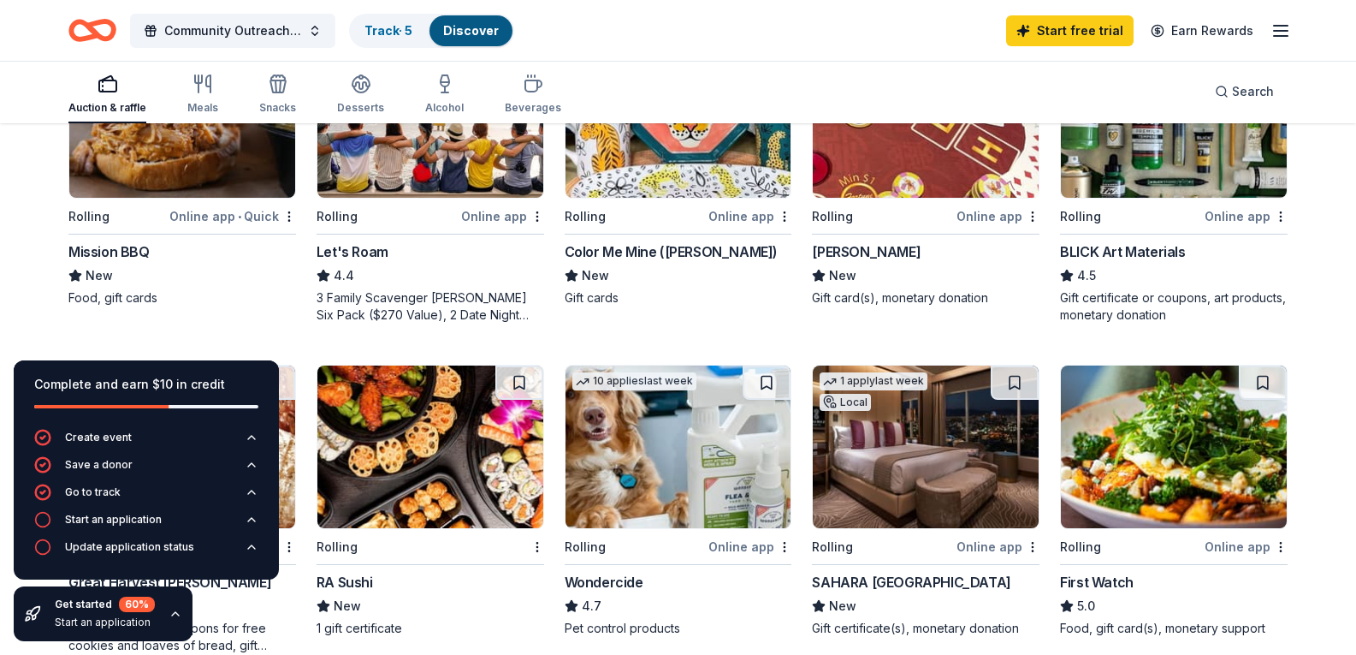
click at [1119, 262] on div "BLICK Art Materials" at bounding box center [1122, 251] width 125 height 21
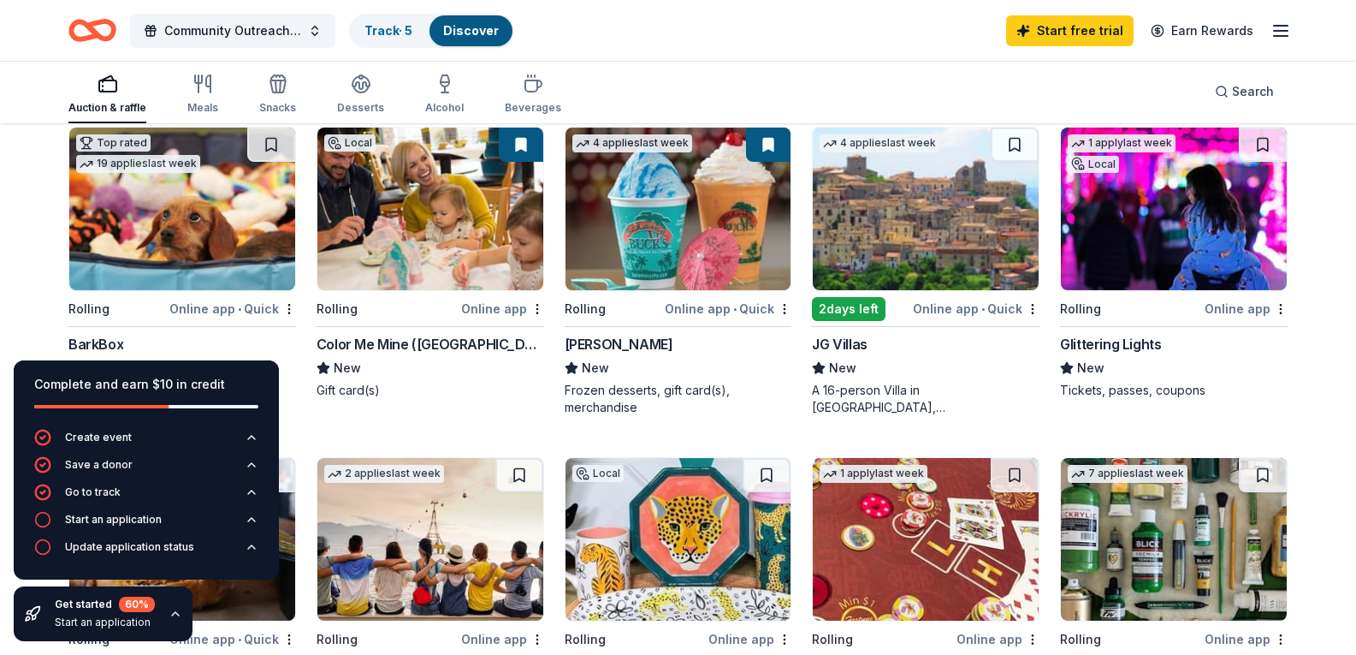
scroll to position [428, 0]
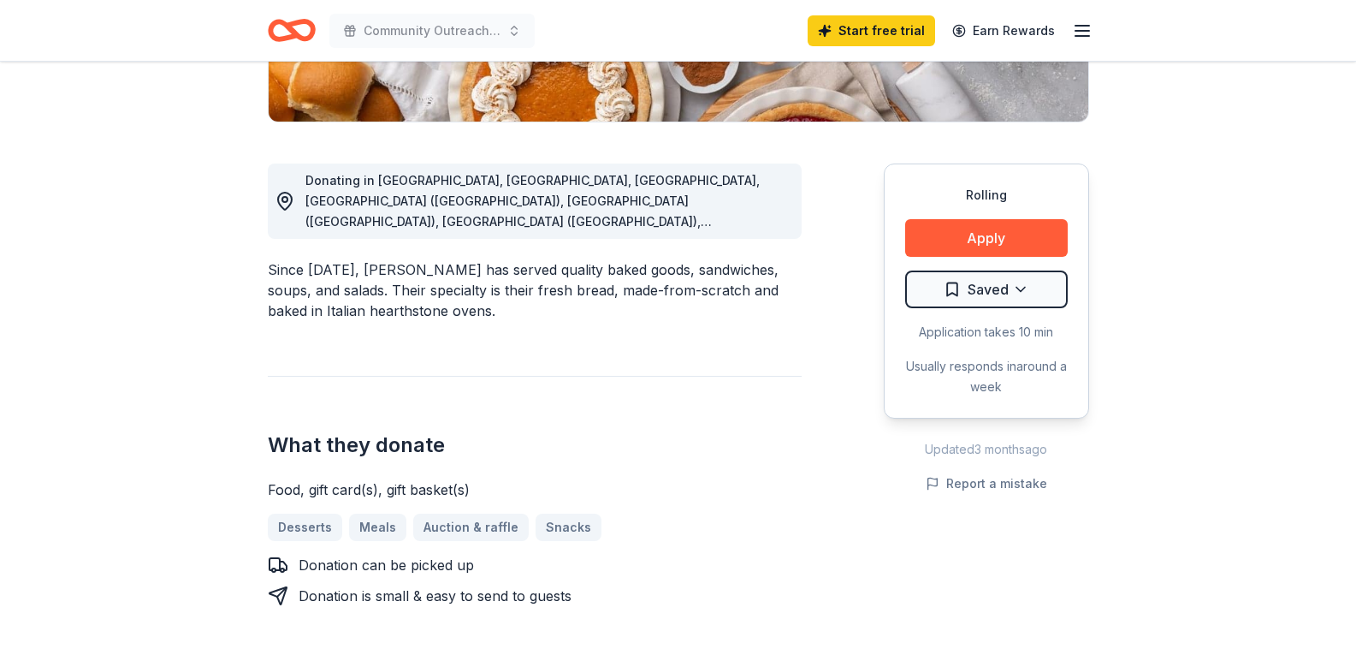
scroll to position [513, 0]
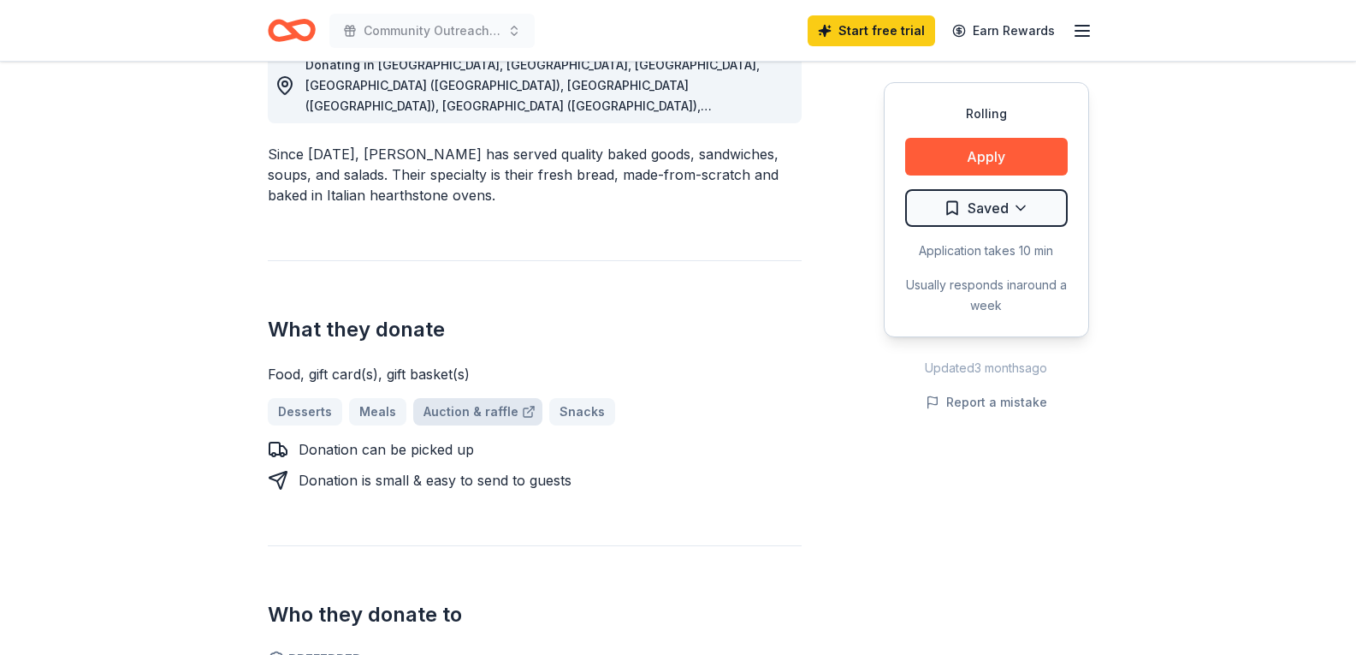
click at [458, 398] on link "Auction & raffle" at bounding box center [477, 411] width 129 height 27
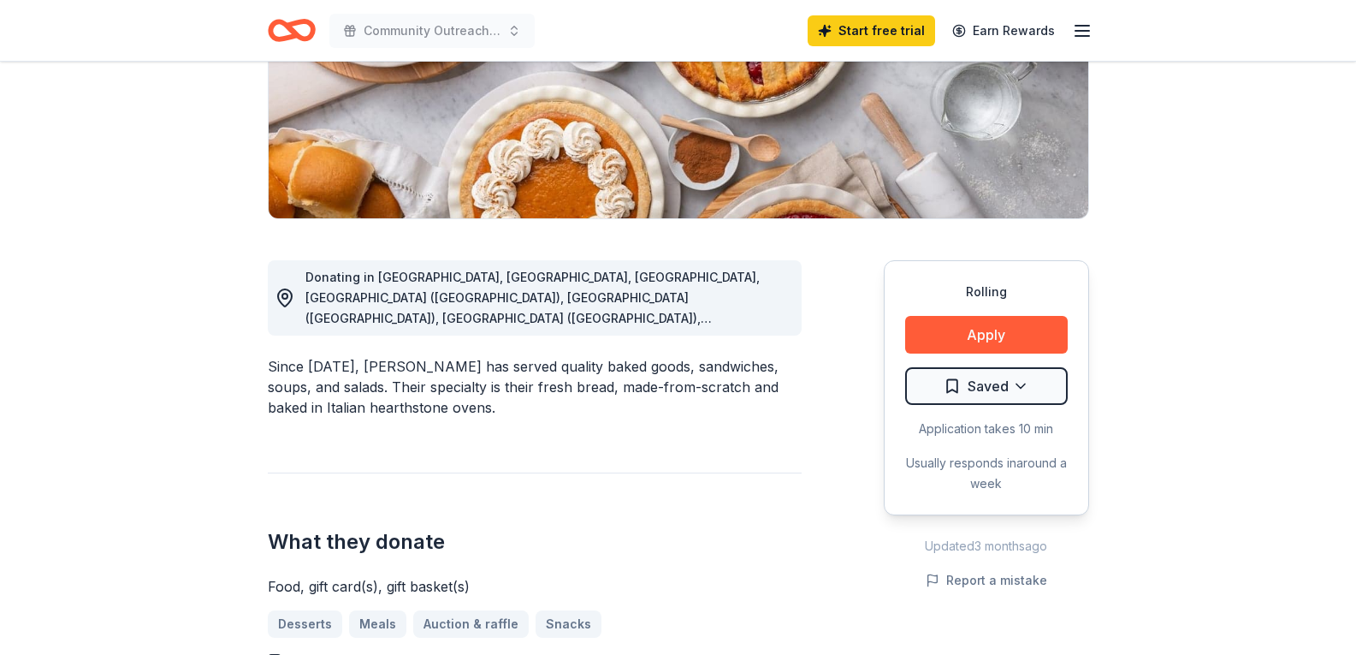
scroll to position [0, 0]
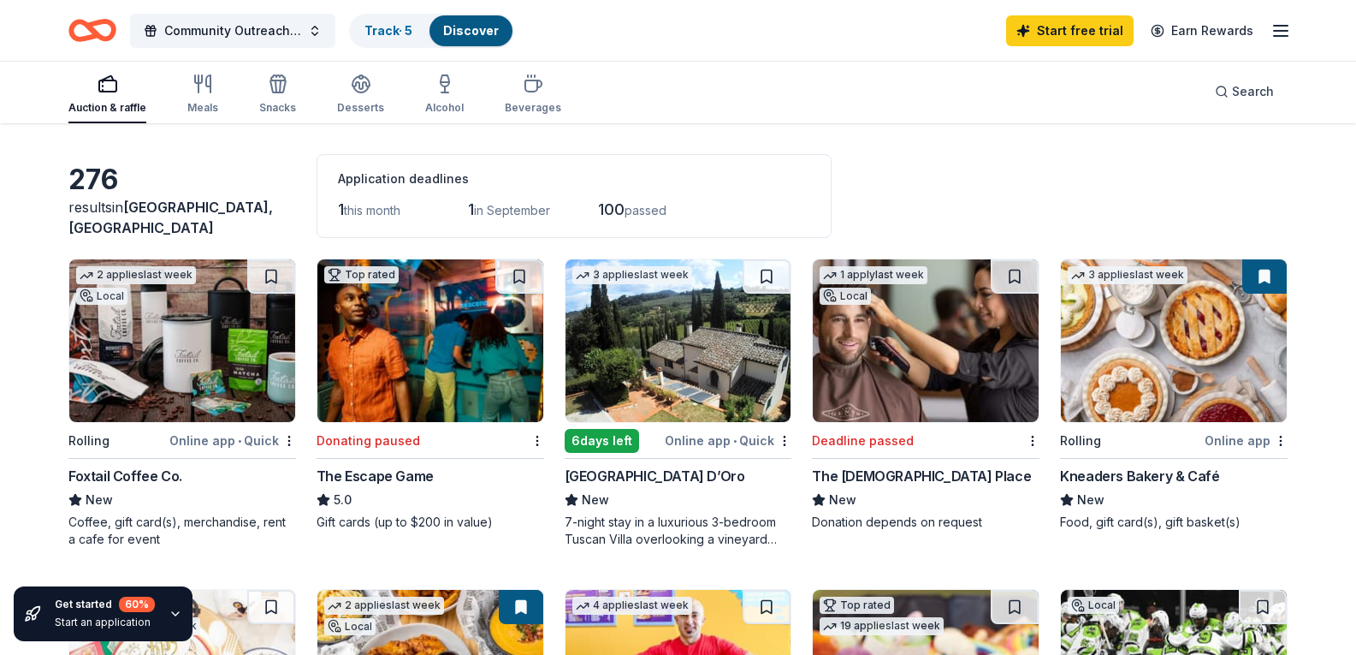
scroll to position [86, 0]
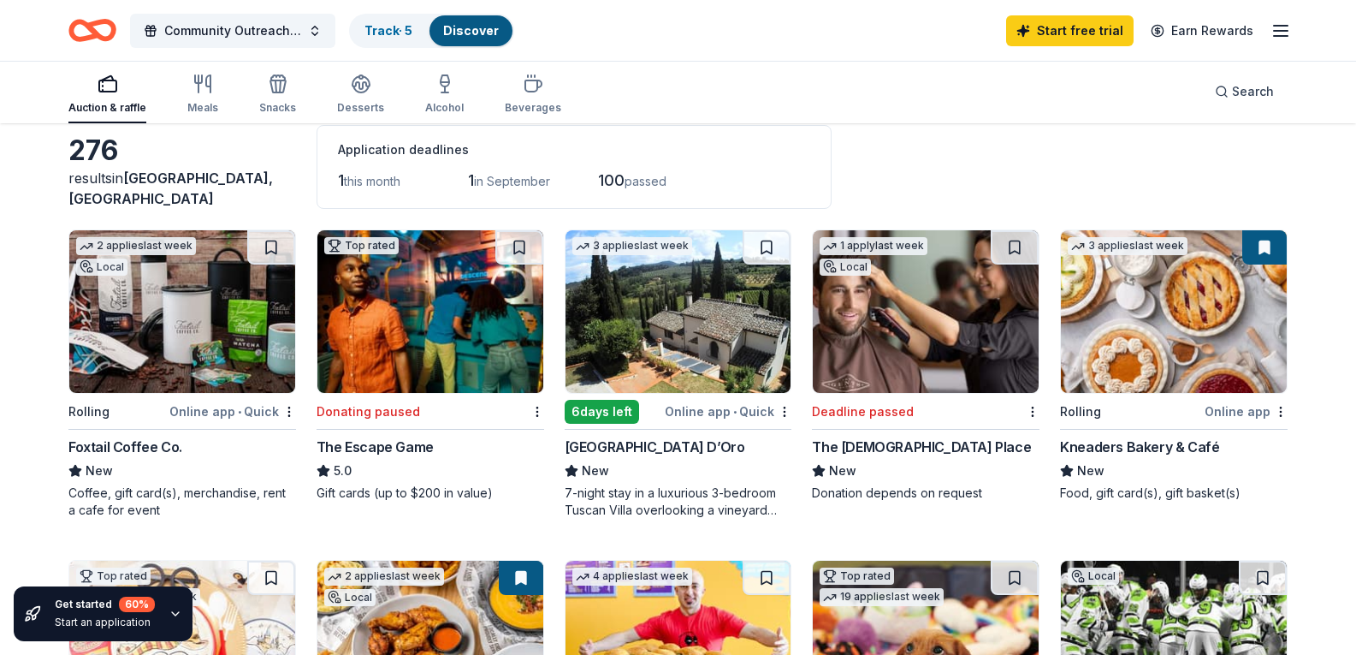
click at [1136, 457] on div "Kneaders Bakery & Café" at bounding box center [1139, 446] width 159 height 21
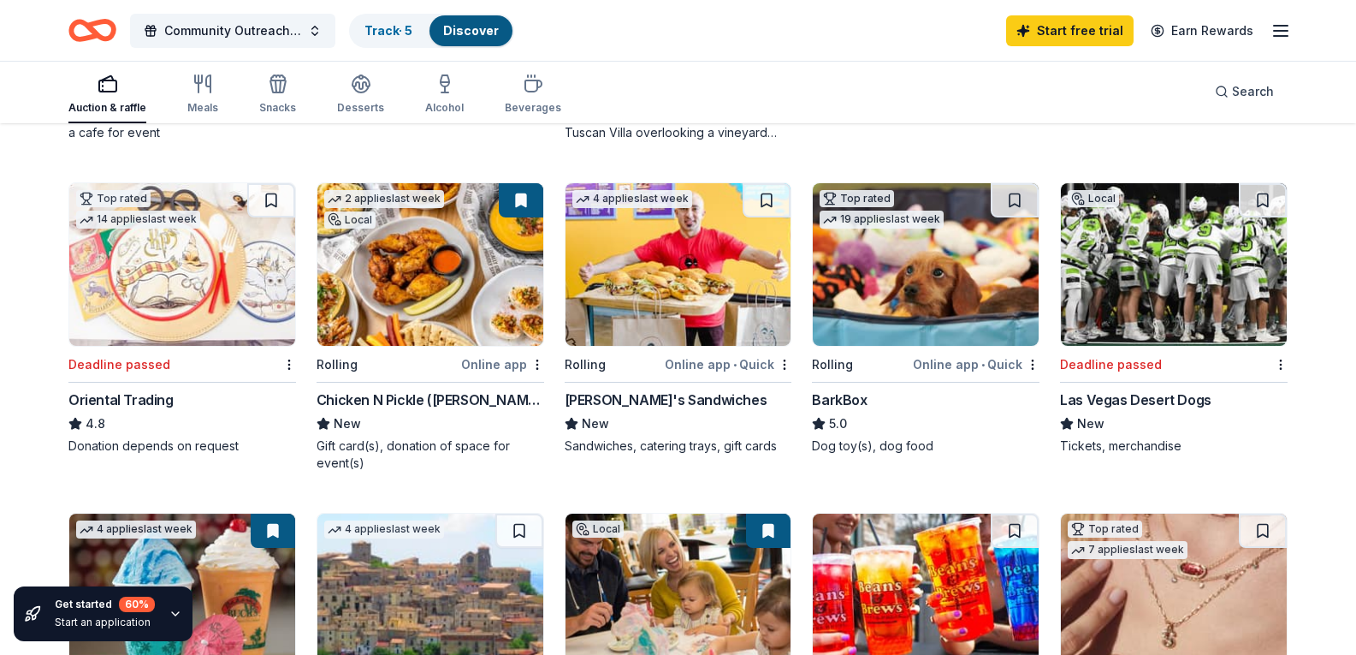
scroll to position [513, 0]
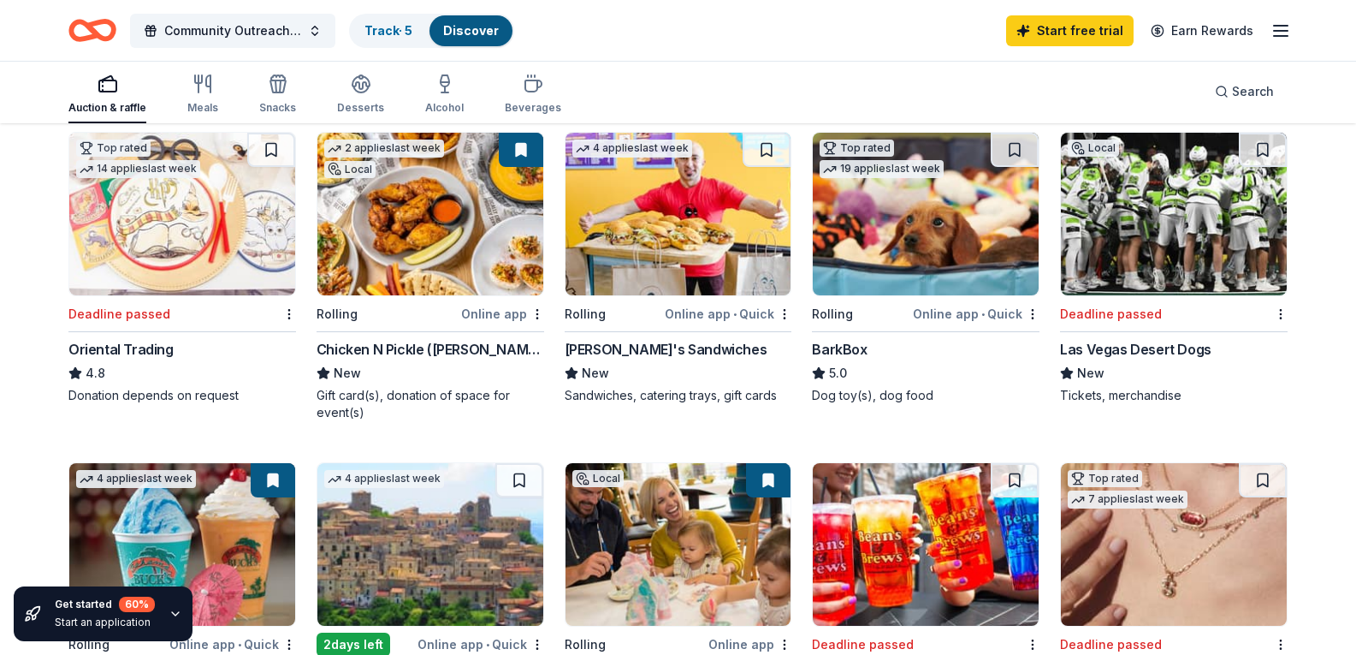
click at [947, 324] on div "Online app • Quick" at bounding box center [976, 313] width 127 height 21
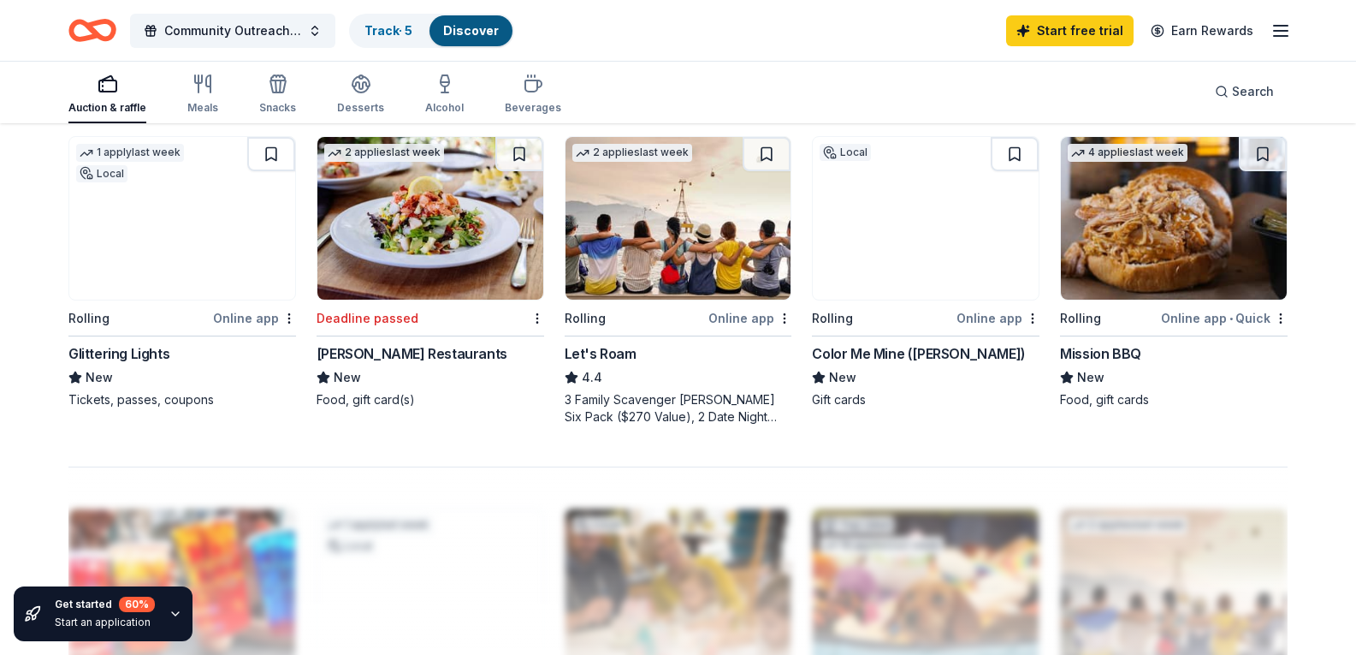
scroll to position [1198, 0]
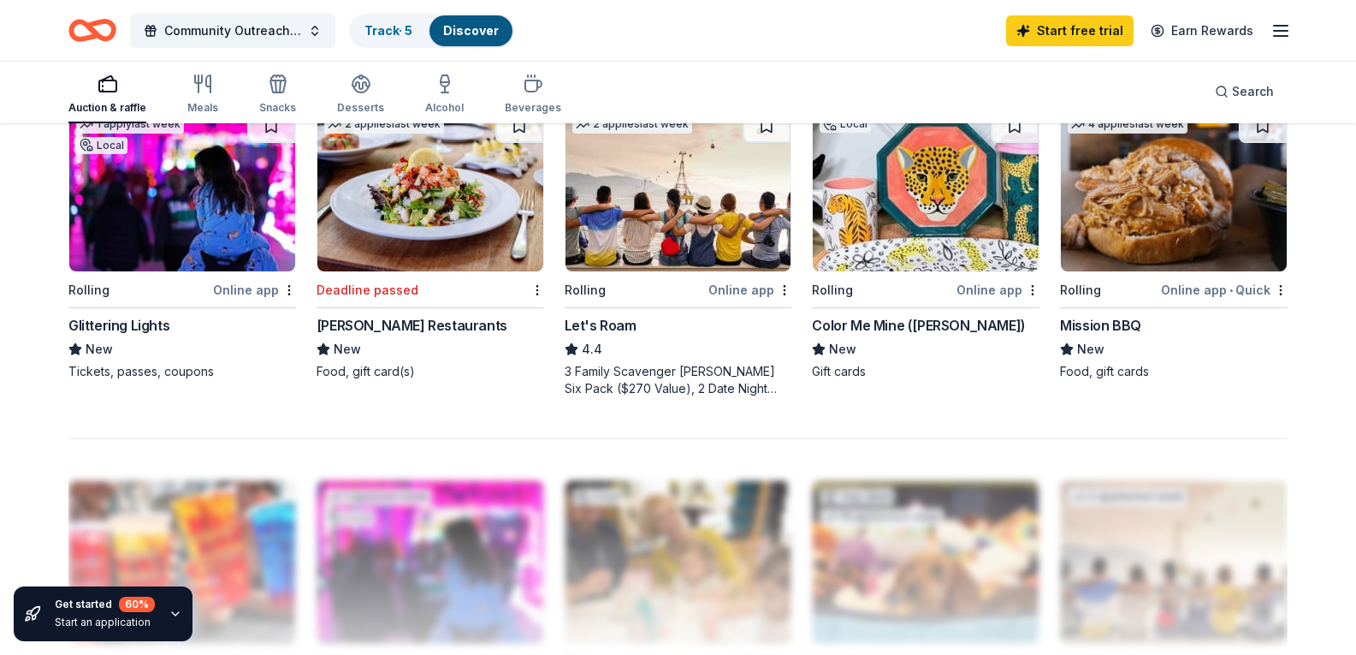
click at [657, 397] on div "3 Family Scavenger Hunt Six Pack ($270 Value), 2 Date Night Scavenger Hunt Two …" at bounding box center [679, 380] width 228 height 34
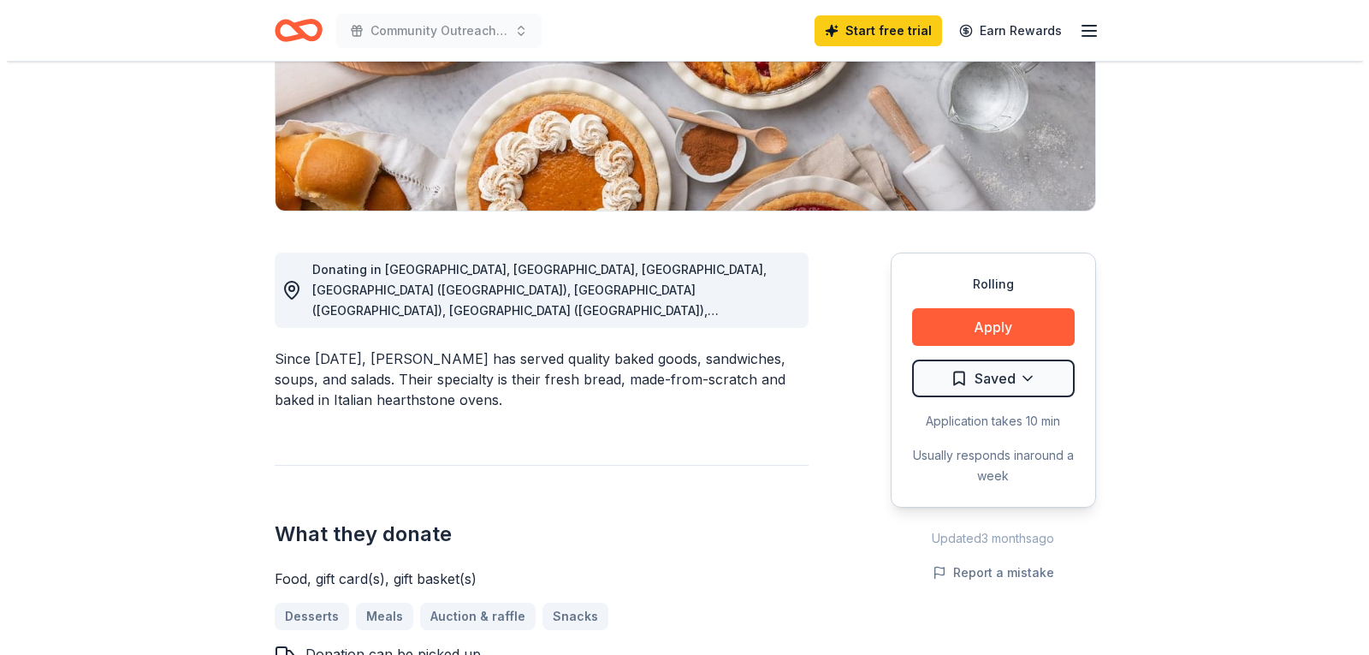
scroll to position [257, 0]
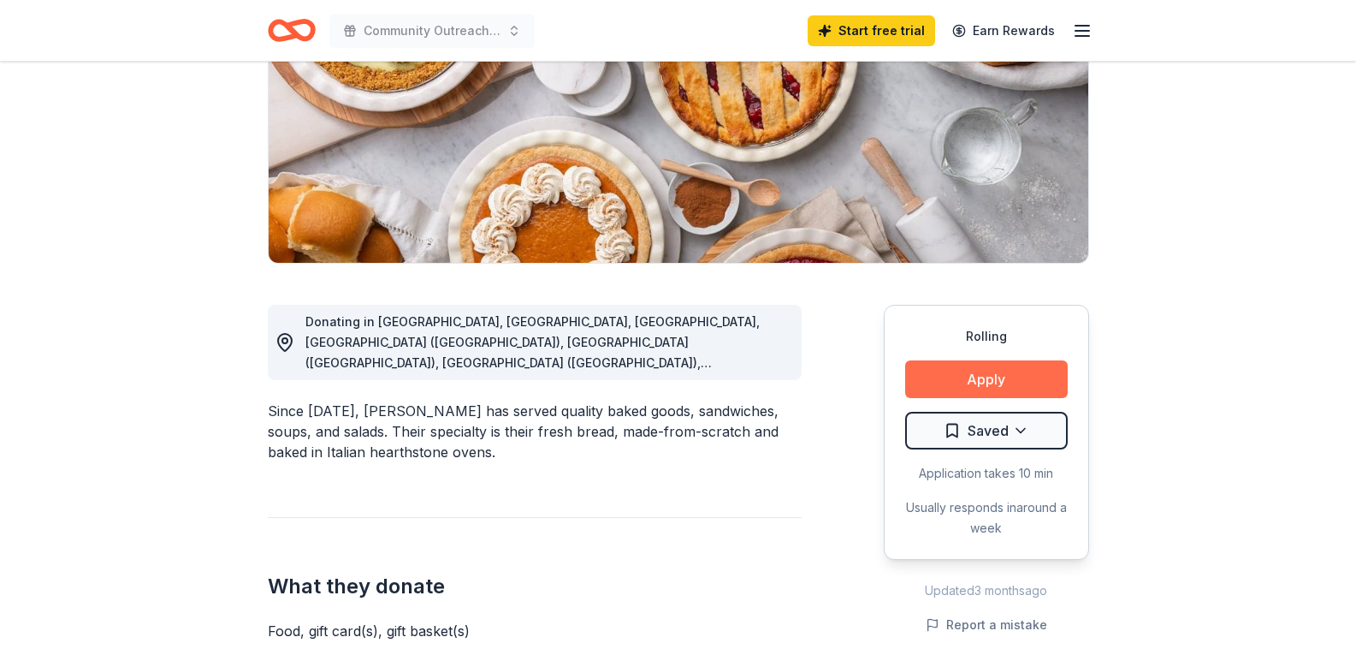
click at [983, 382] on button "Apply" at bounding box center [986, 379] width 163 height 38
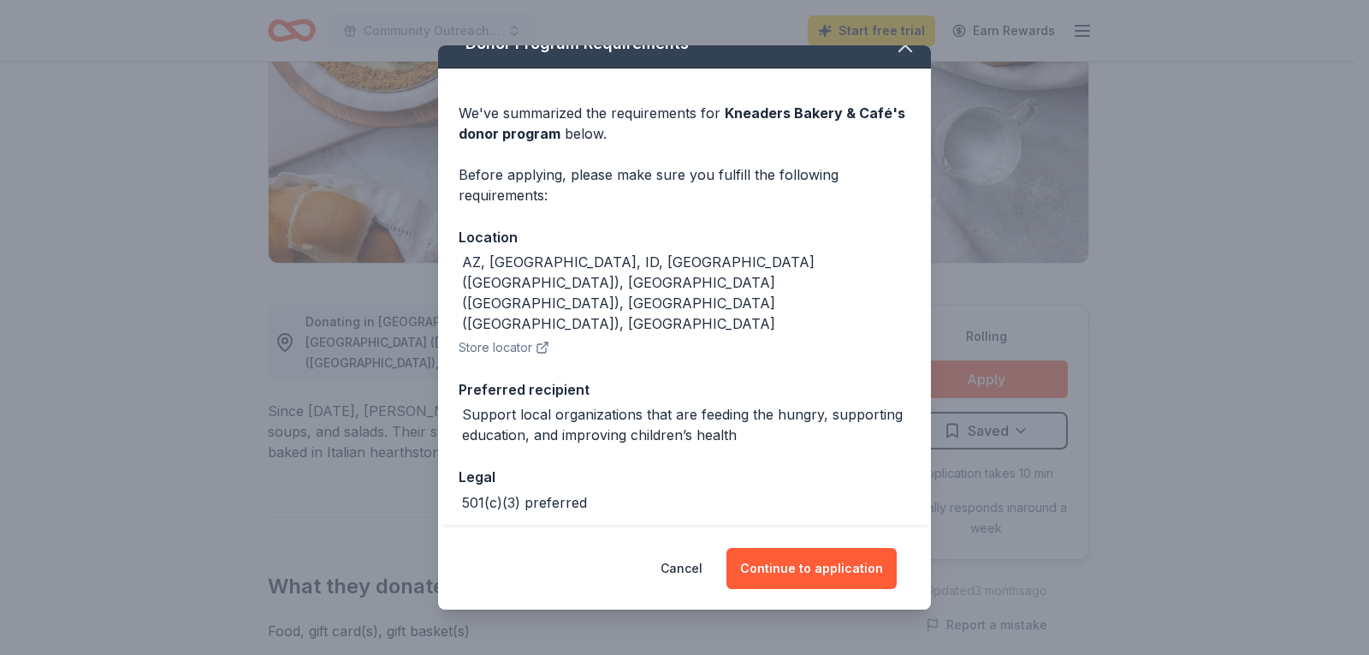
scroll to position [40, 0]
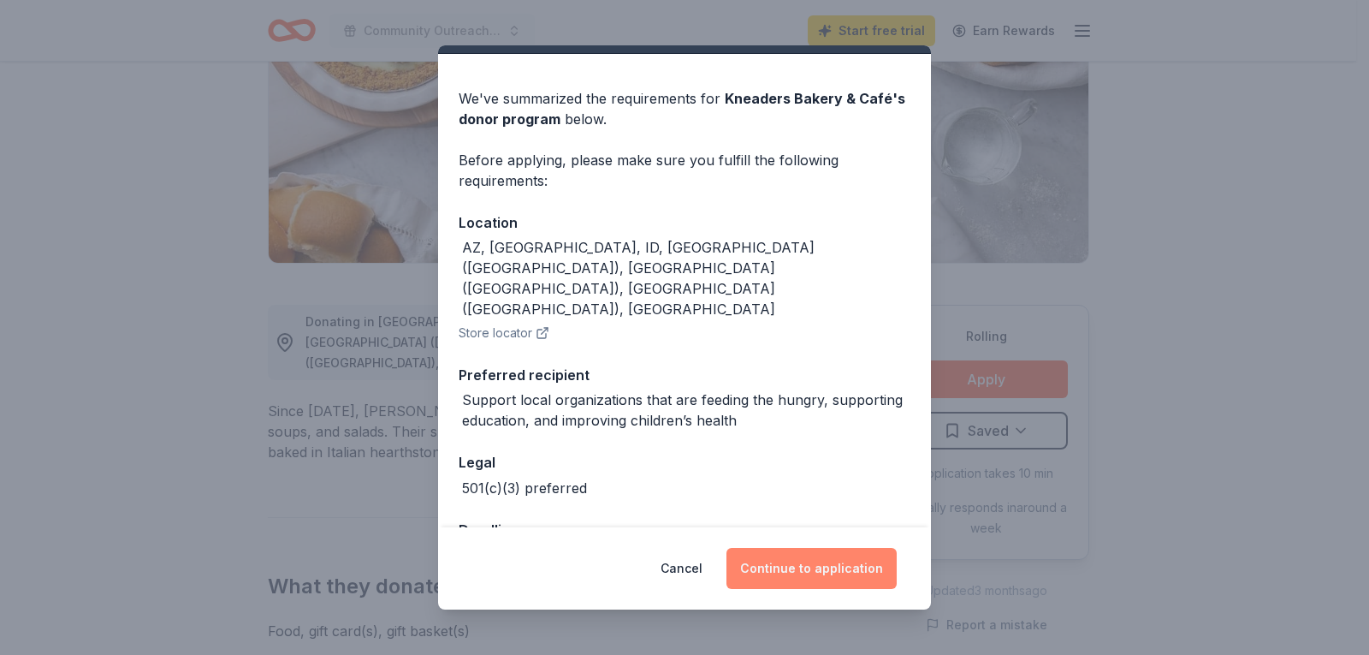
click at [810, 570] on button "Continue to application" at bounding box center [812, 568] width 170 height 41
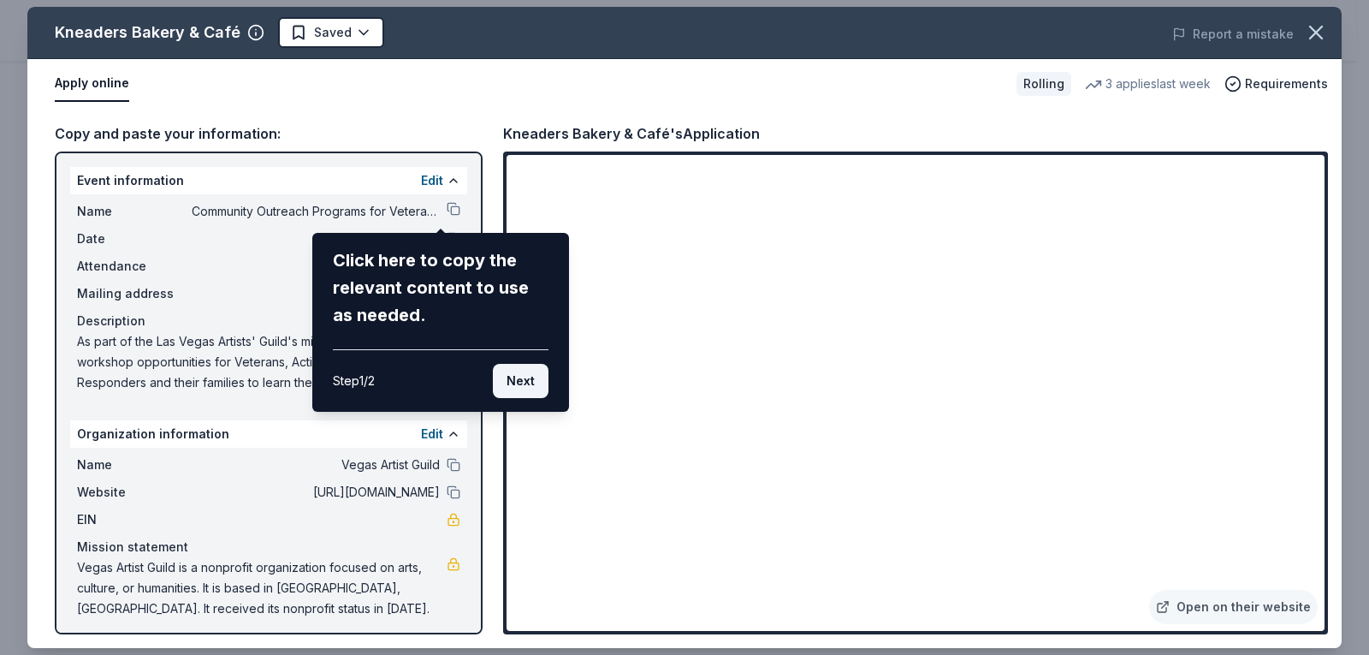
click at [520, 378] on button "Next" at bounding box center [521, 381] width 56 height 34
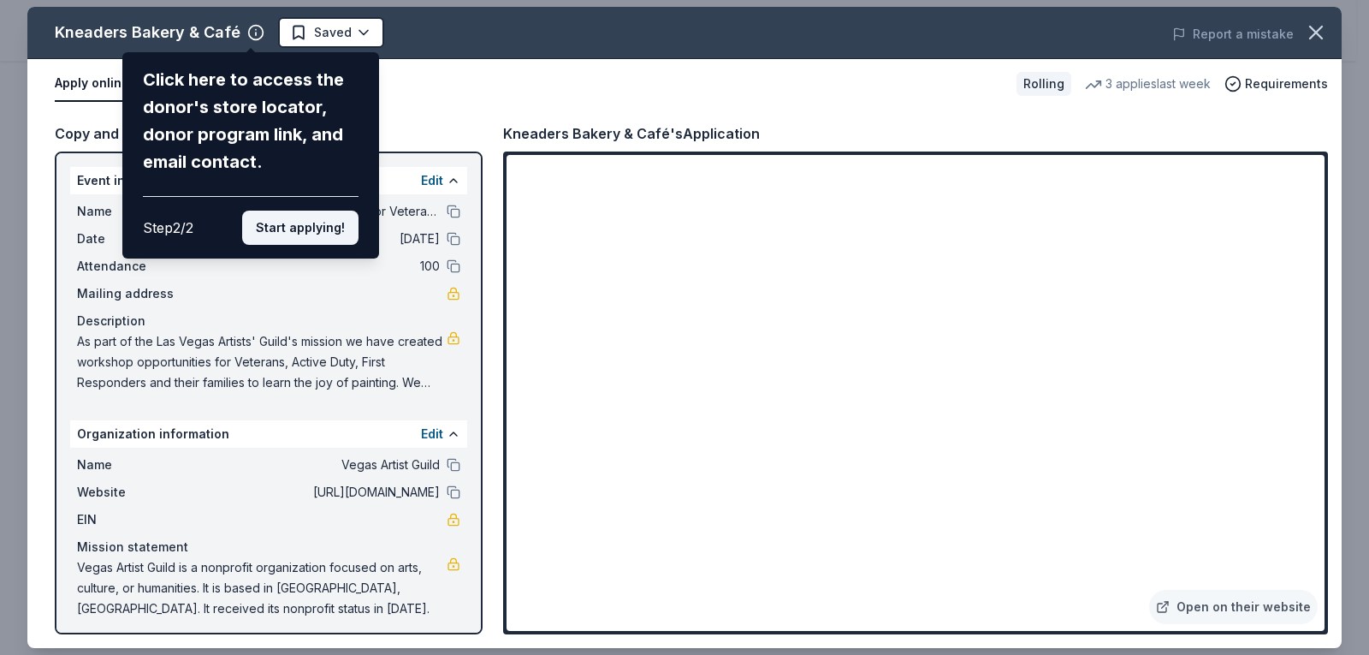
click at [317, 223] on button "Start applying!" at bounding box center [300, 228] width 116 height 34
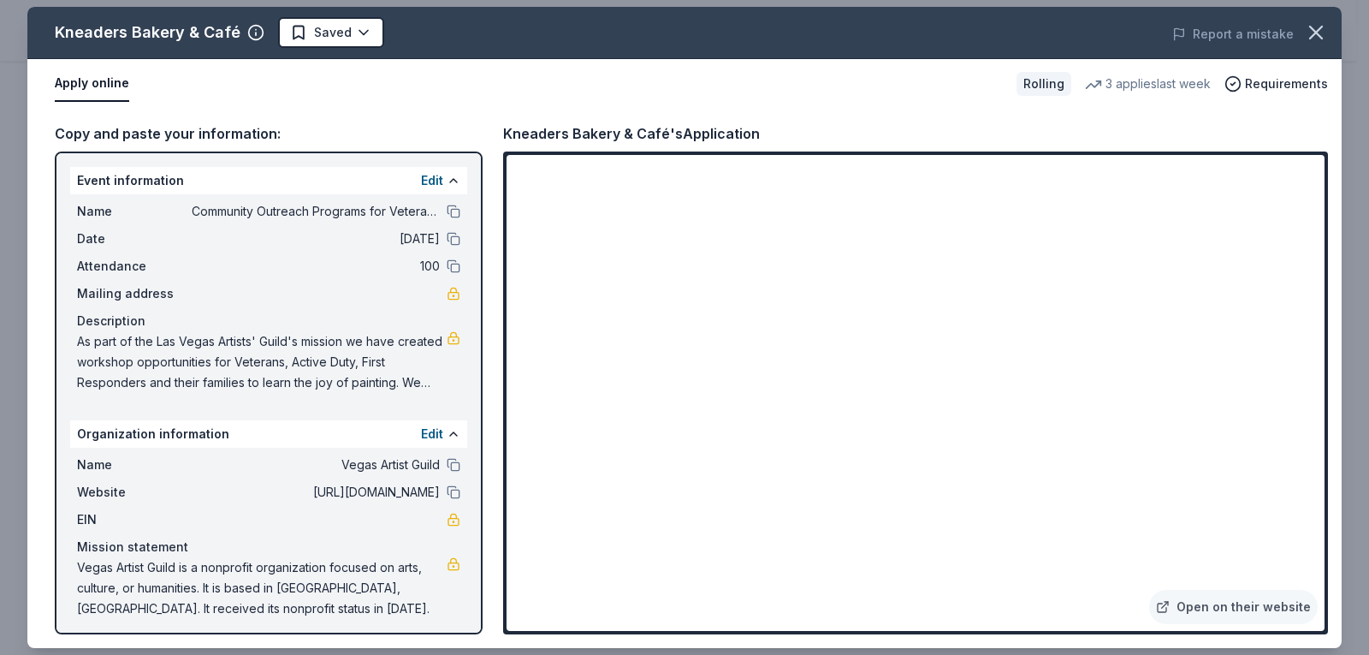
click at [547, 198] on div "Kneaders Bakery & Café Saved Report a mistake Apply online Rolling 3 applies la…" at bounding box center [684, 327] width 1314 height 641
click at [89, 81] on button "Apply online" at bounding box center [92, 84] width 74 height 36
click at [327, 138] on div "Copy and paste your information:" at bounding box center [269, 133] width 428 height 22
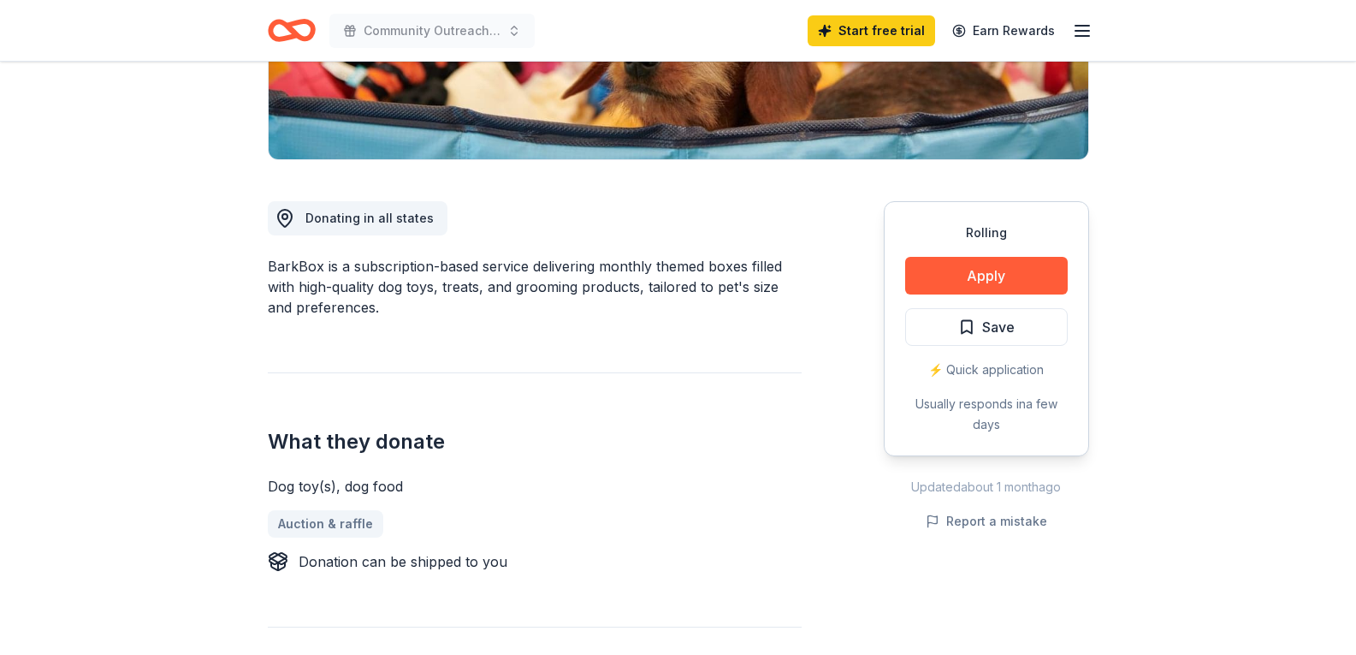
scroll to position [342, 0]
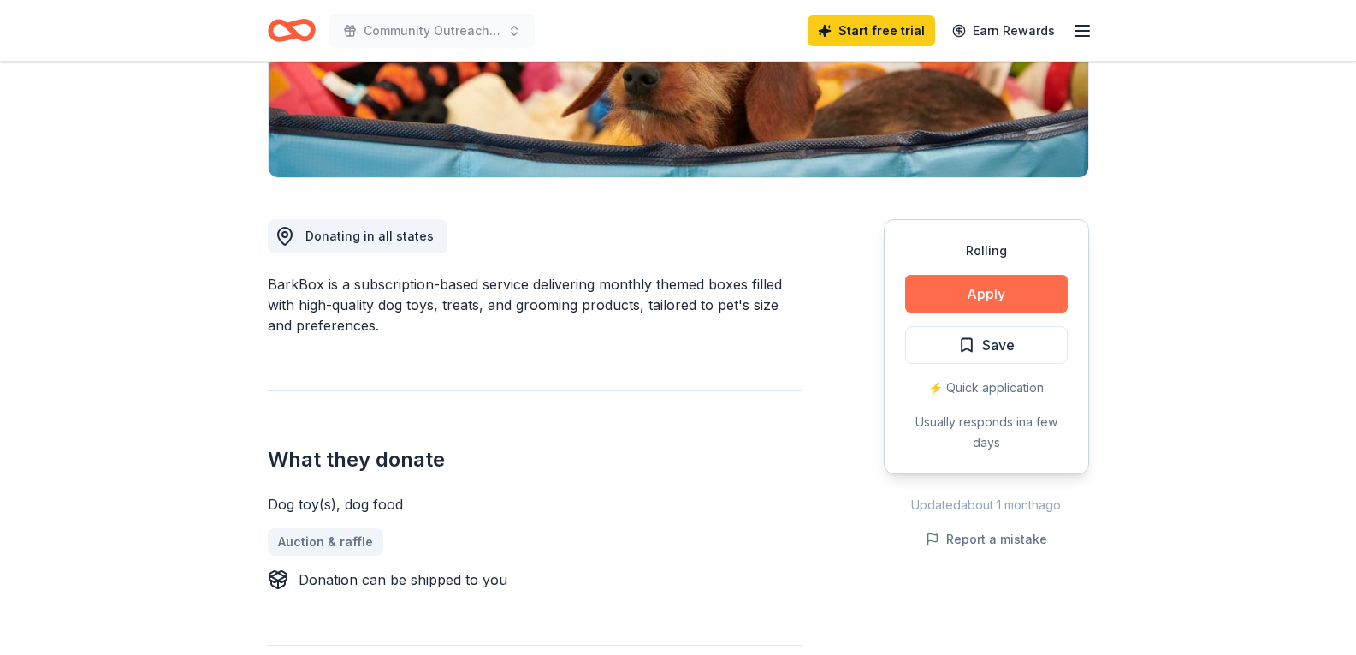
click at [982, 288] on button "Apply" at bounding box center [986, 294] width 163 height 38
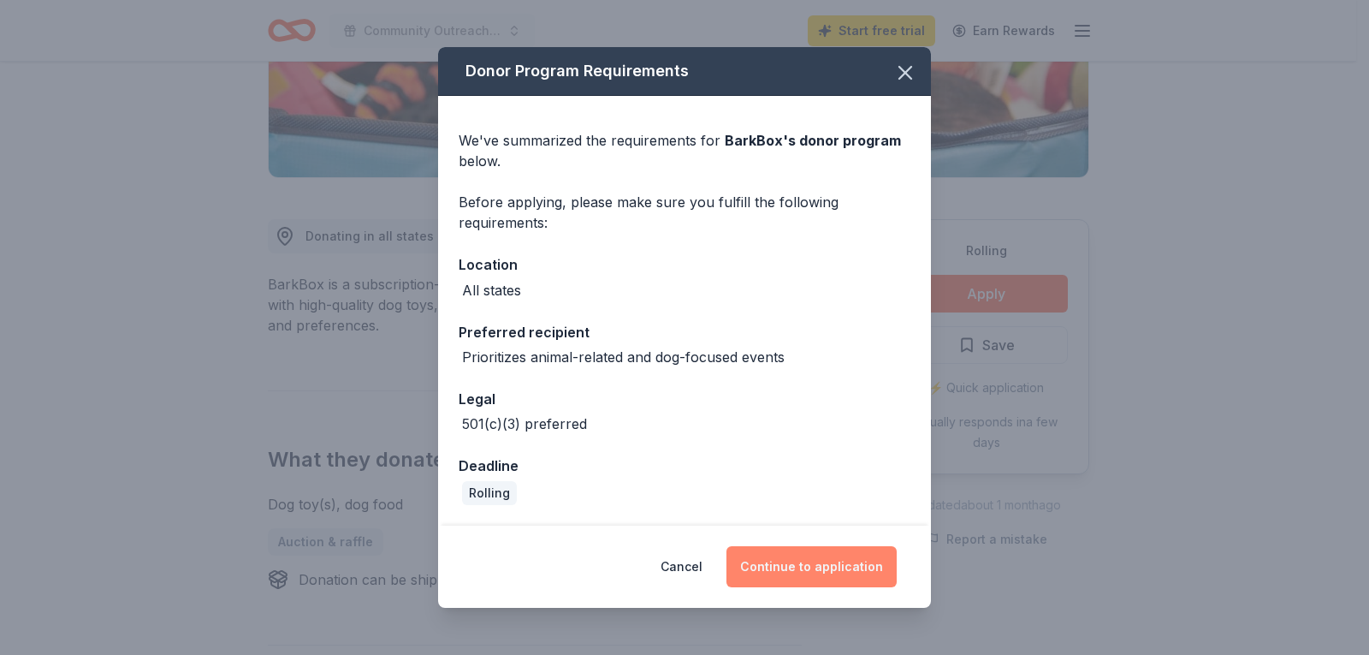
click at [807, 569] on button "Continue to application" at bounding box center [812, 566] width 170 height 41
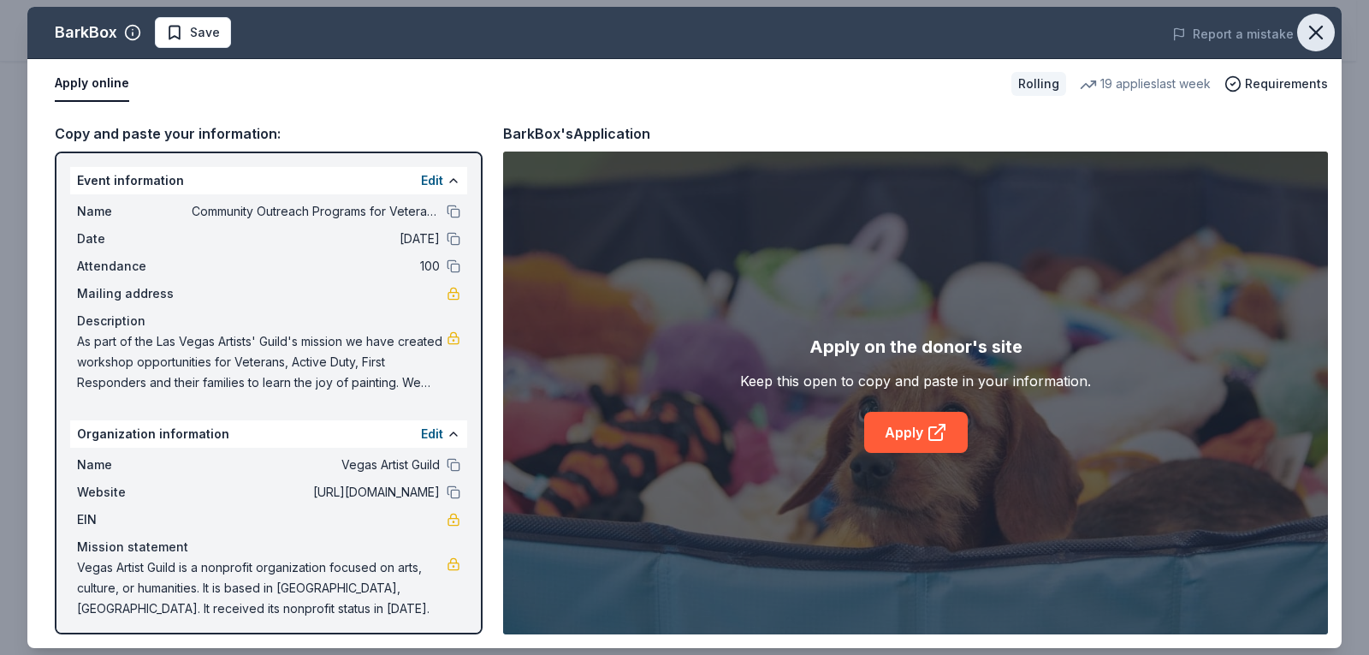
click at [1318, 27] on icon "button" at bounding box center [1316, 33] width 24 height 24
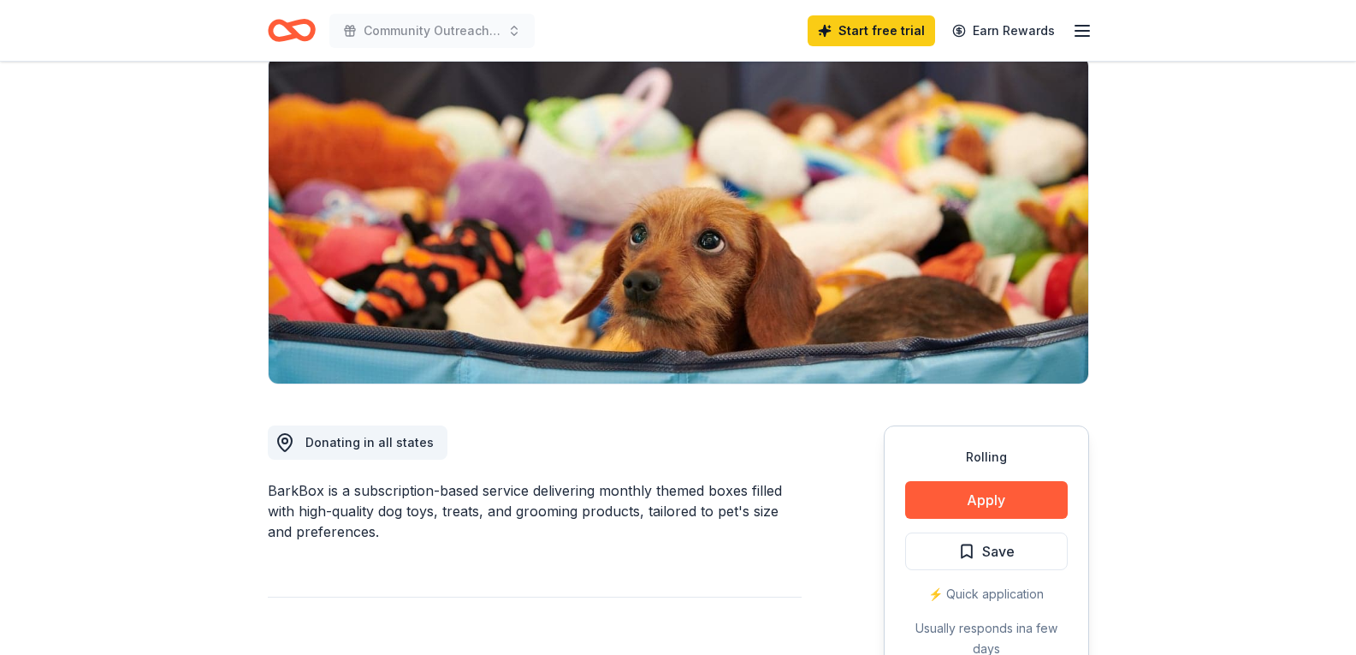
scroll to position [0, 0]
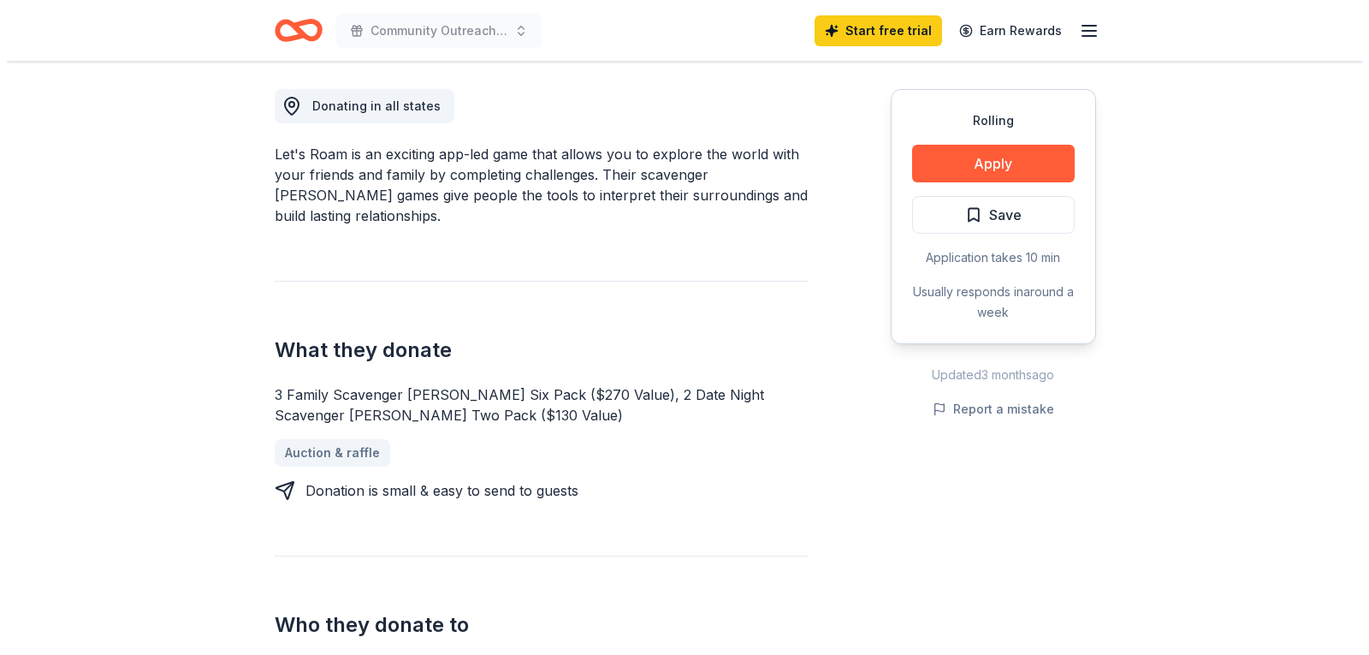
scroll to position [342, 0]
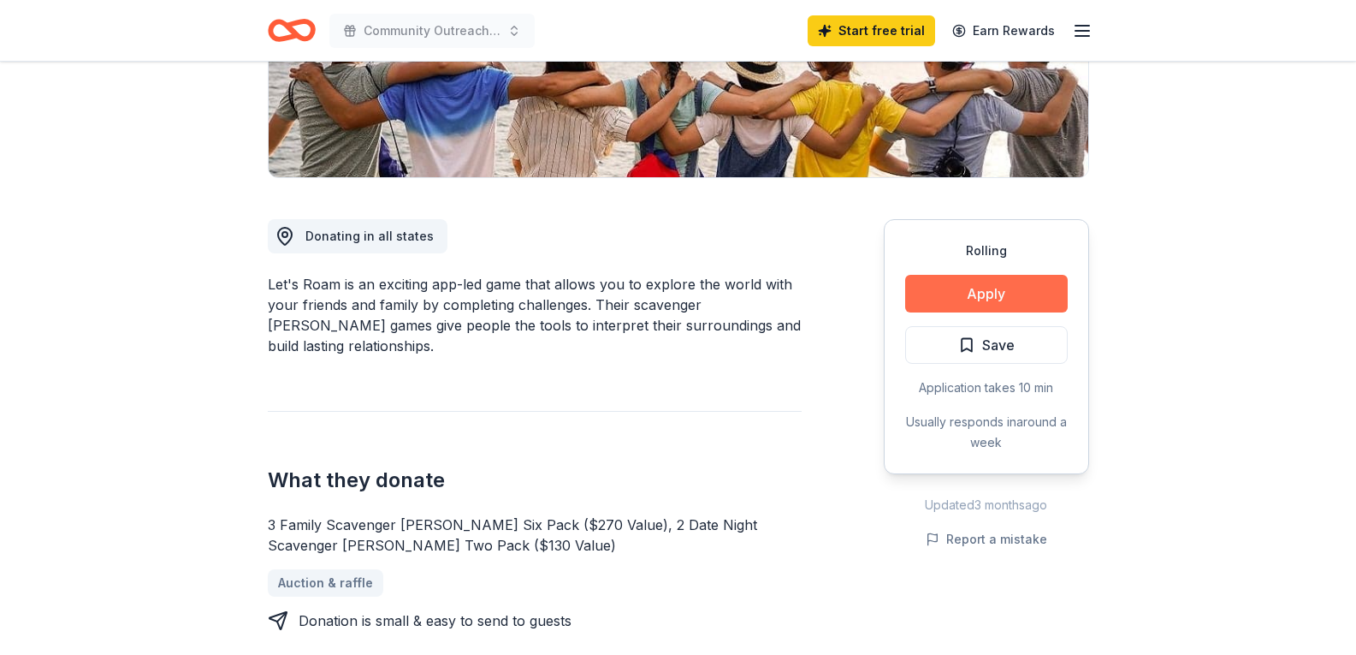
click at [983, 294] on button "Apply" at bounding box center [986, 294] width 163 height 38
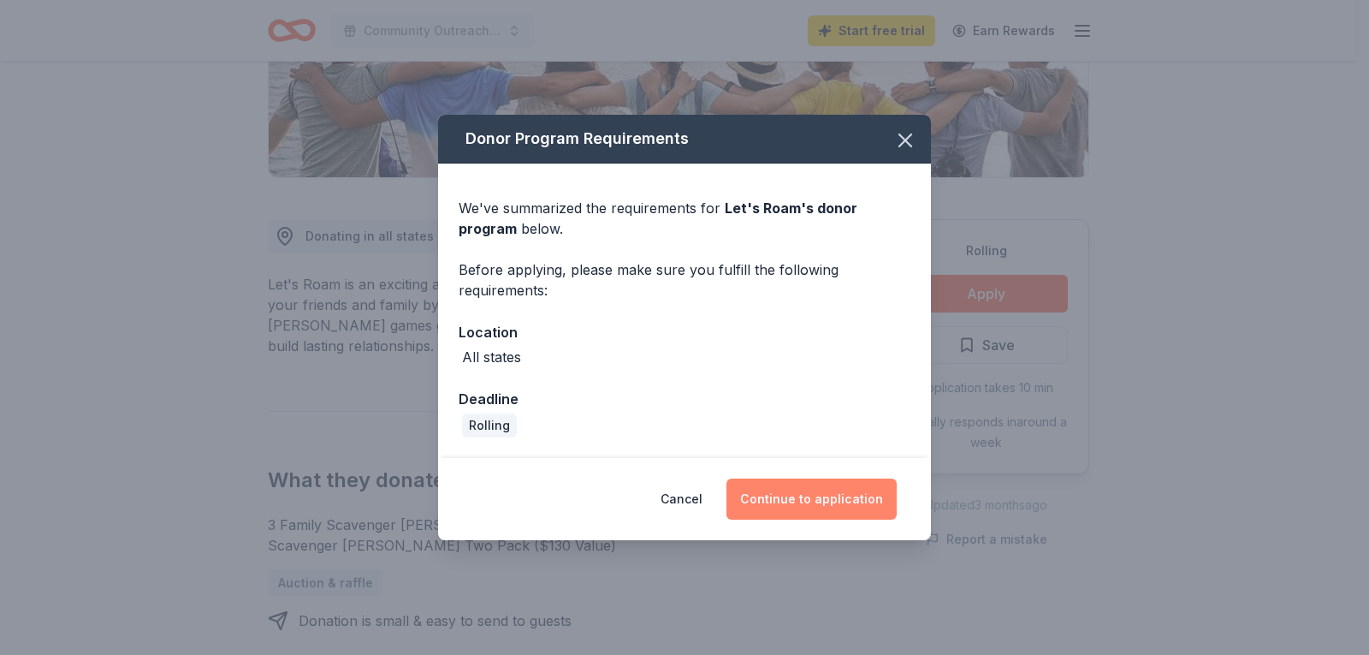
click at [808, 500] on button "Continue to application" at bounding box center [812, 498] width 170 height 41
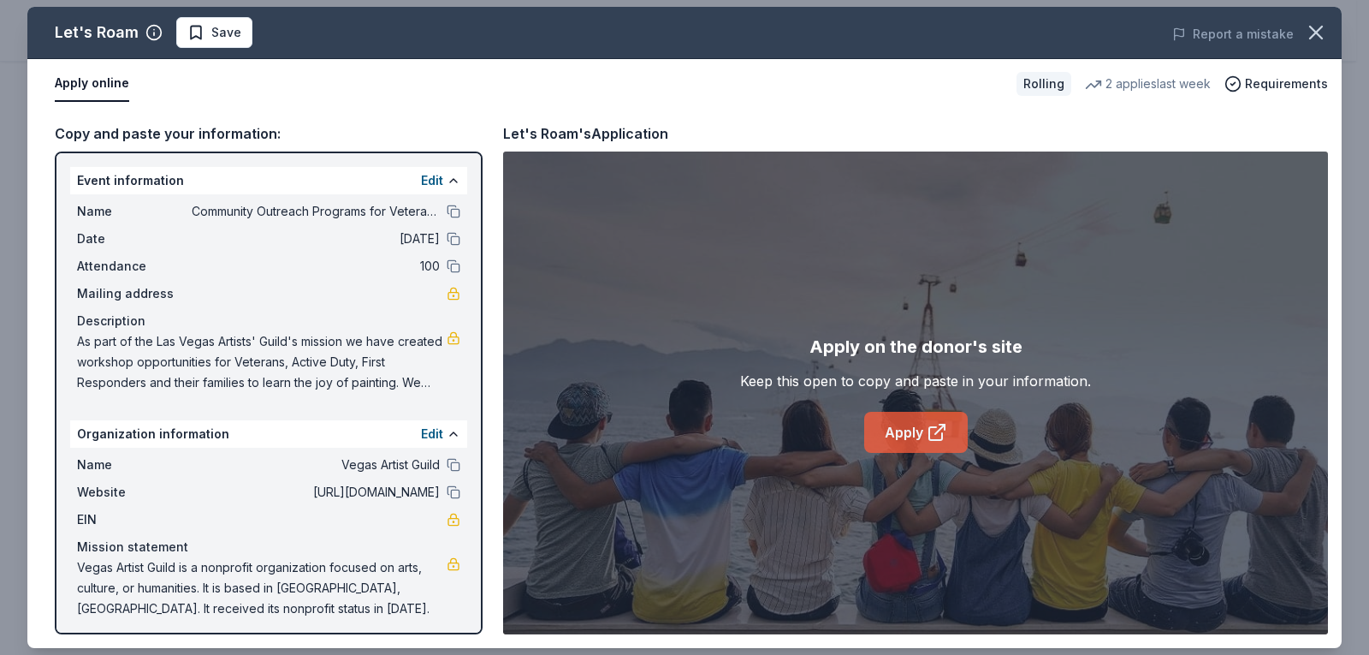
click at [901, 430] on link "Apply" at bounding box center [916, 432] width 104 height 41
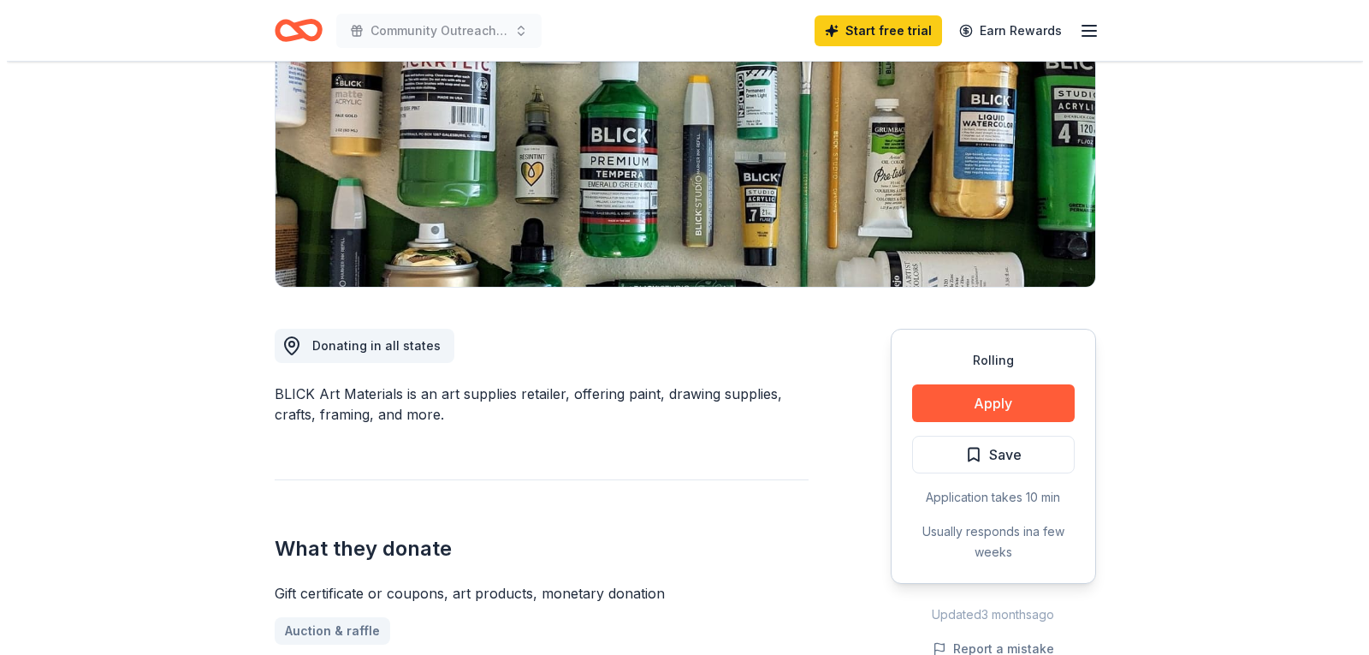
scroll to position [257, 0]
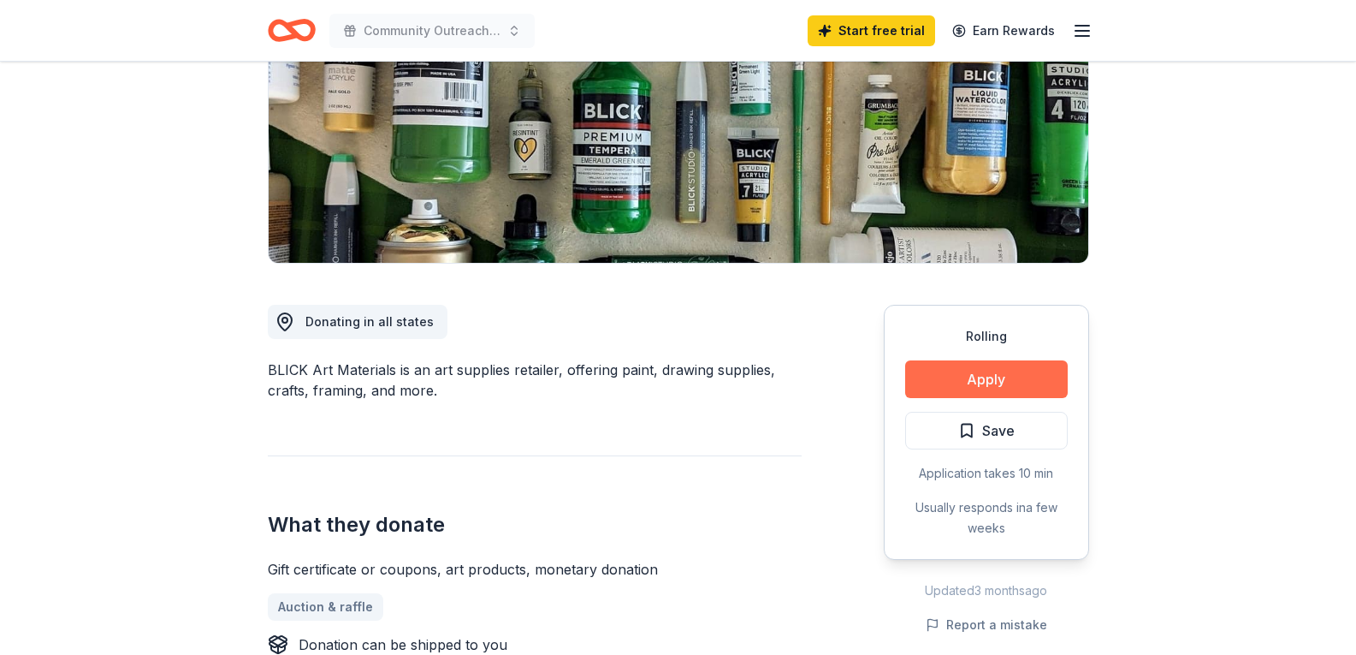
click at [983, 377] on button "Apply" at bounding box center [986, 379] width 163 height 38
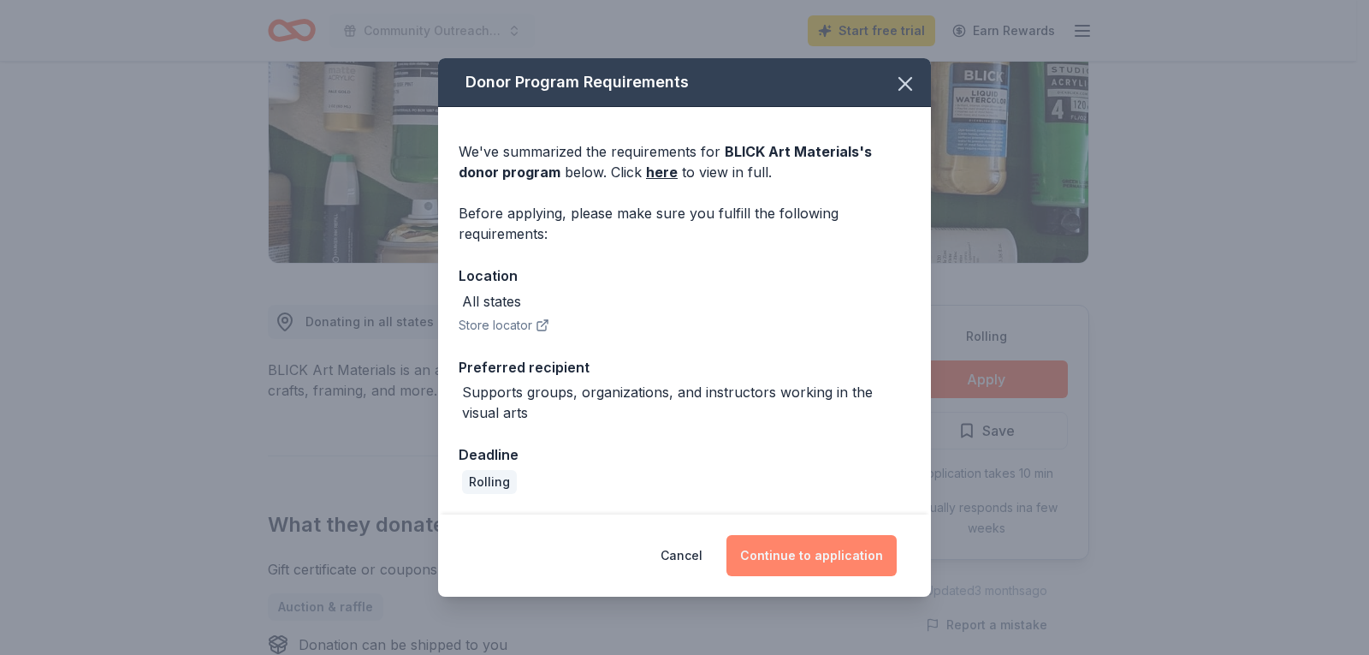
click at [808, 558] on button "Continue to application" at bounding box center [812, 555] width 170 height 41
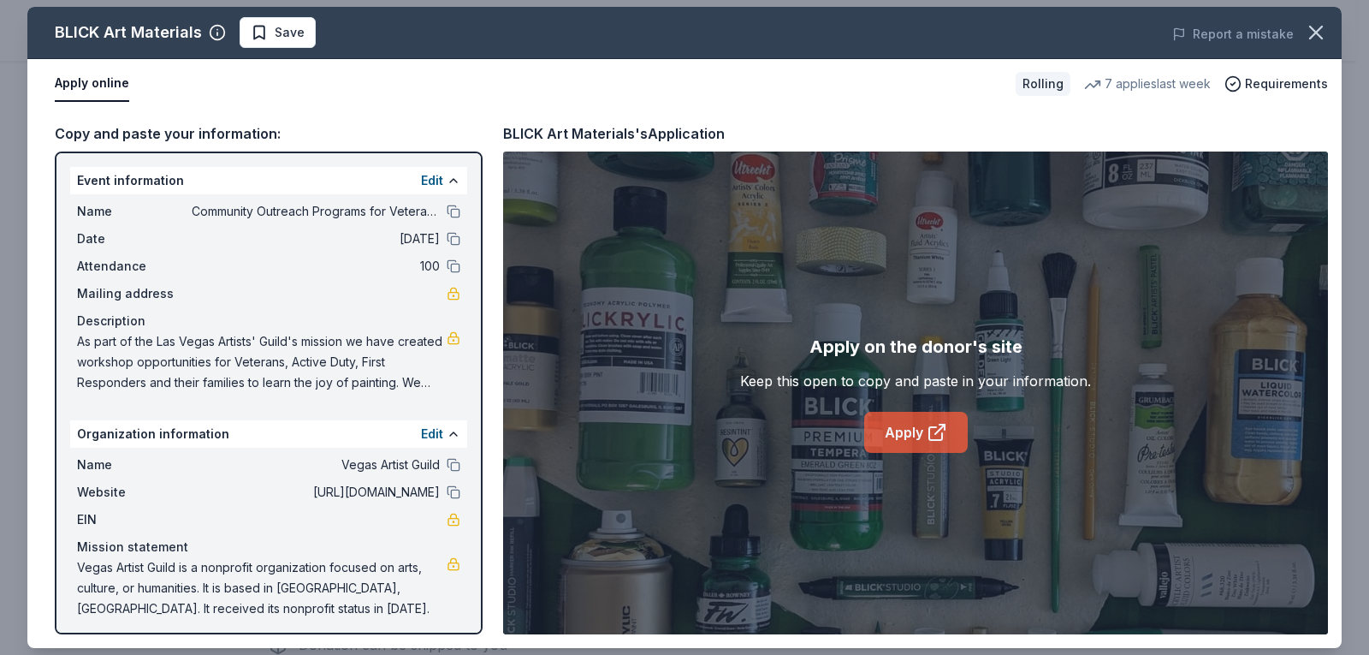
click at [906, 432] on link "Apply" at bounding box center [916, 432] width 104 height 41
